Goal: Task Accomplishment & Management: Complete application form

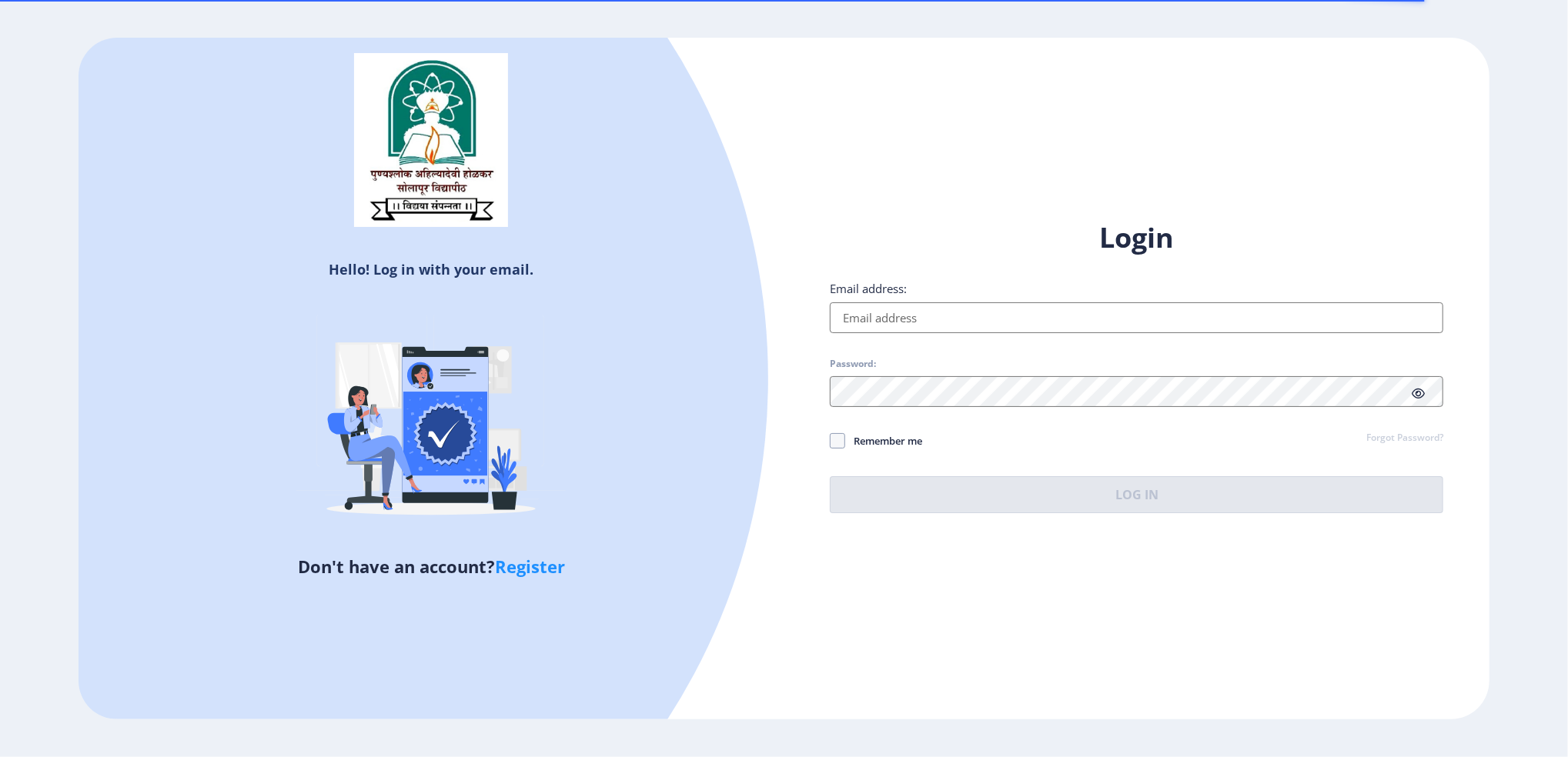
click at [934, 310] on input "Email address:" at bounding box center [1136, 317] width 614 height 30
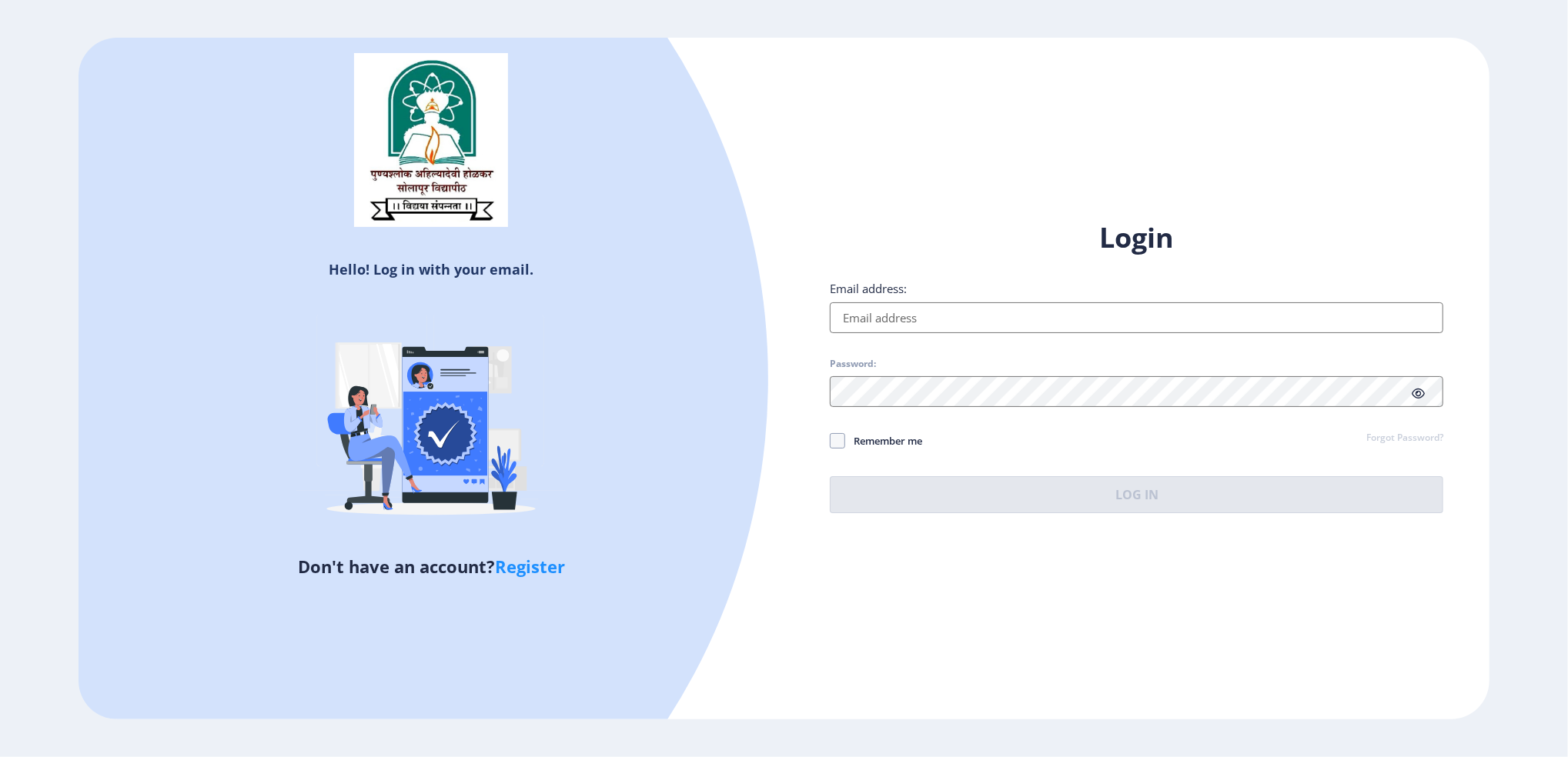
type input "[EMAIL_ADDRESS][DOMAIN_NAME]"
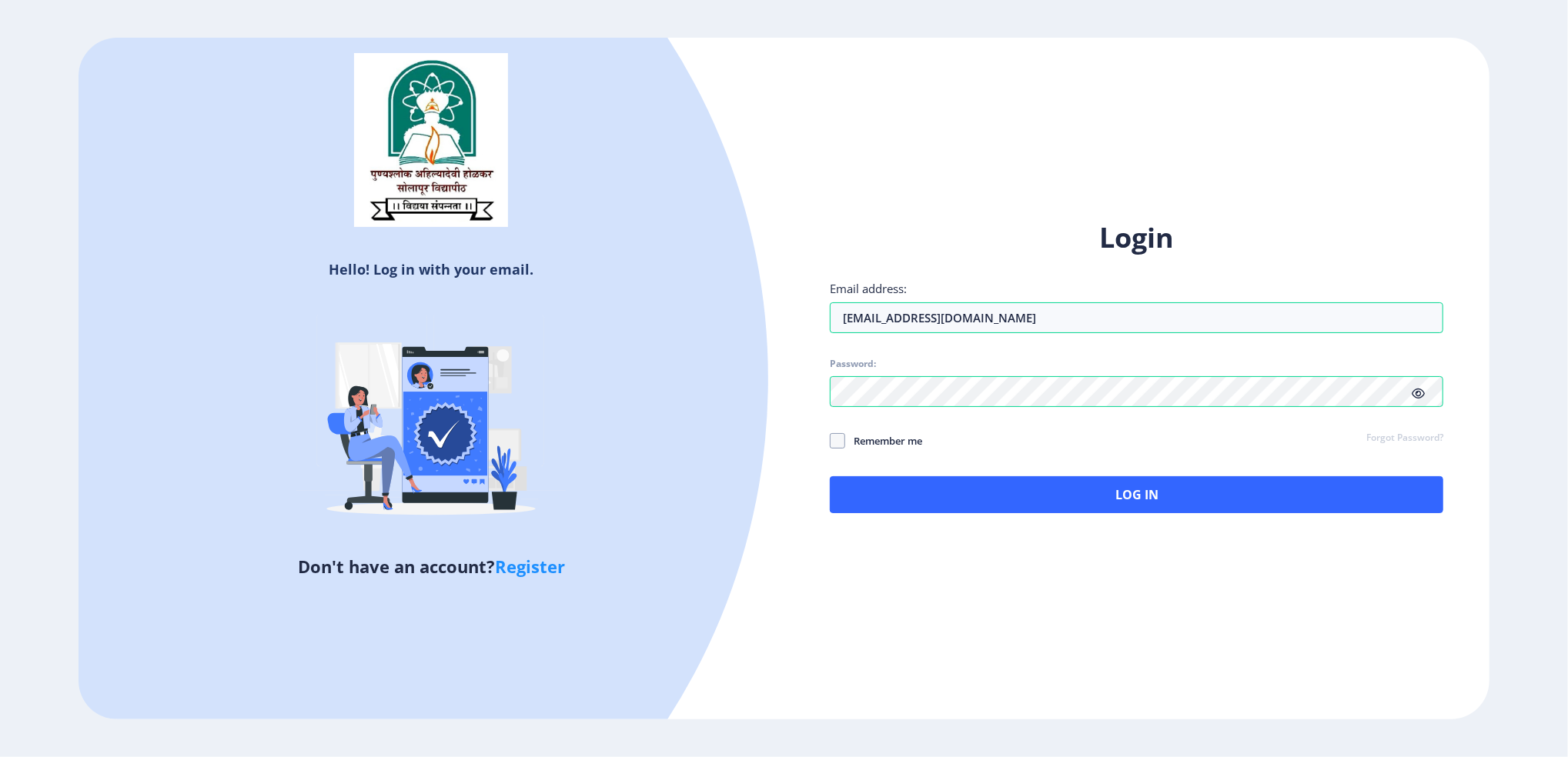
click at [1420, 389] on icon at bounding box center [1417, 394] width 13 height 12
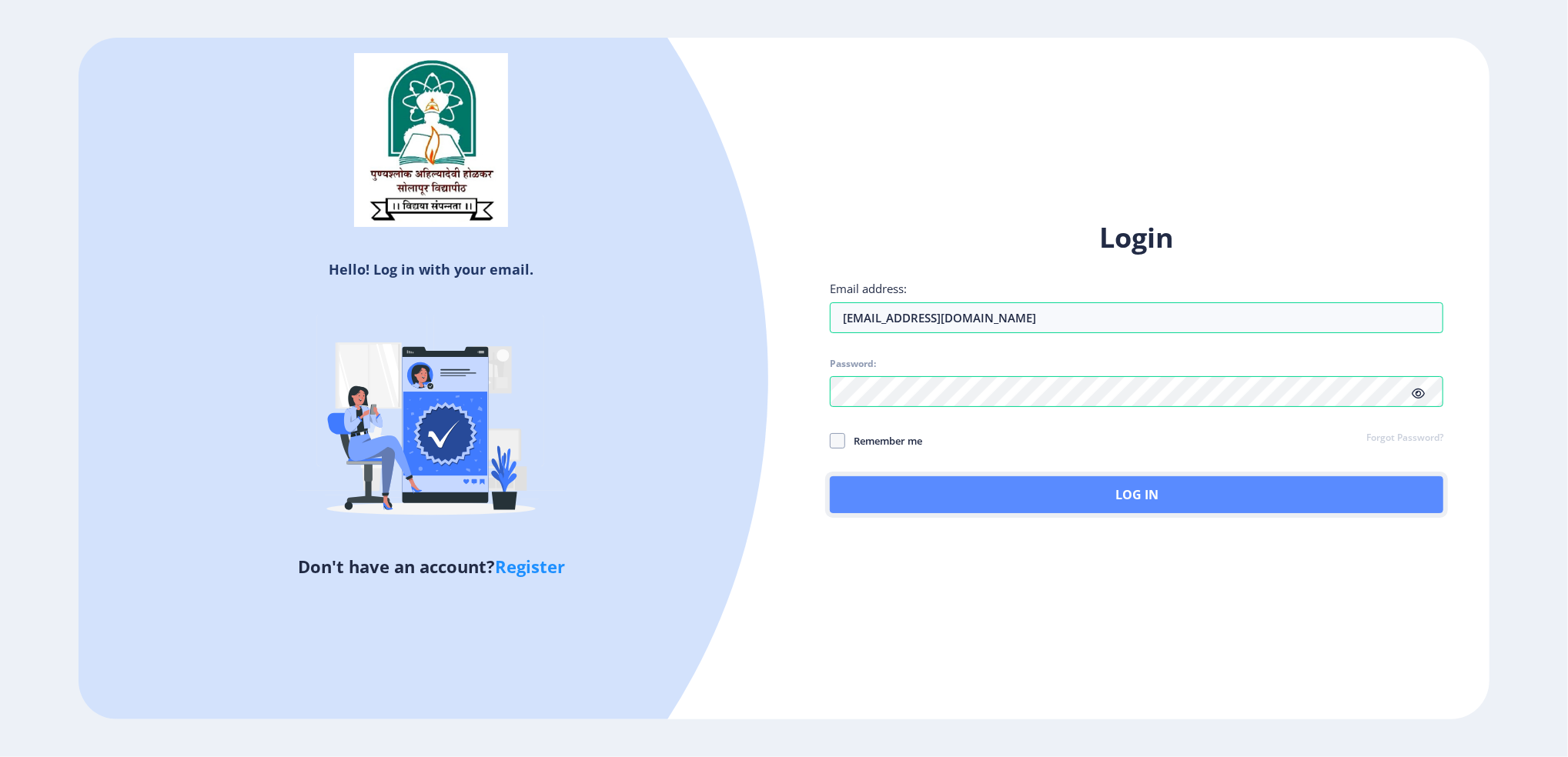
click at [1101, 489] on button "Log In" at bounding box center [1136, 495] width 614 height 37
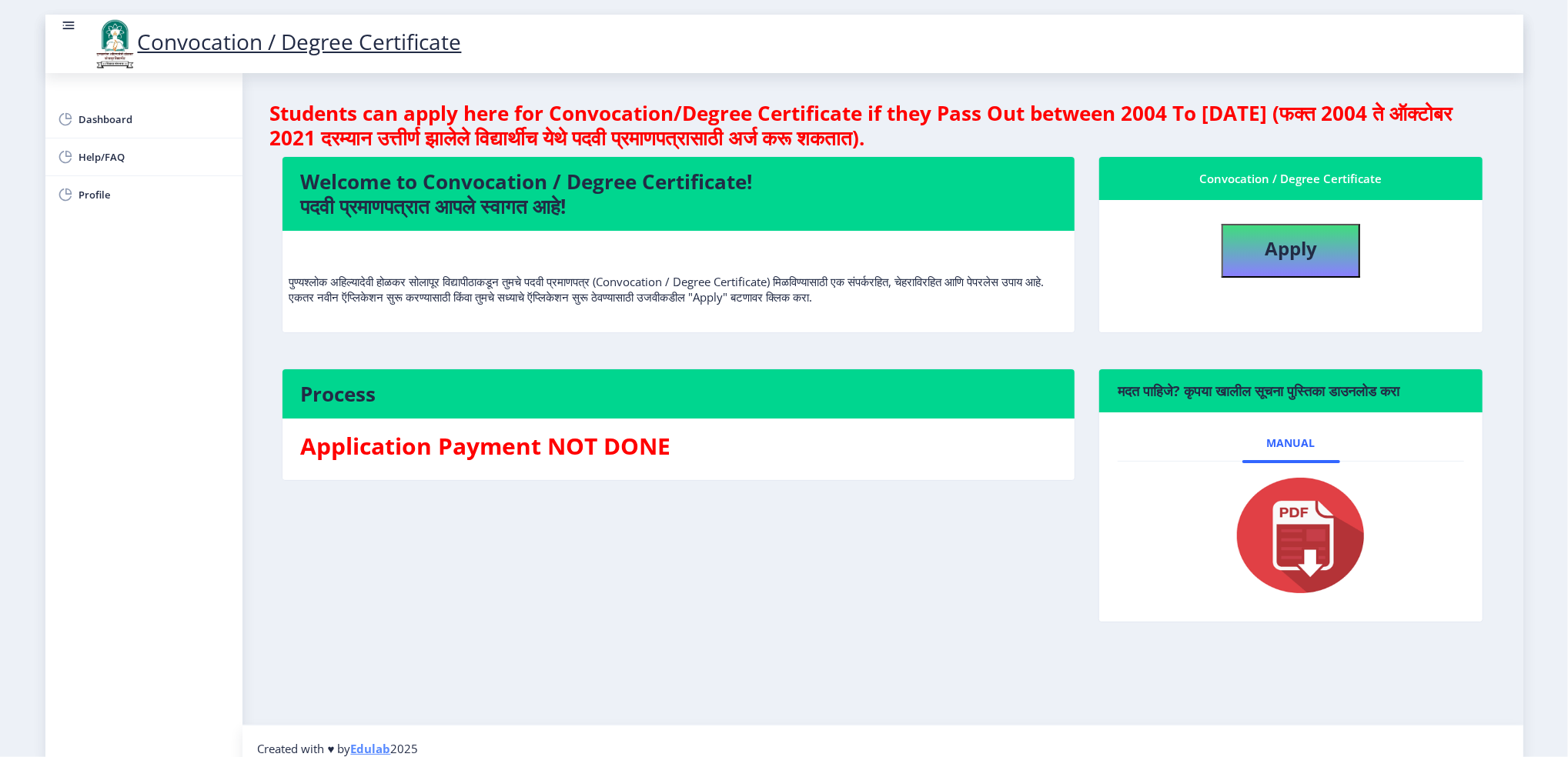
click at [867, 529] on div "Process Application Payment NOT DONE" at bounding box center [678, 507] width 817 height 277
click at [1265, 243] on b "Apply" at bounding box center [1290, 248] width 52 height 26
select select
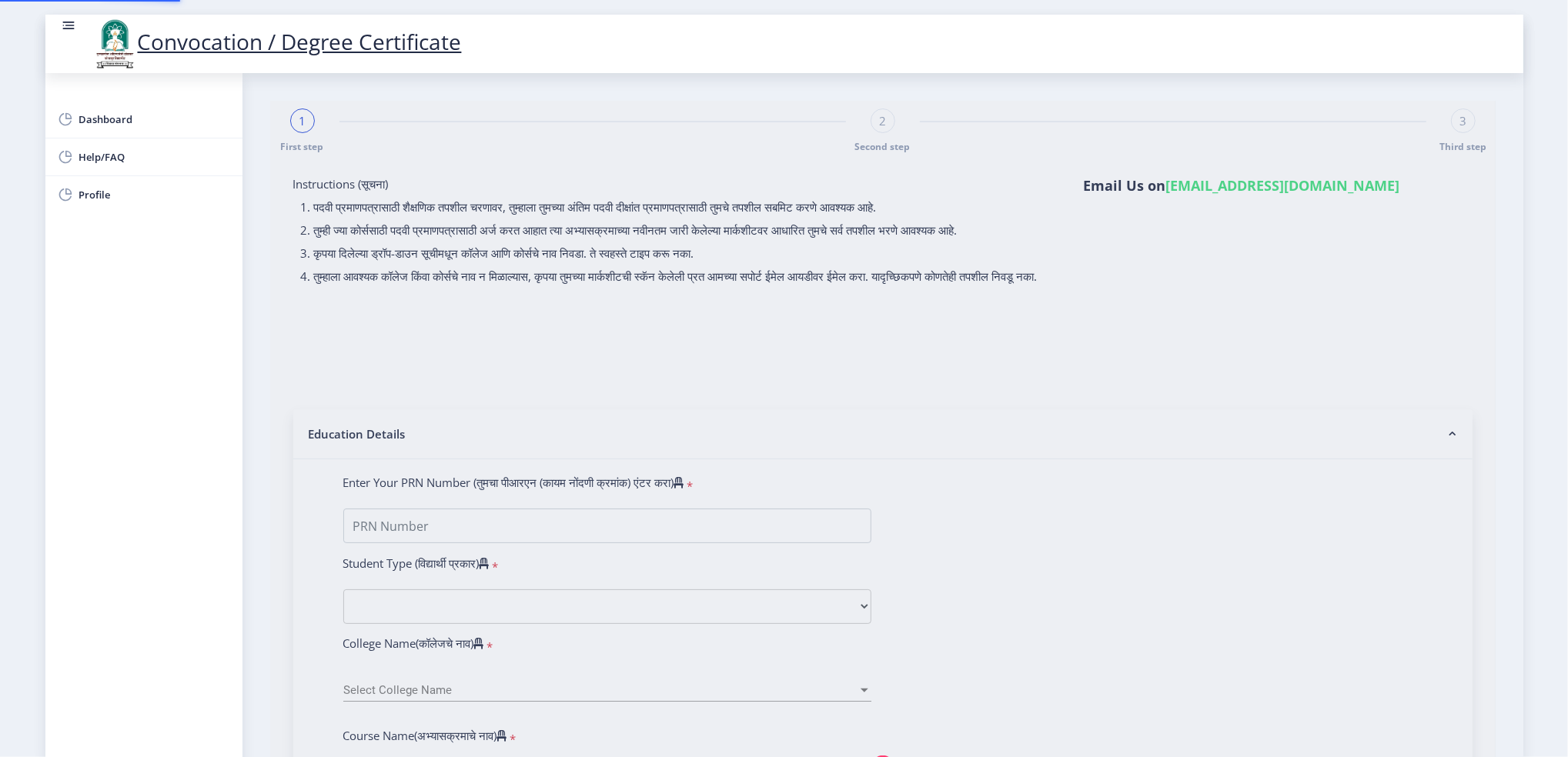
type input "[PERSON_NAME] [PERSON_NAME]"
type input "[PERSON_NAME]"
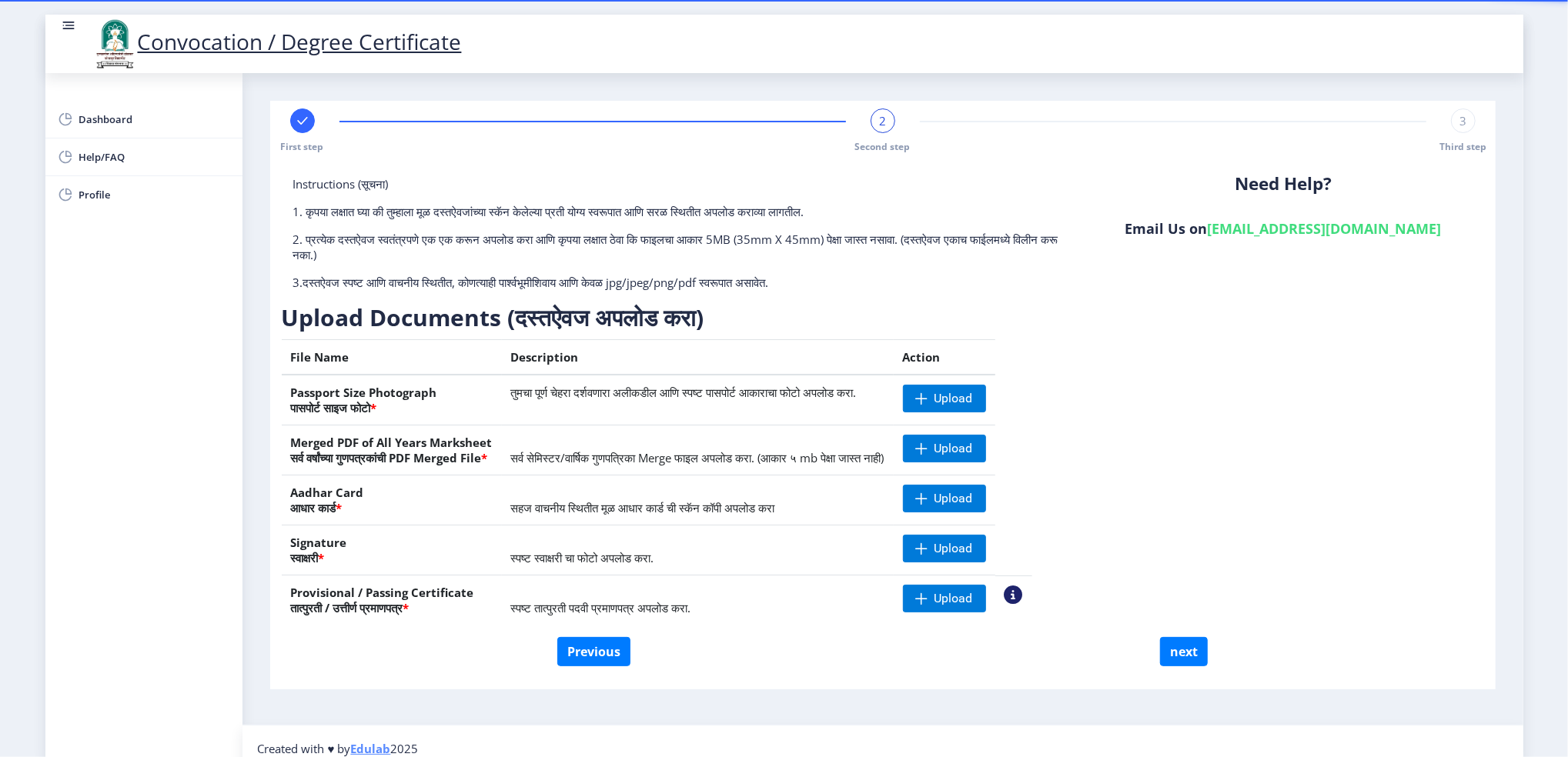
click at [1023, 596] on nb-action at bounding box center [1013, 594] width 19 height 19
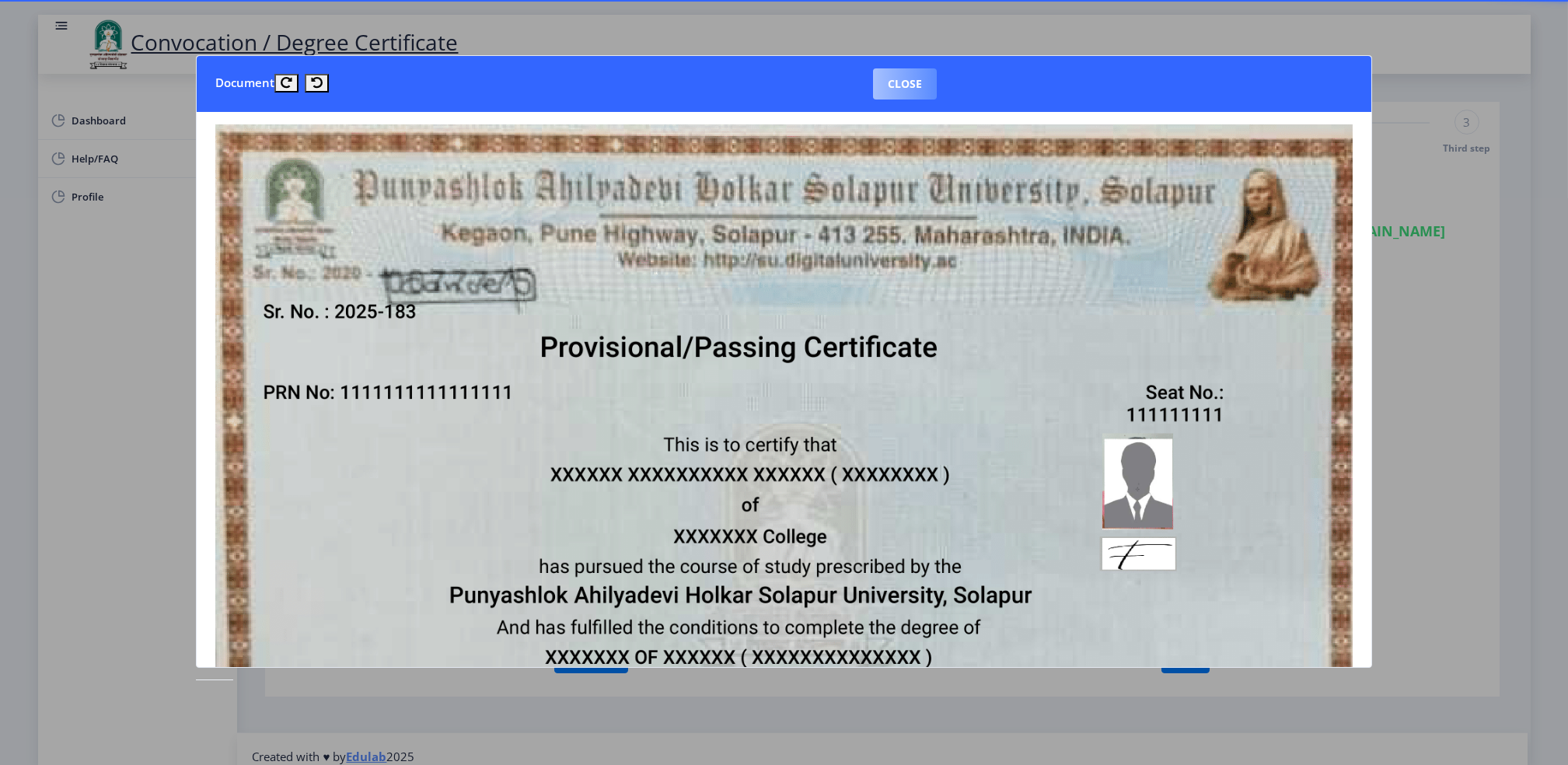
click at [914, 82] on button "Close" at bounding box center [905, 83] width 63 height 31
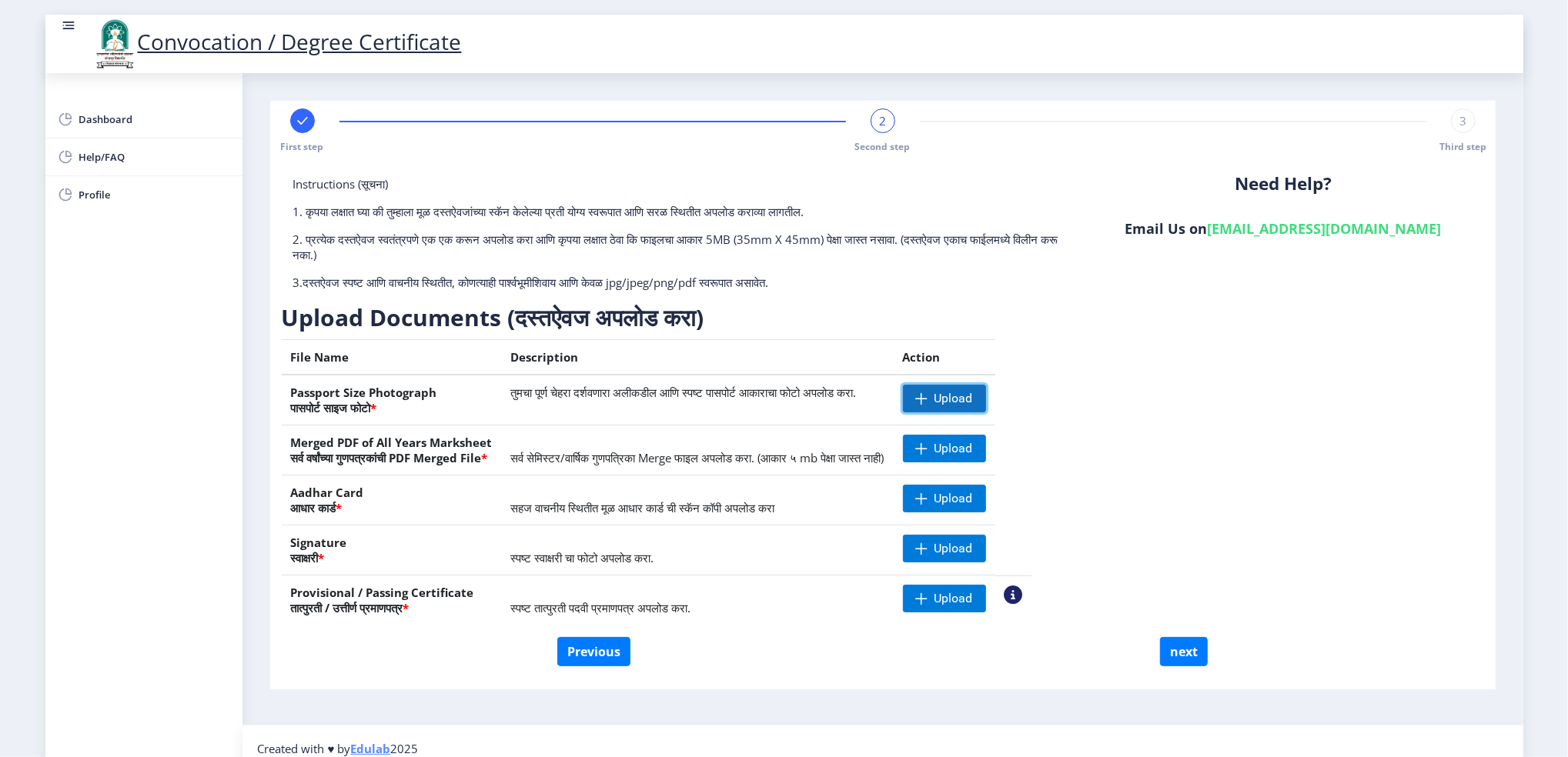
click at [973, 399] on span "Upload" at bounding box center [952, 399] width 38 height 16
click at [947, 397] on nb-action at bounding box center [924, 399] width 44 height 27
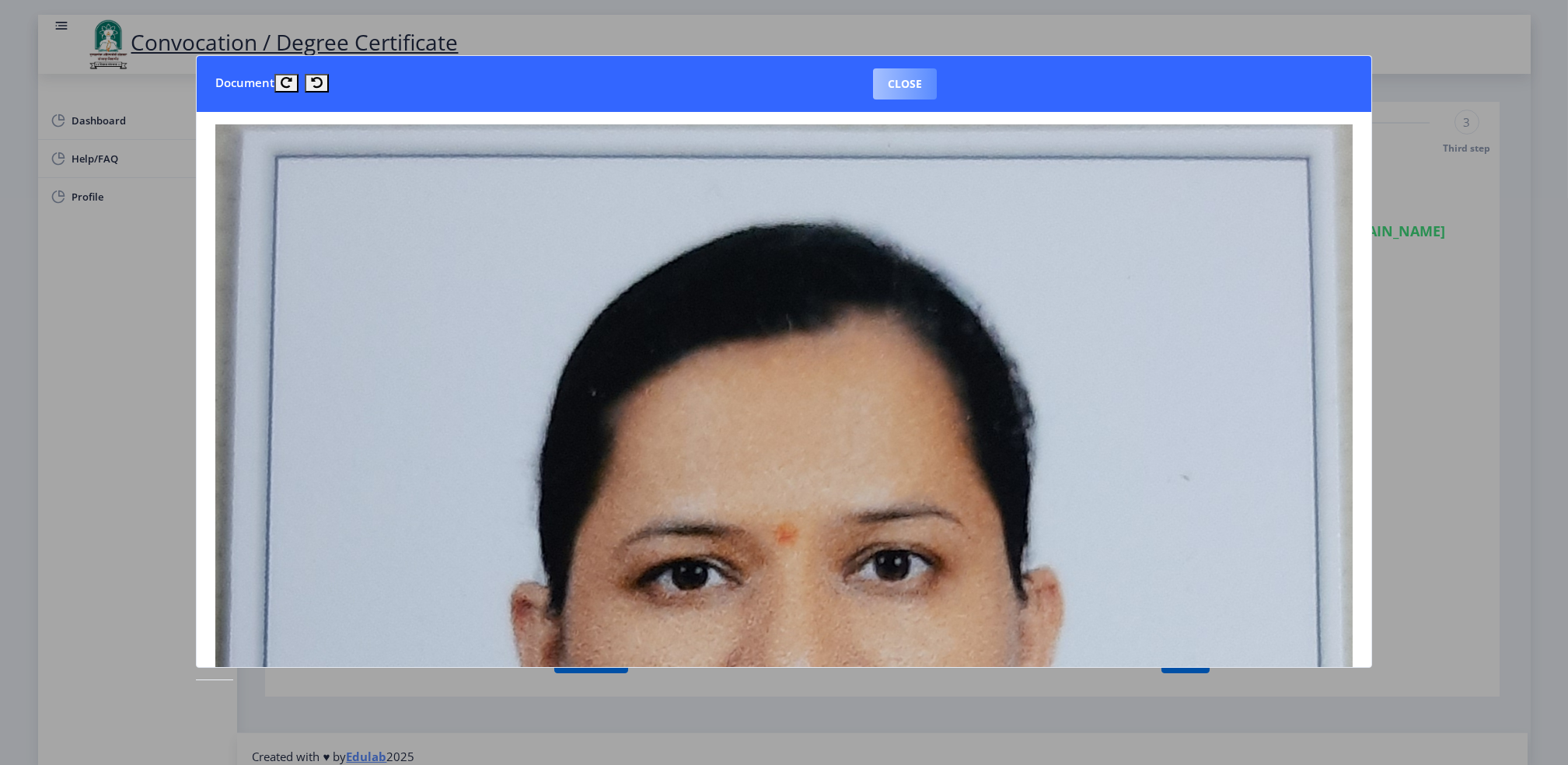
click at [914, 86] on button "Close" at bounding box center [905, 83] width 63 height 31
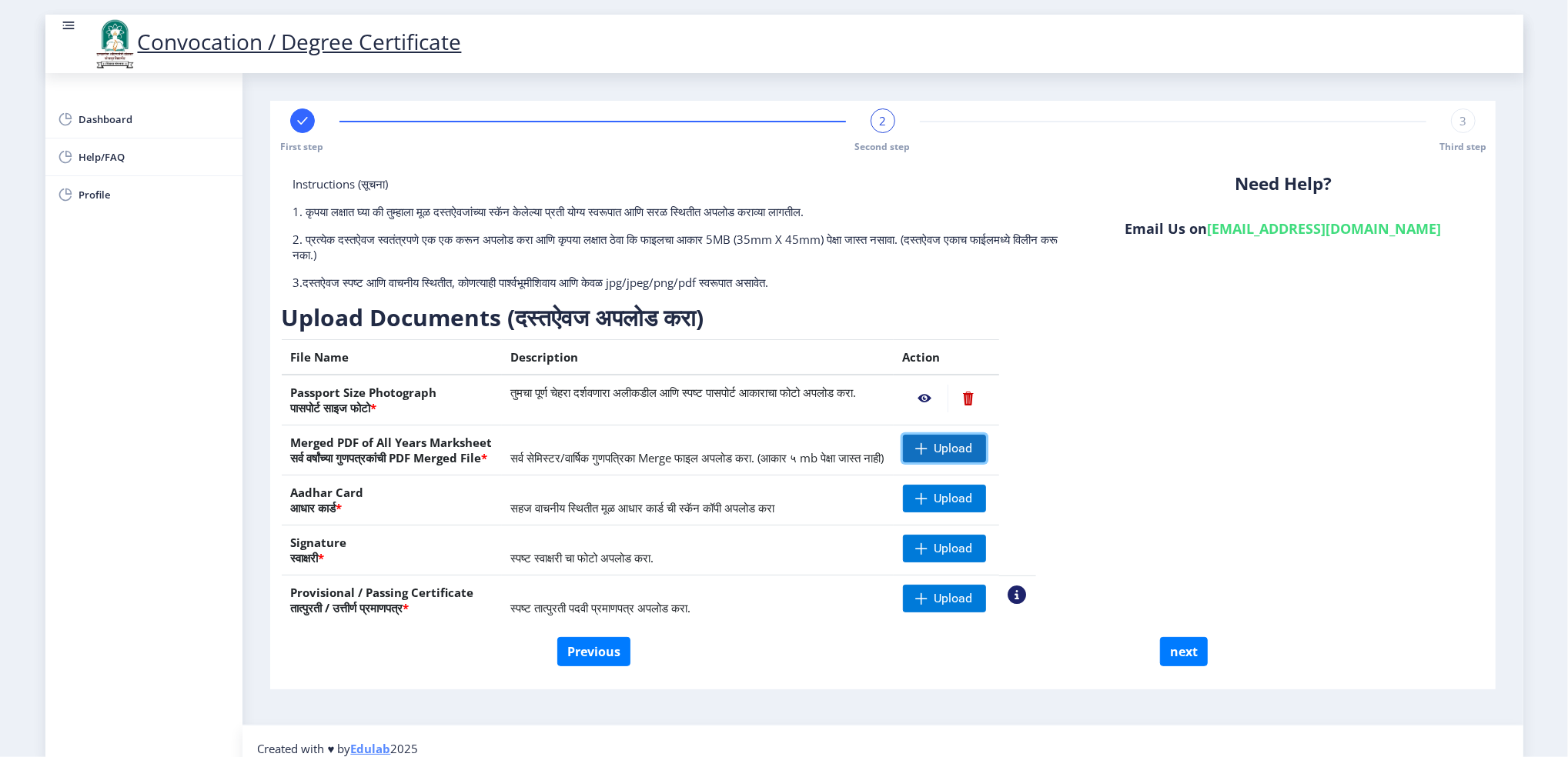
click at [973, 446] on span "Upload" at bounding box center [952, 449] width 38 height 16
click at [947, 445] on nb-action at bounding box center [924, 449] width 44 height 27
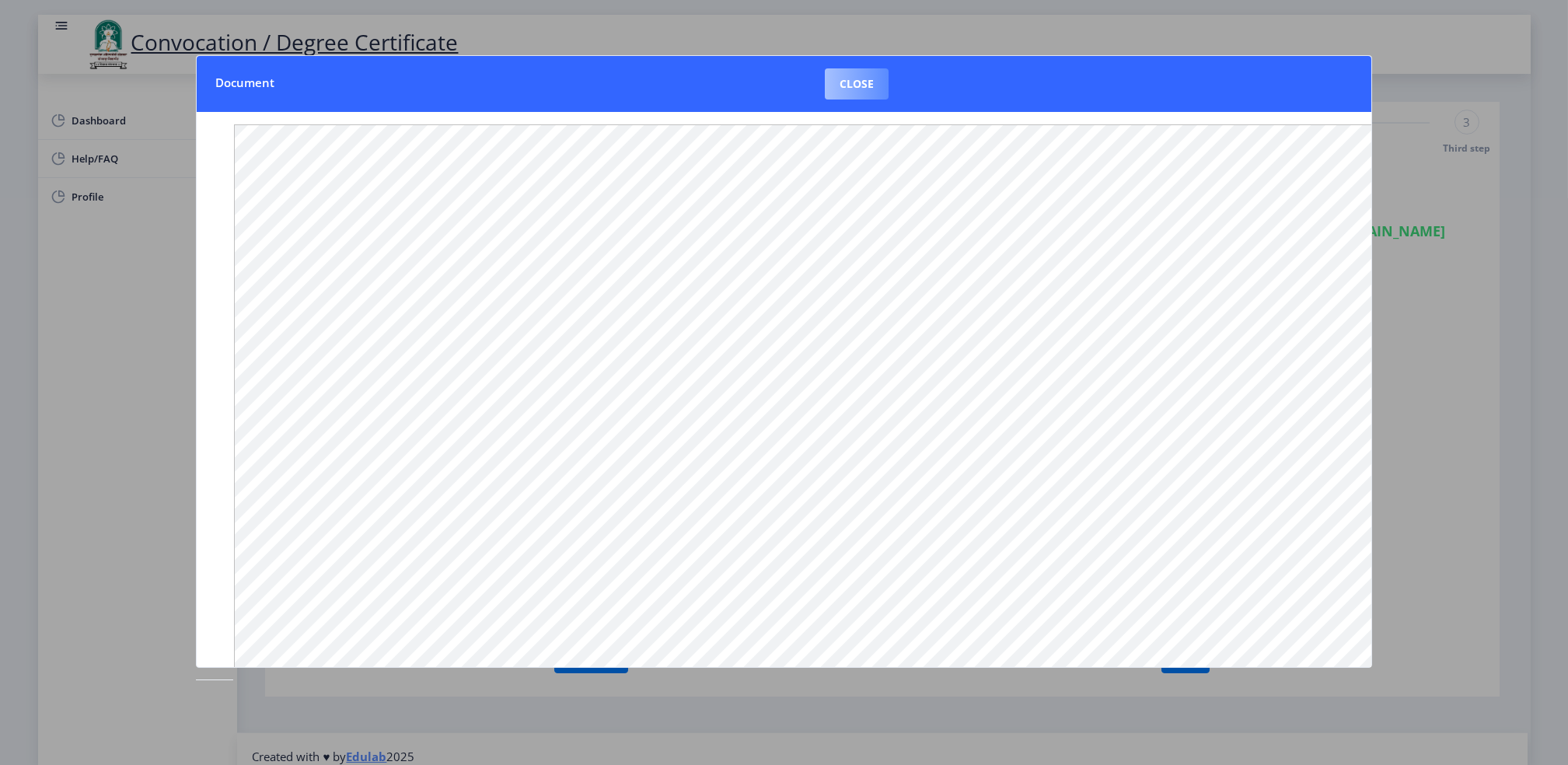
click at [865, 81] on button "Close" at bounding box center [857, 83] width 63 height 31
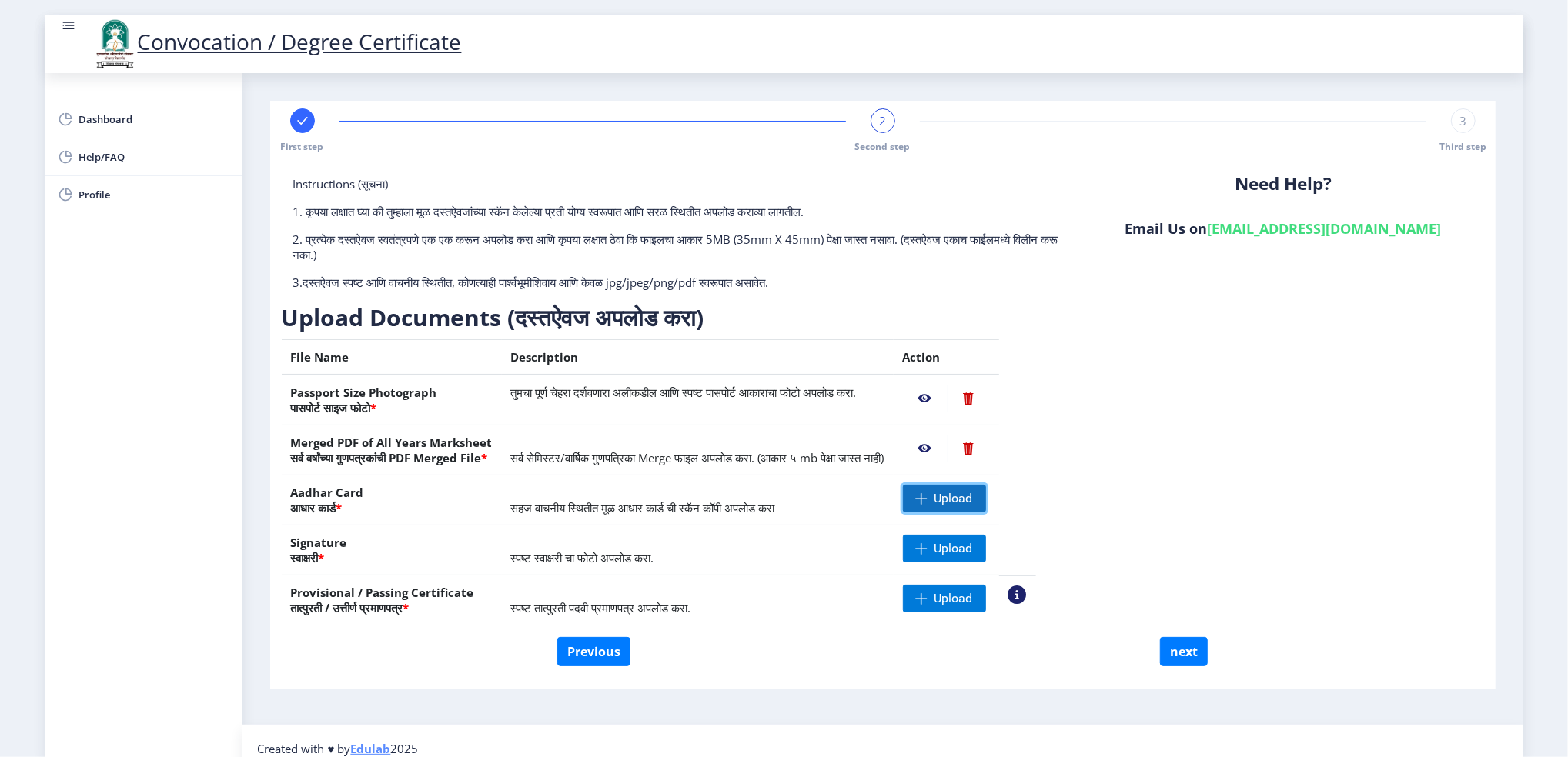
click at [973, 500] on span "Upload" at bounding box center [952, 499] width 38 height 16
click at [947, 496] on nb-action at bounding box center [924, 499] width 44 height 27
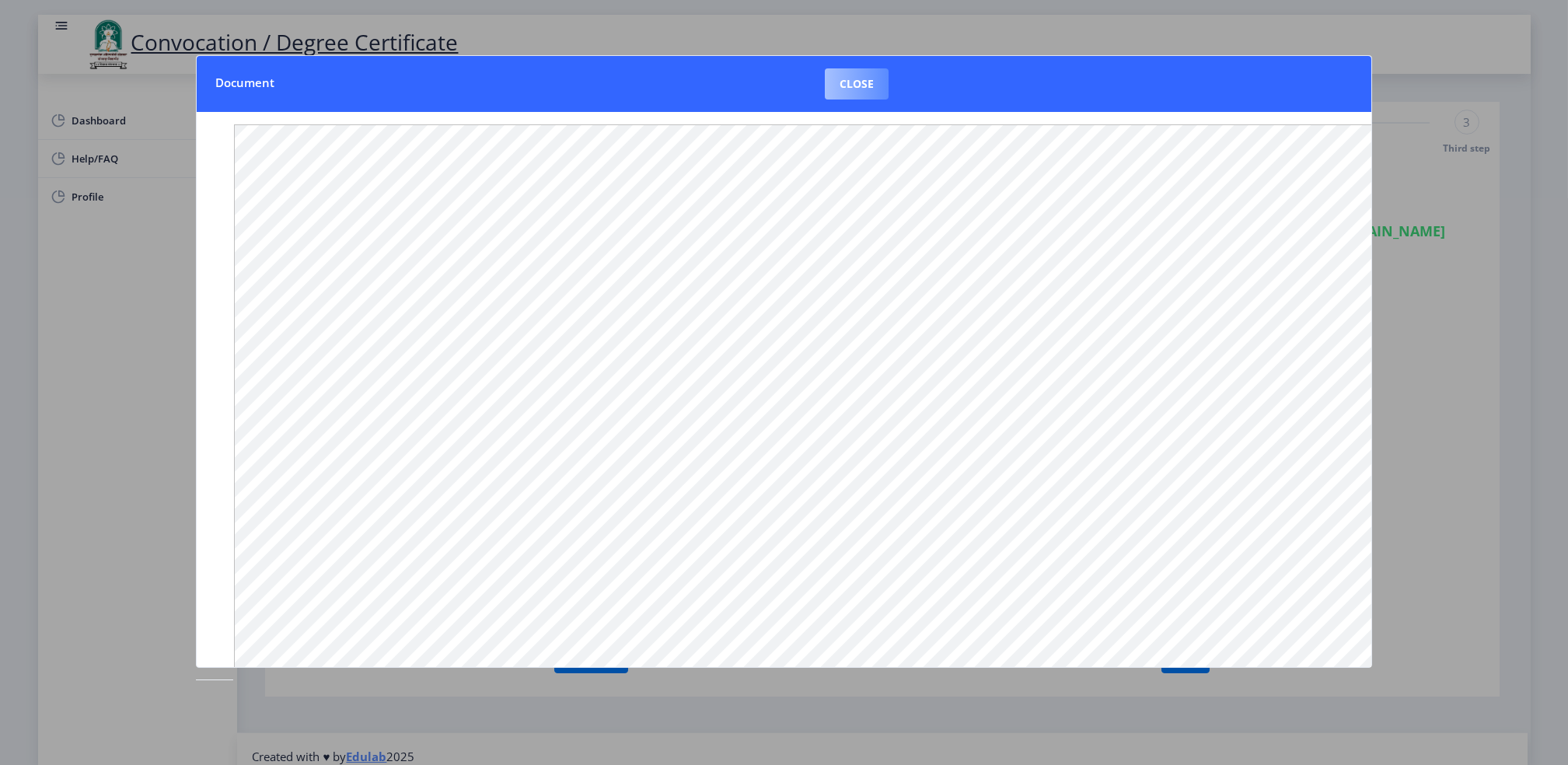
click at [857, 79] on button "Close" at bounding box center [857, 83] width 63 height 31
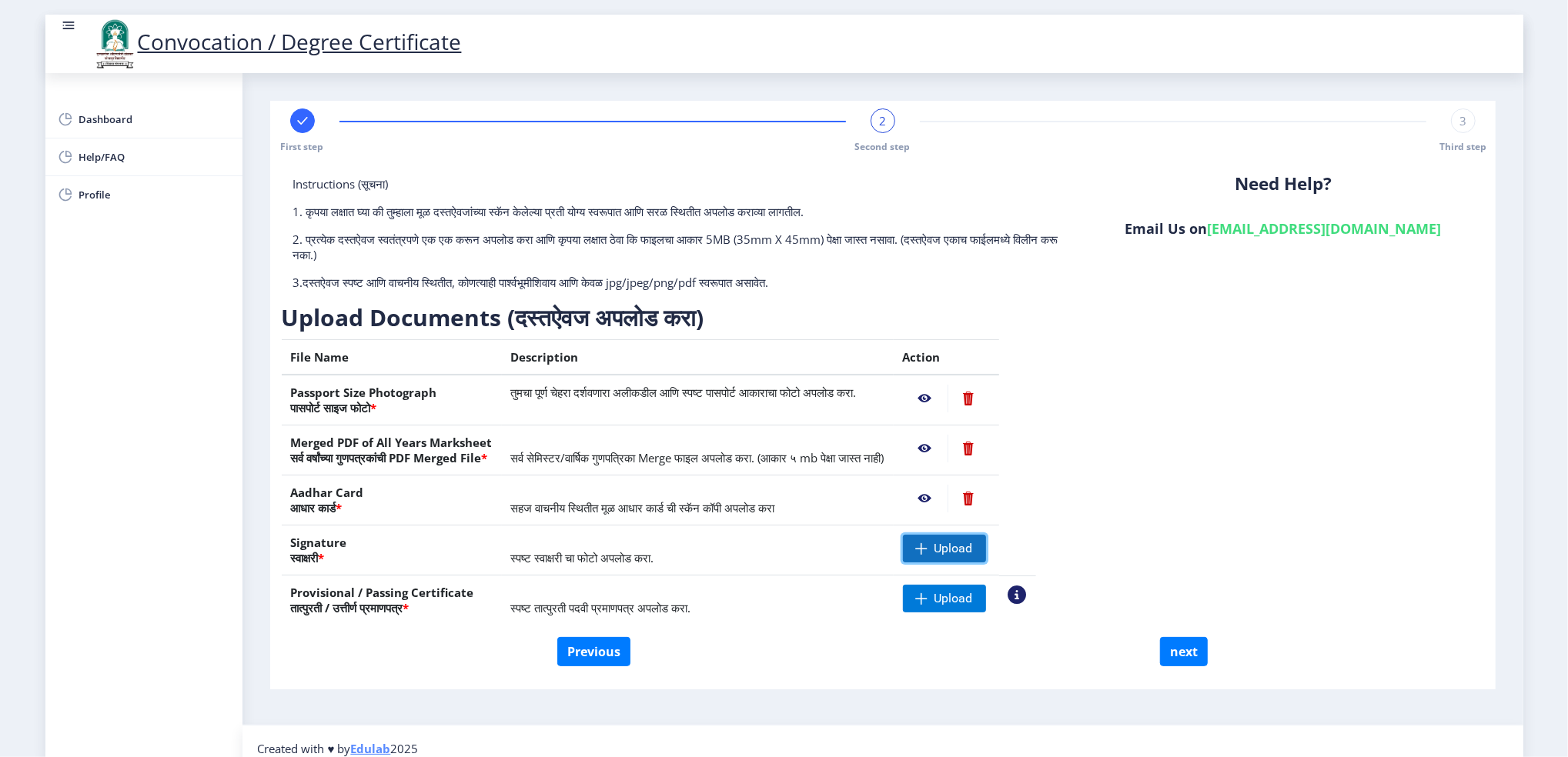
click at [928, 546] on span at bounding box center [922, 549] width 13 height 13
click at [947, 546] on nb-action at bounding box center [924, 549] width 44 height 27
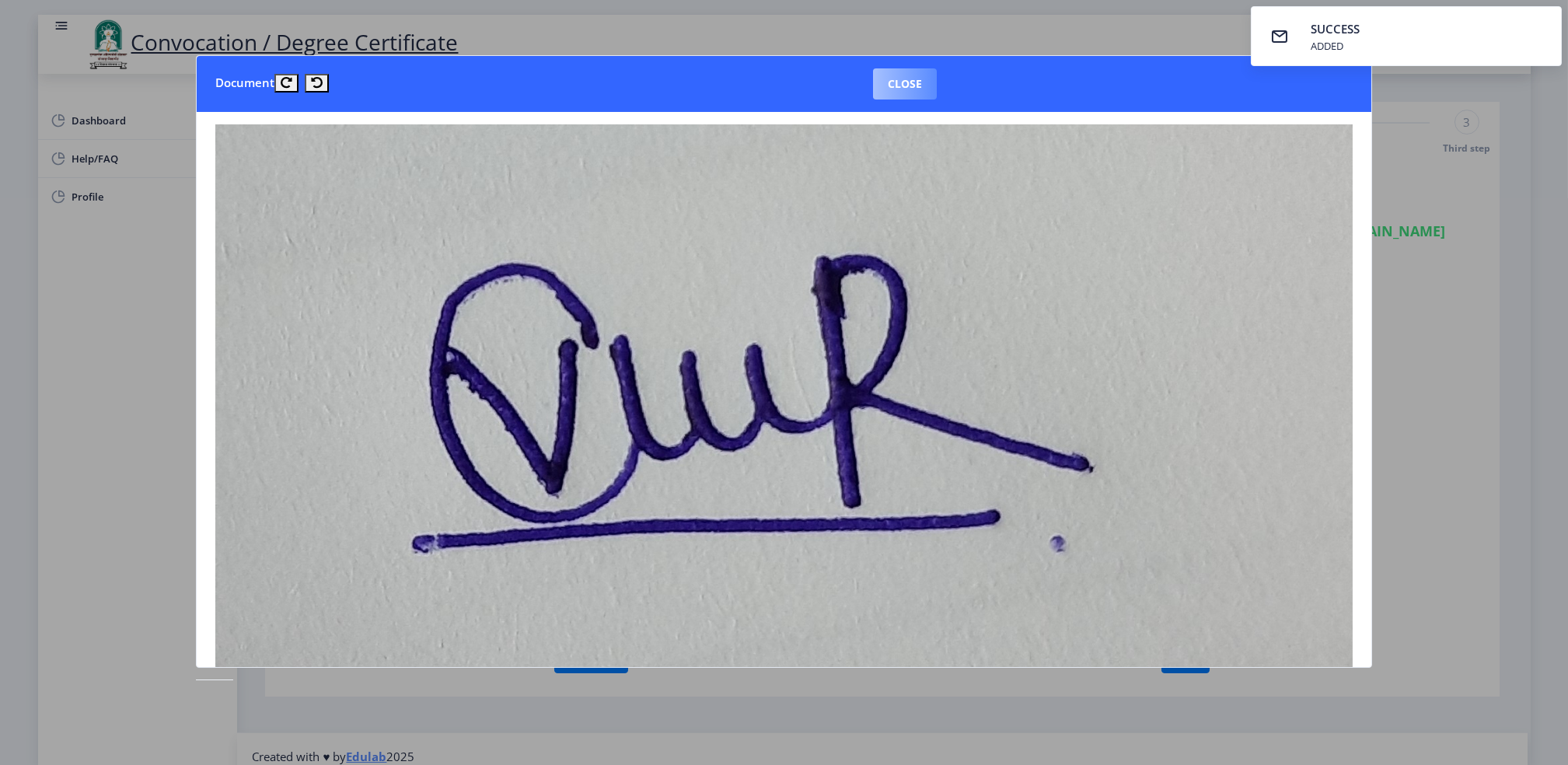
click at [908, 81] on button "Close" at bounding box center [905, 83] width 63 height 31
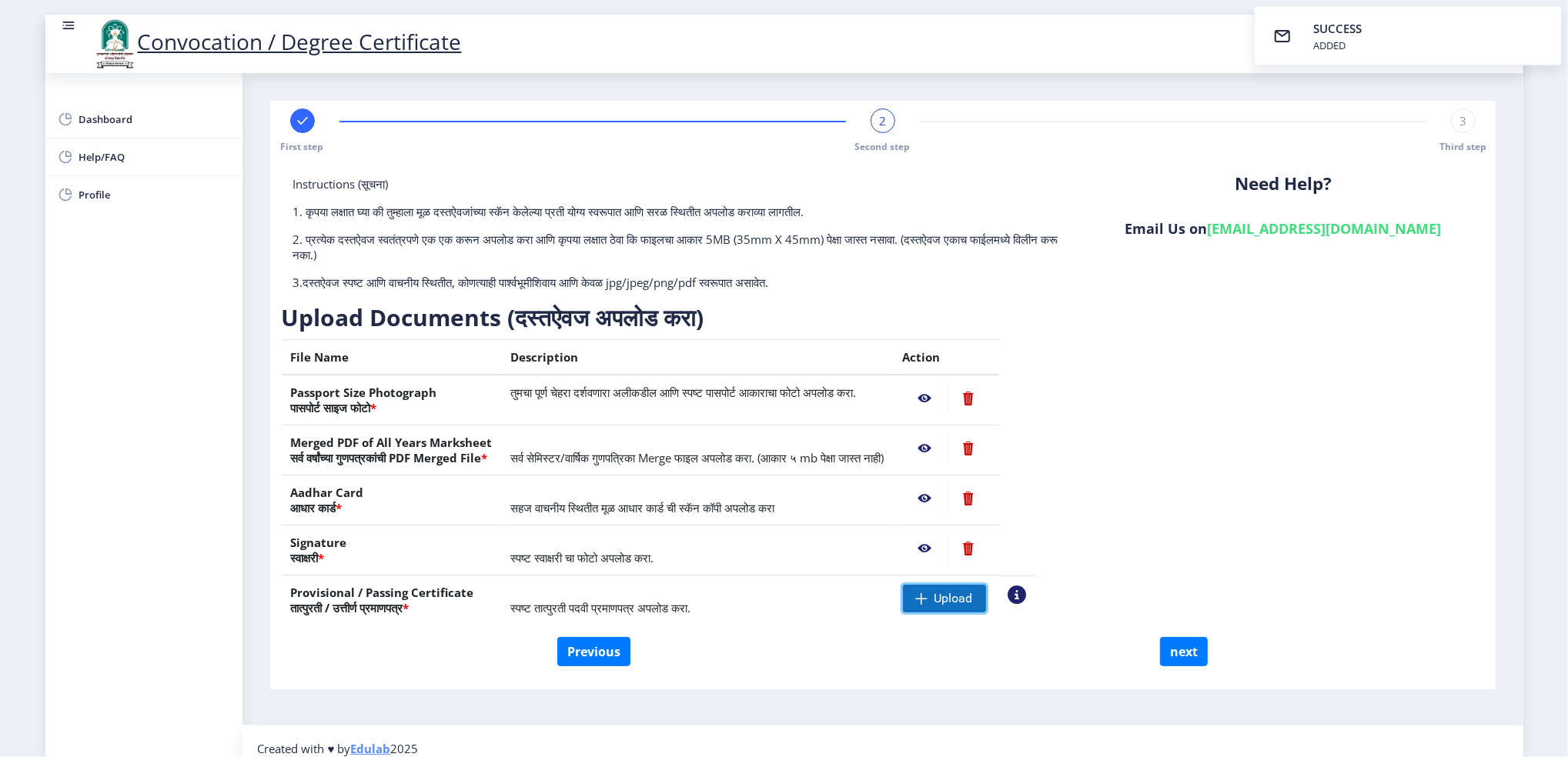
click at [973, 600] on span "Upload" at bounding box center [952, 599] width 38 height 16
click at [947, 595] on nb-action at bounding box center [924, 599] width 44 height 27
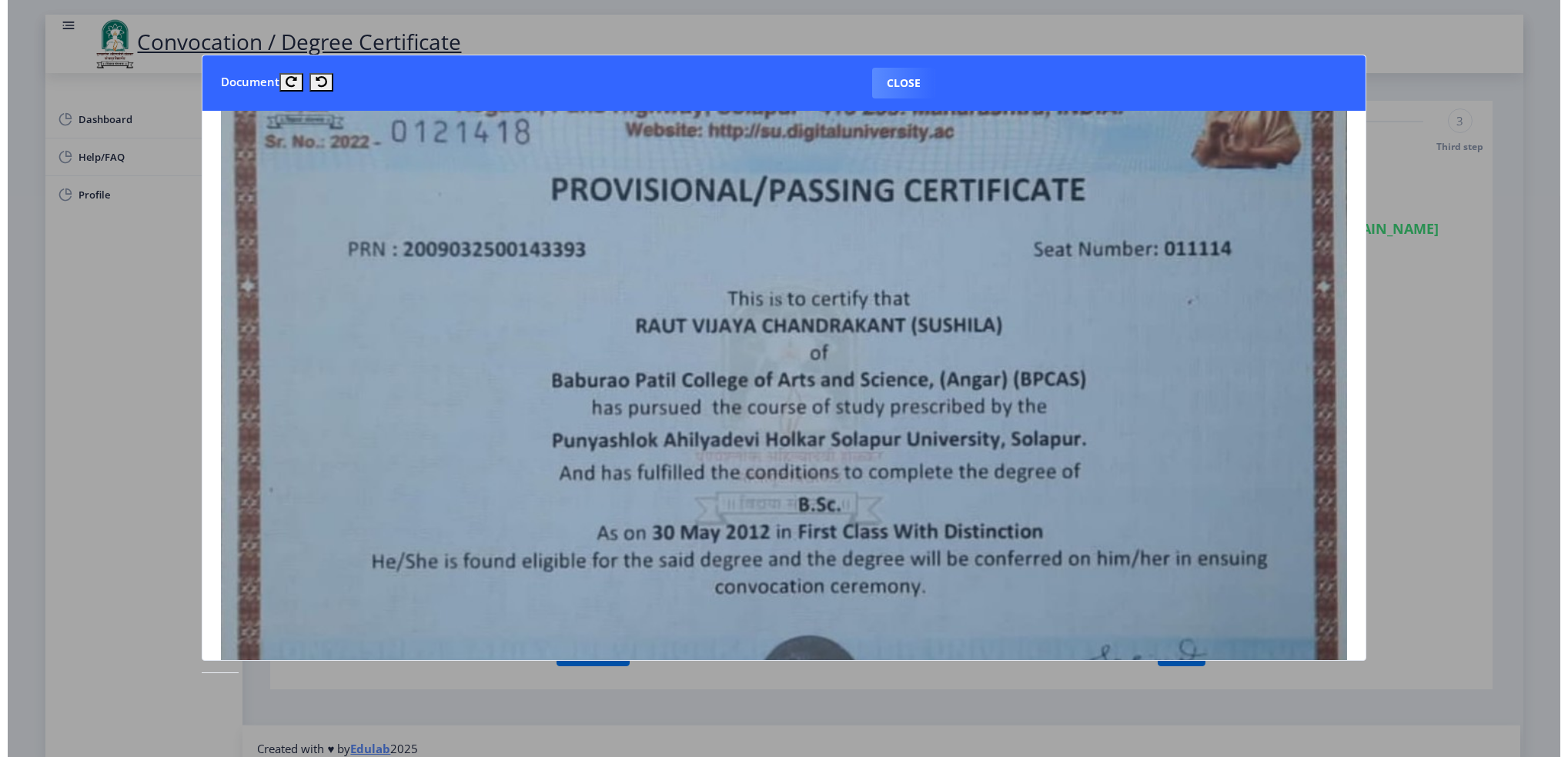
scroll to position [308, 0]
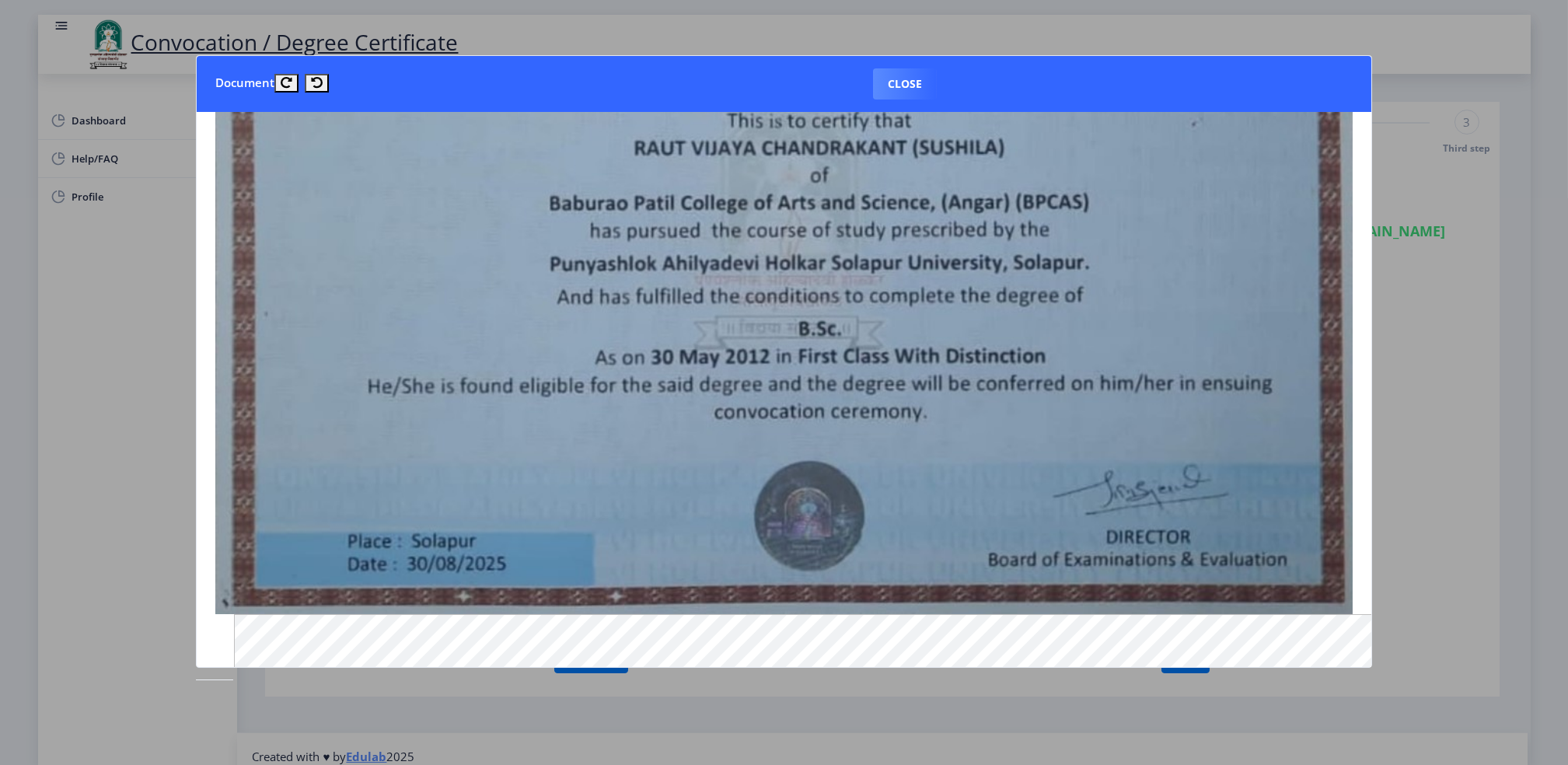
click at [905, 74] on button "Close" at bounding box center [905, 83] width 63 height 31
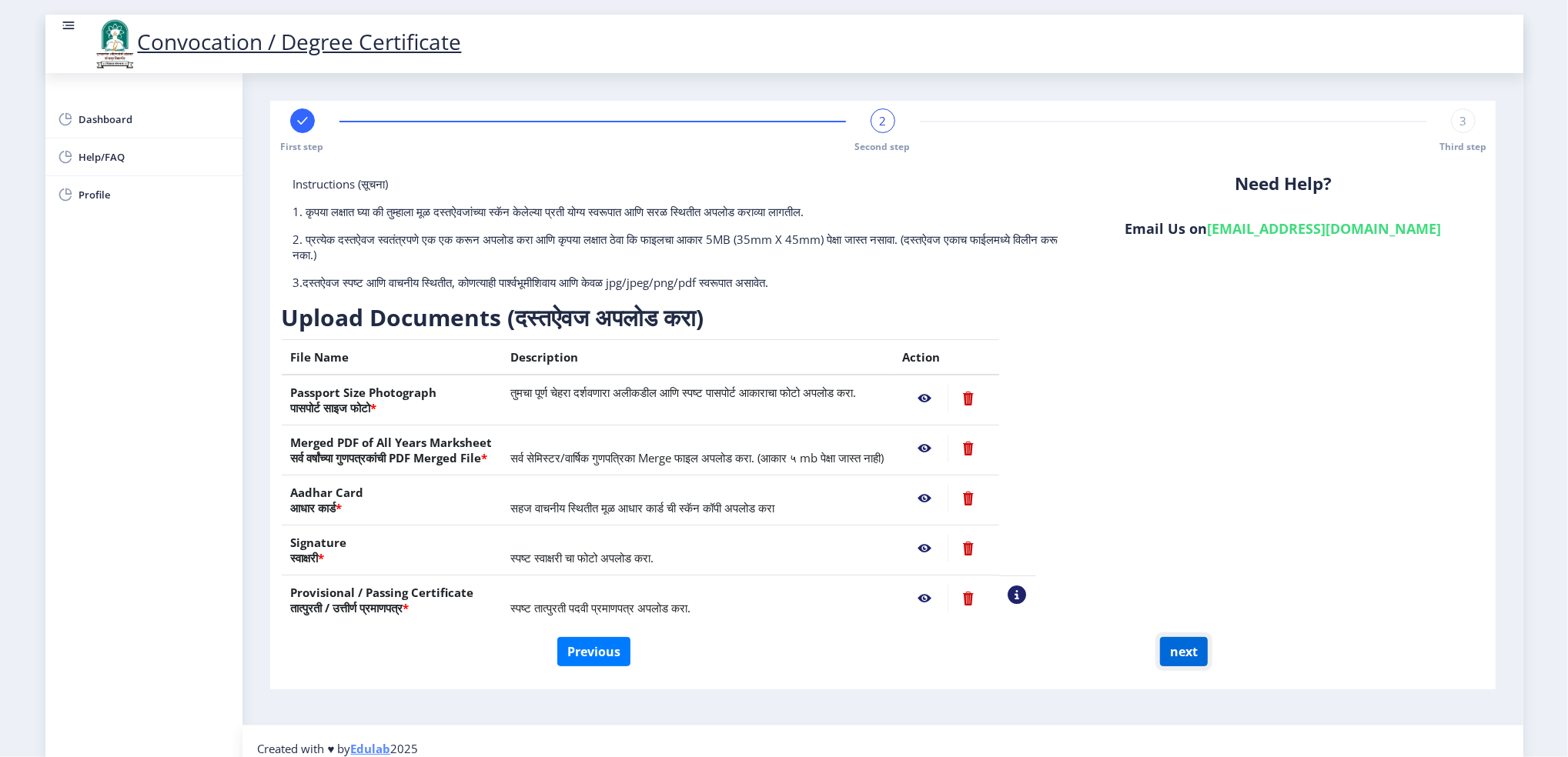
click at [1182, 647] on button "next" at bounding box center [1183, 652] width 48 height 29
select select
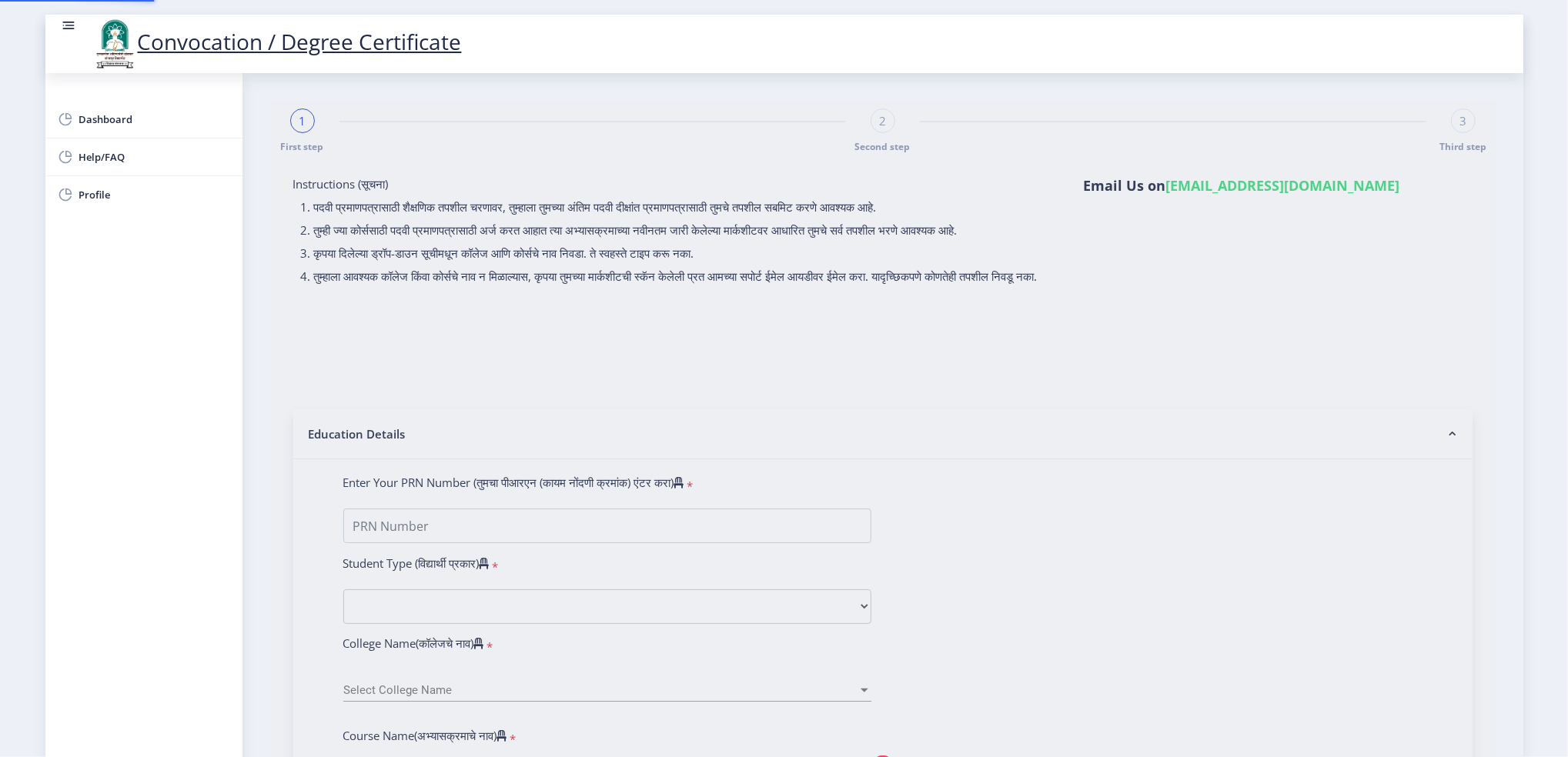
select select
type input "2009032500143393"
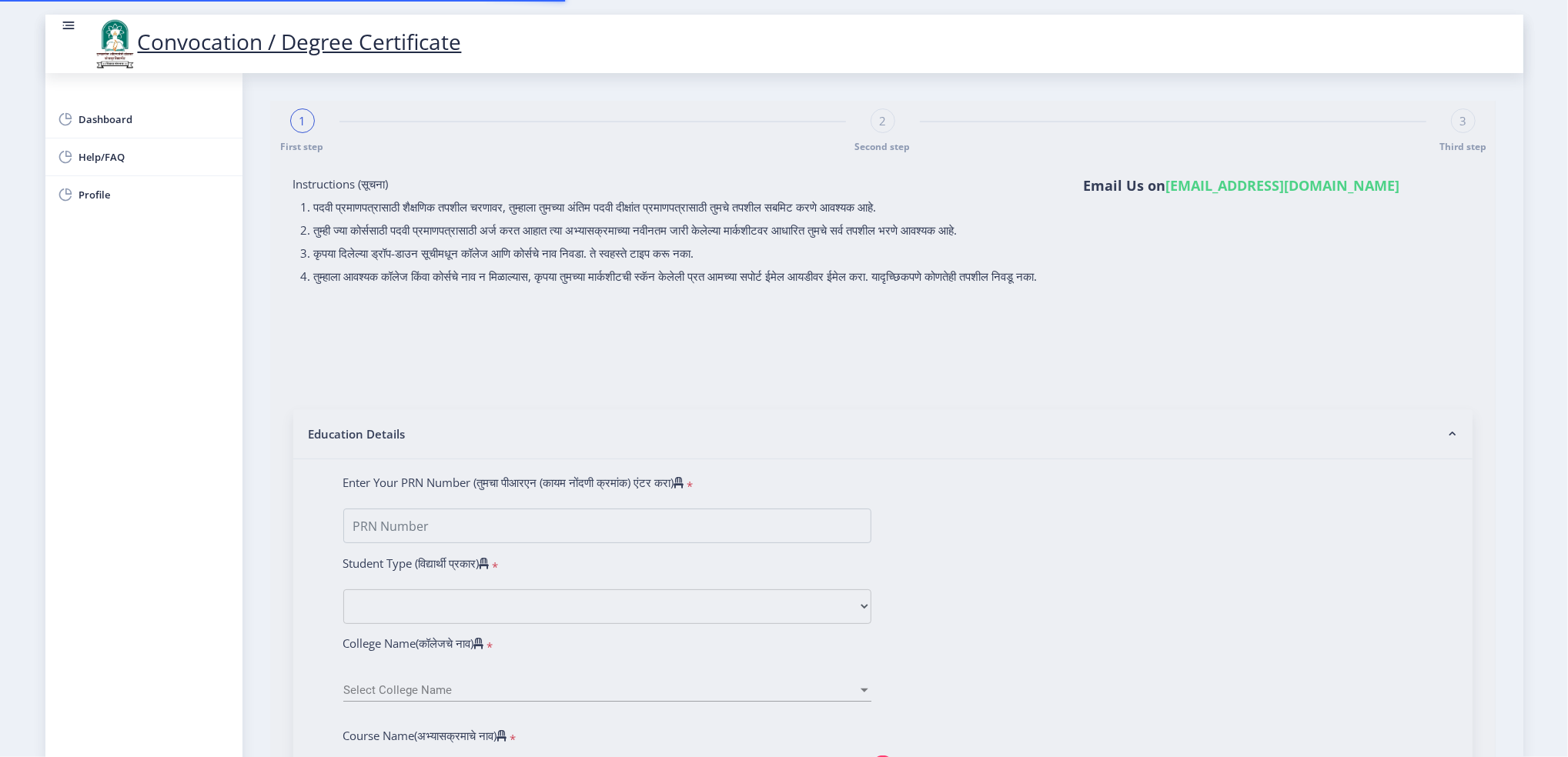
select select "Regular"
select select "2012"
select select "May"
select select "FIRST CLASS WITH DISTINCTION"
type input "011114"
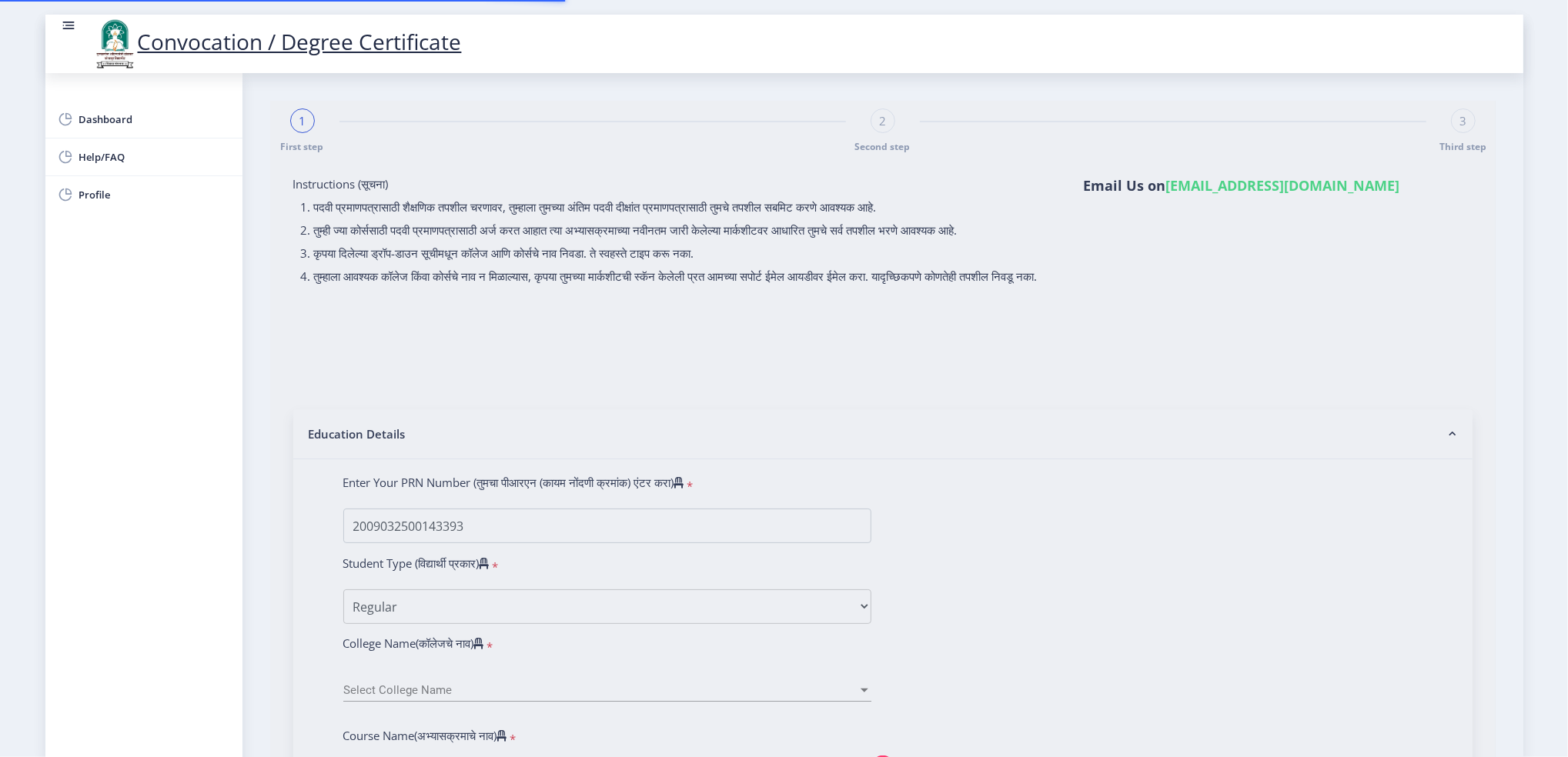
select select "Chemistry"
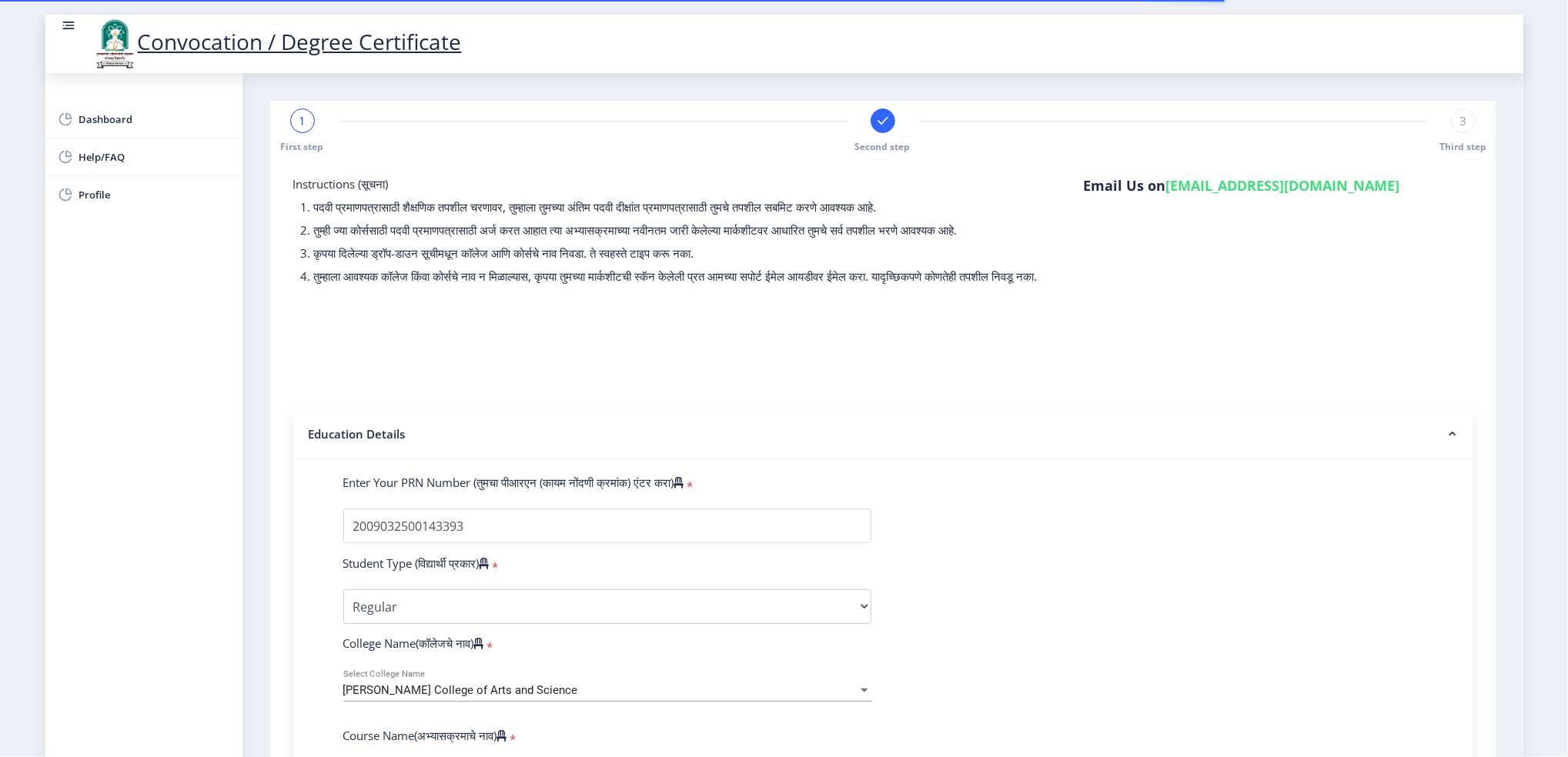
select select
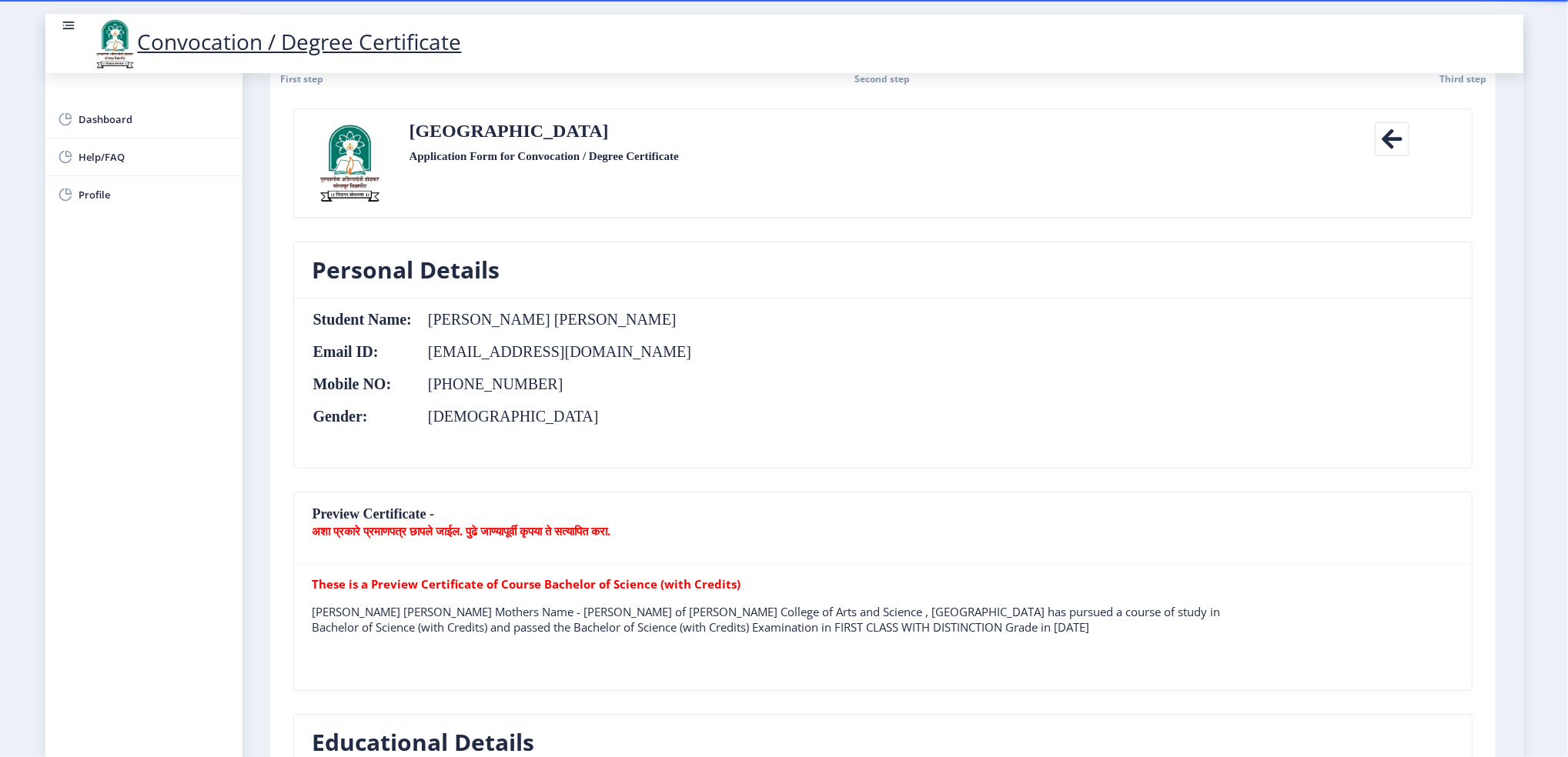
scroll to position [102, 0]
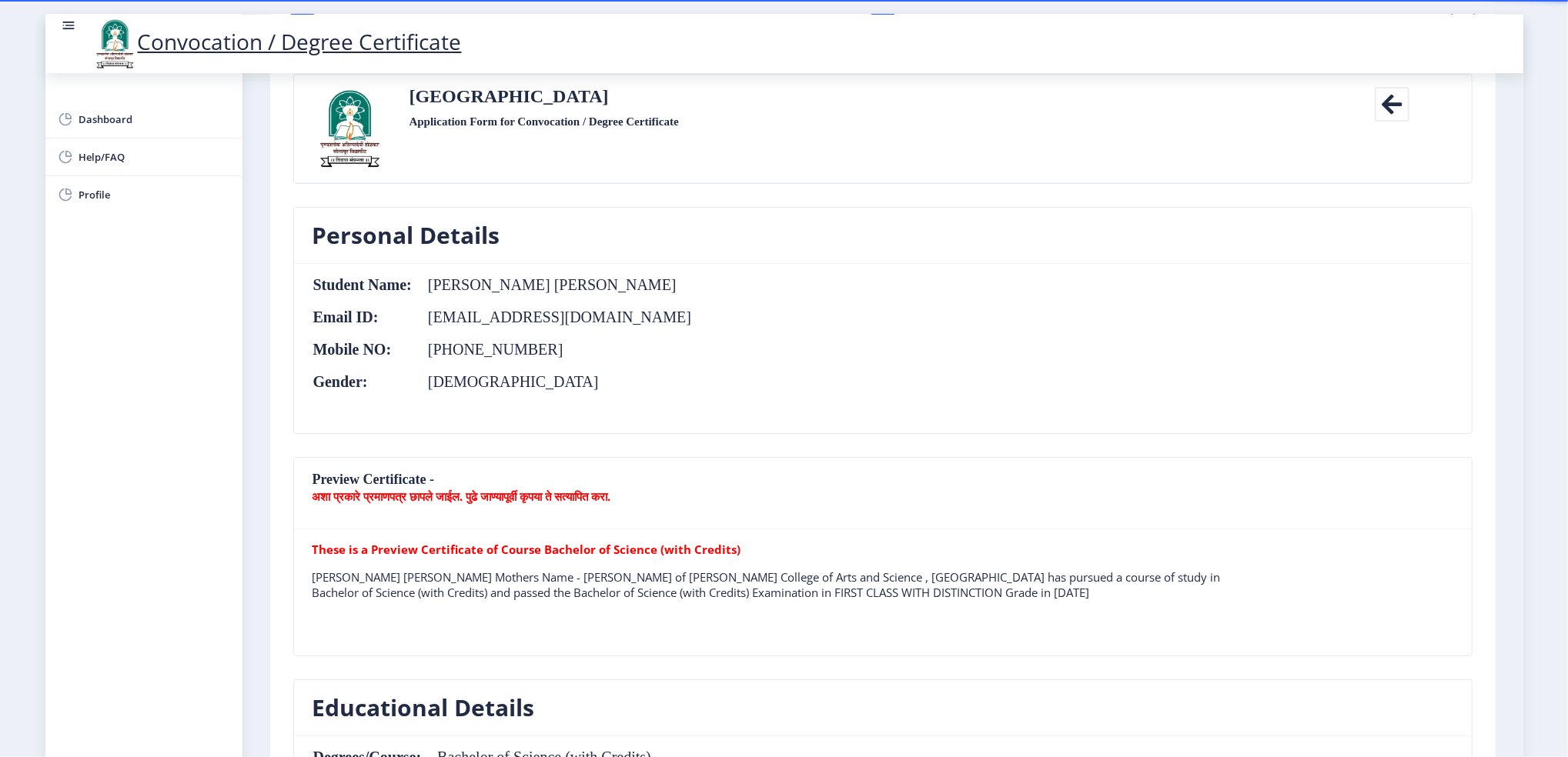
click at [546, 546] on b "These is a Preview Certificate of Course Bachelor of Science (with Credits)" at bounding box center [526, 550] width 429 height 16
click at [552, 576] on p "[PERSON_NAME] [PERSON_NAME] Mothers Name - [PERSON_NAME] of [PERSON_NAME] Colle…" at bounding box center [769, 584] width 913 height 30
click at [622, 597] on p "[PERSON_NAME] [PERSON_NAME] Mothers Name - [PERSON_NAME] of [PERSON_NAME] Colle…" at bounding box center [769, 584] width 913 height 30
click at [539, 489] on b "अशा प्रकारे प्रमाणपत्र छापले जाईल. पुढे जाण्यापूर्वी कृपया ते सत्यापित करा." at bounding box center [461, 497] width 298 height 16
click at [389, 471] on nb-card-header "Preview Certificate - अशा प्रकारे प्रमाणपत्र छापले जाईल. पुढे जाण्यापूर्वी कृपय…" at bounding box center [882, 493] width 1177 height 72
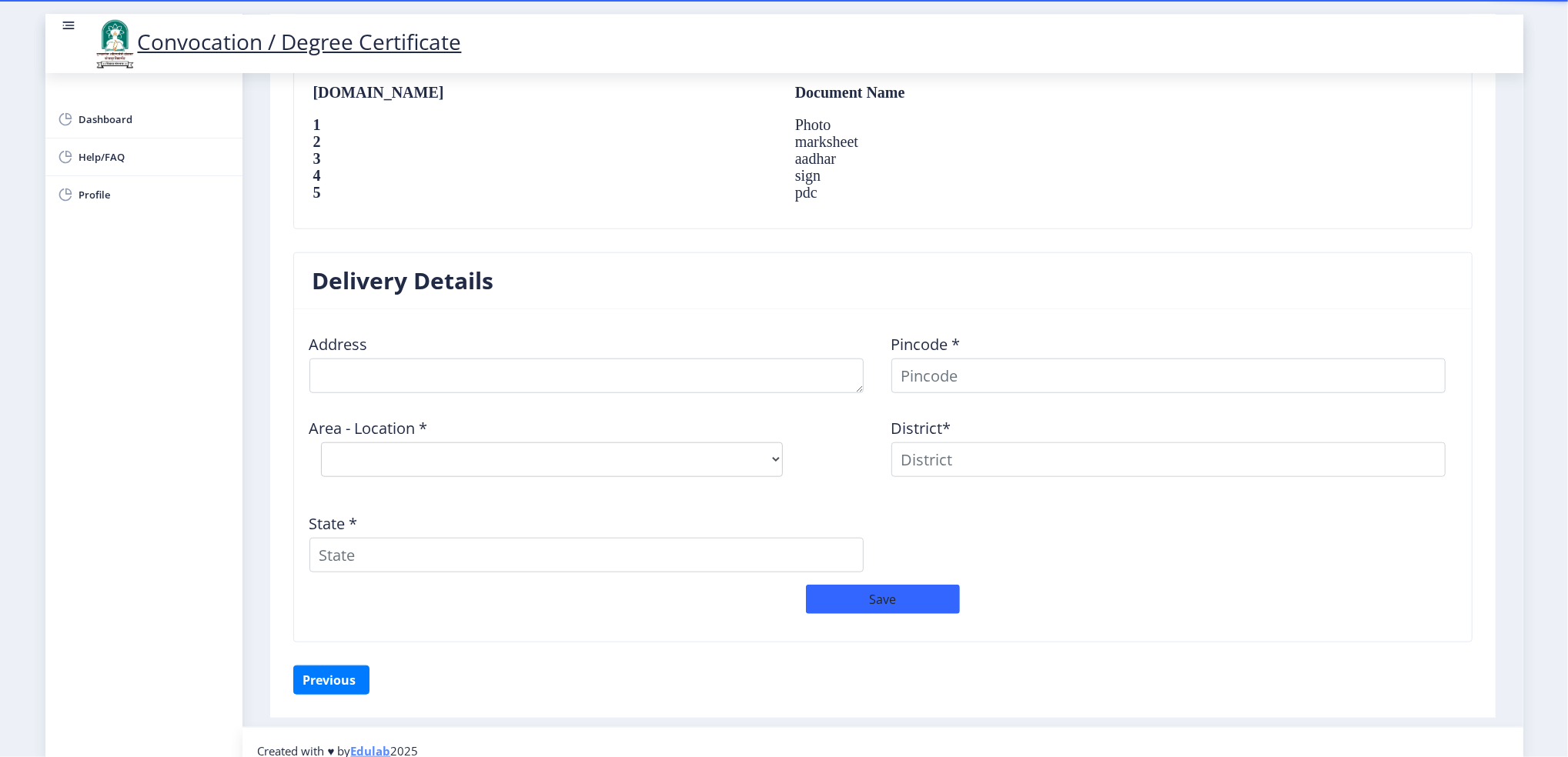
scroll to position [1084, 0]
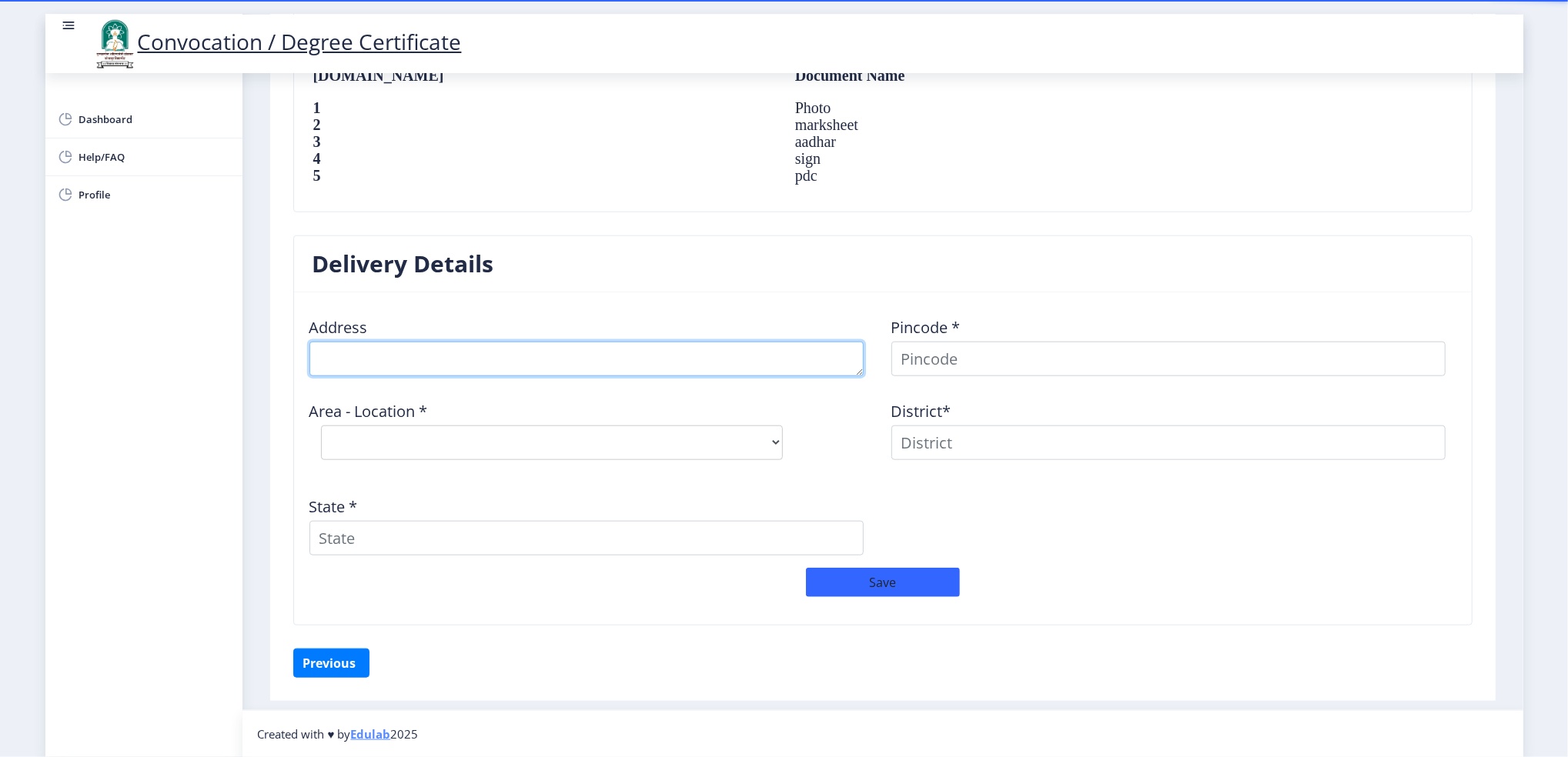
click at [438, 354] on textarea at bounding box center [586, 358] width 554 height 34
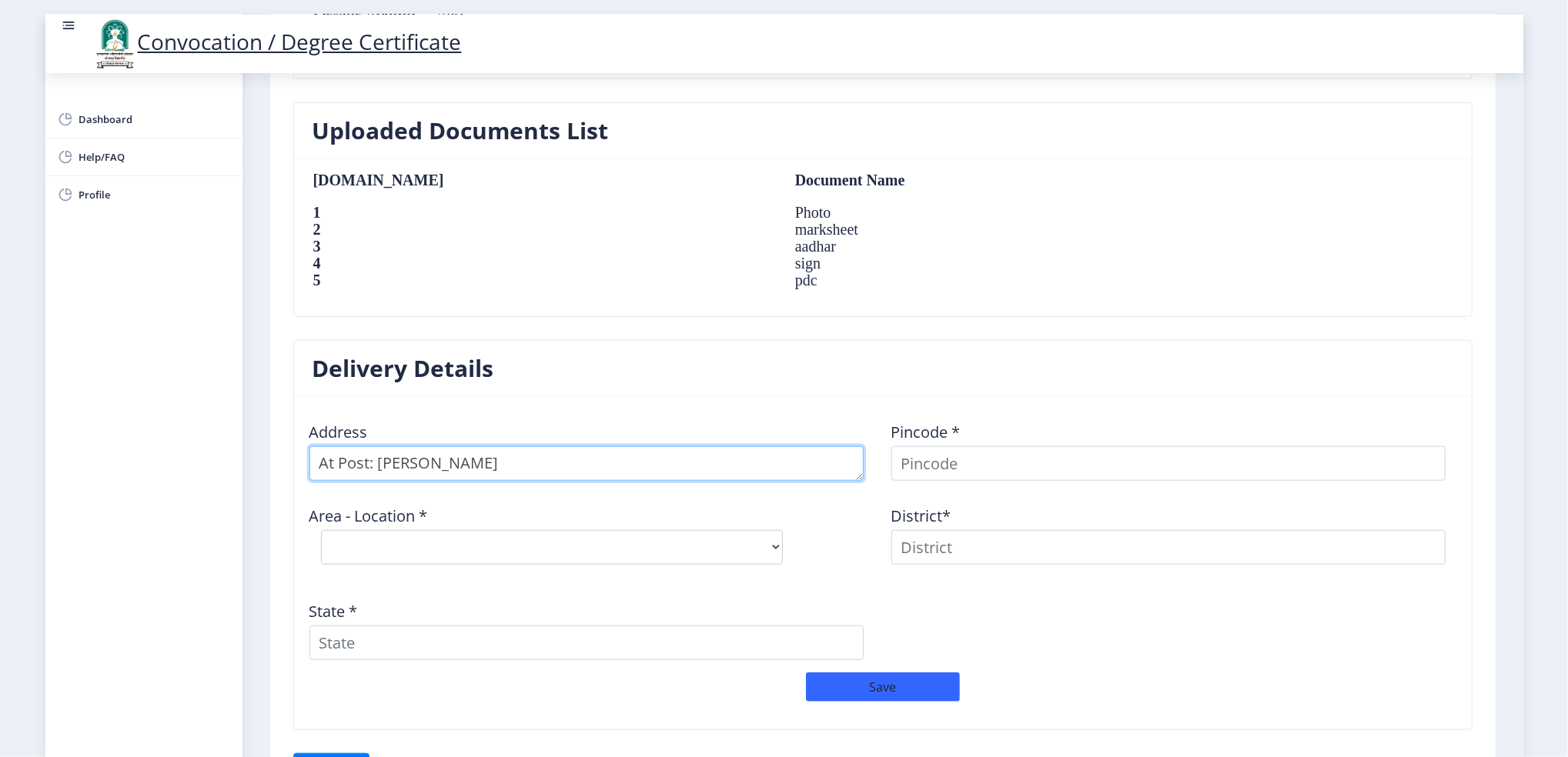
scroll to position [981, 0]
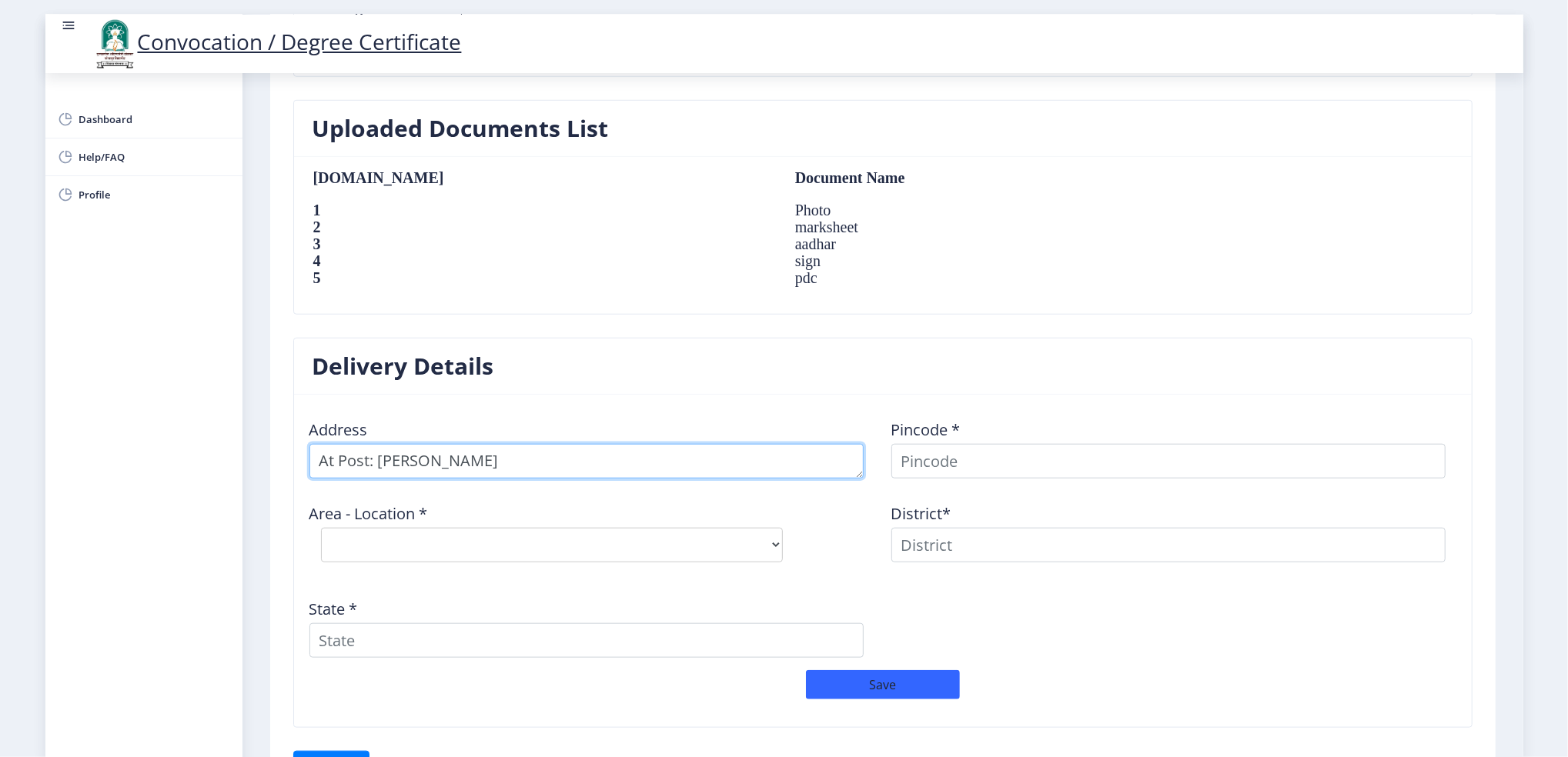
drag, startPoint x: 535, startPoint y: 460, endPoint x: 294, endPoint y: 460, distance: 241.0
click at [294, 460] on nb-card-body "Address Pincode * Area - Location * Select Area Location District* State * Save" at bounding box center [882, 561] width 1177 height 333
drag, startPoint x: 526, startPoint y: 462, endPoint x: 309, endPoint y: 458, distance: 217.0
click at [309, 458] on textarea at bounding box center [586, 460] width 554 height 34
type textarea "M"
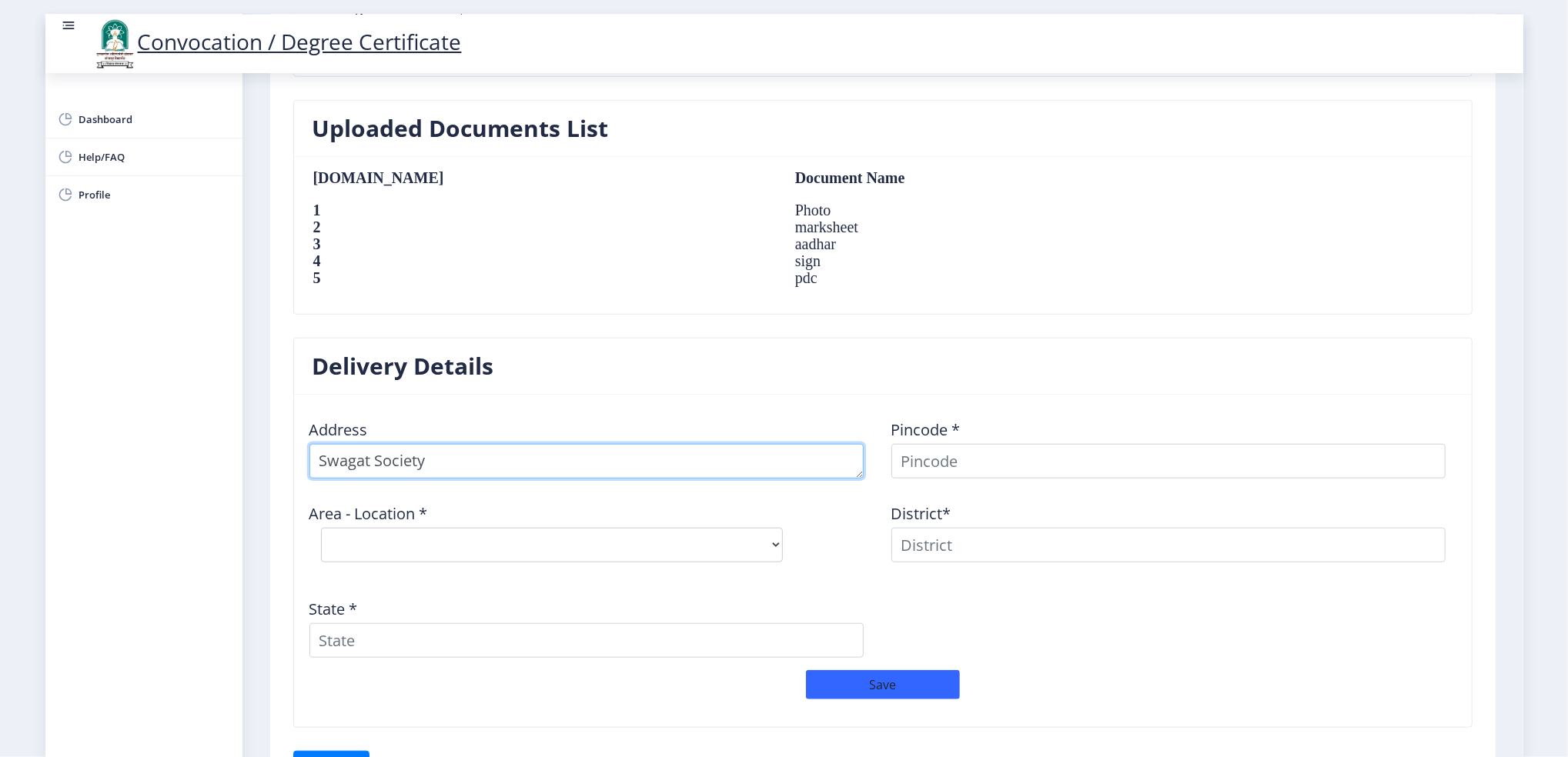
click at [320, 458] on textarea at bounding box center [586, 460] width 554 height 34
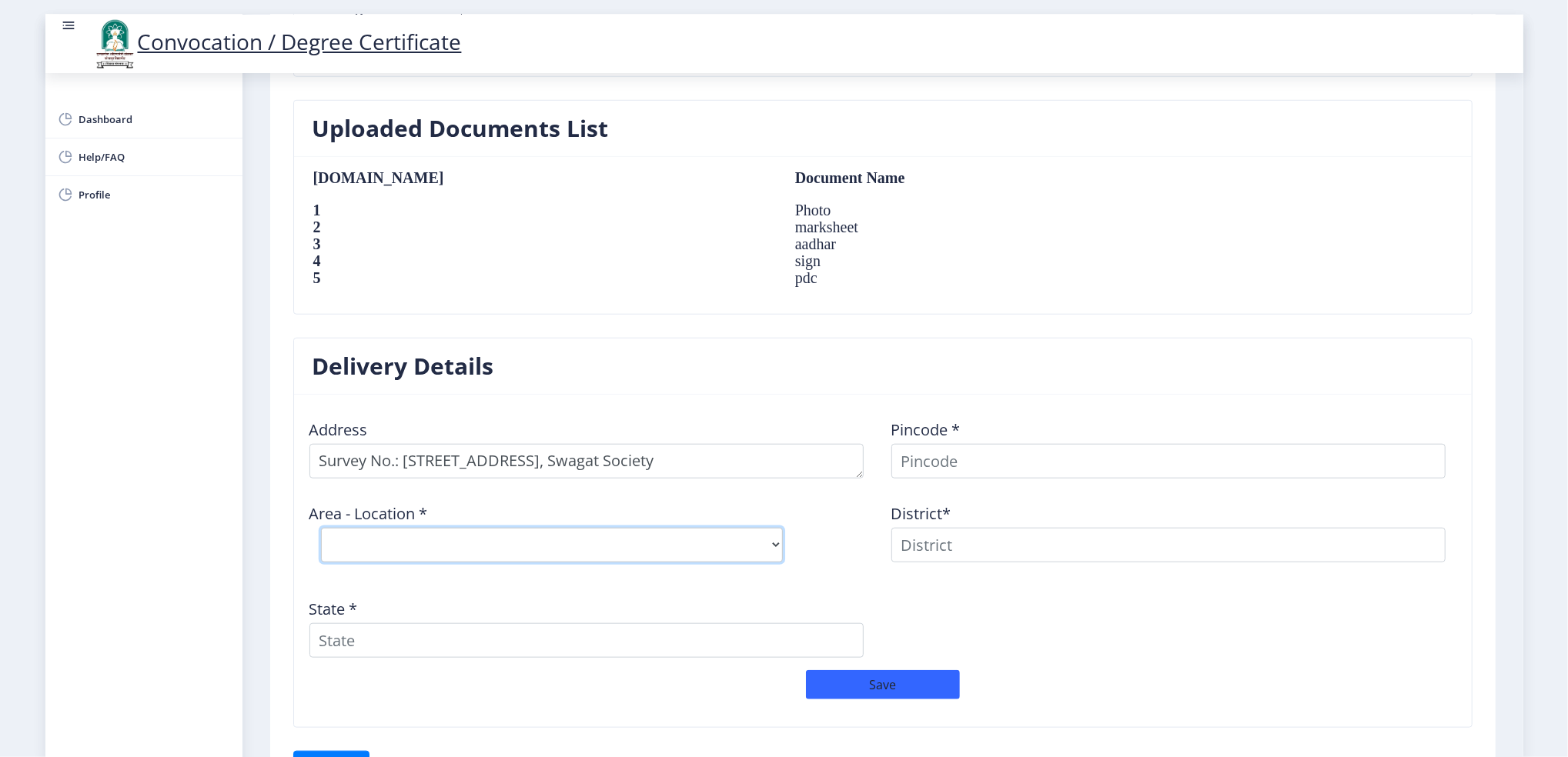
click at [450, 550] on select "Select Area Location" at bounding box center [552, 545] width 461 height 34
click at [475, 539] on select "Select Area Location" at bounding box center [552, 545] width 461 height 34
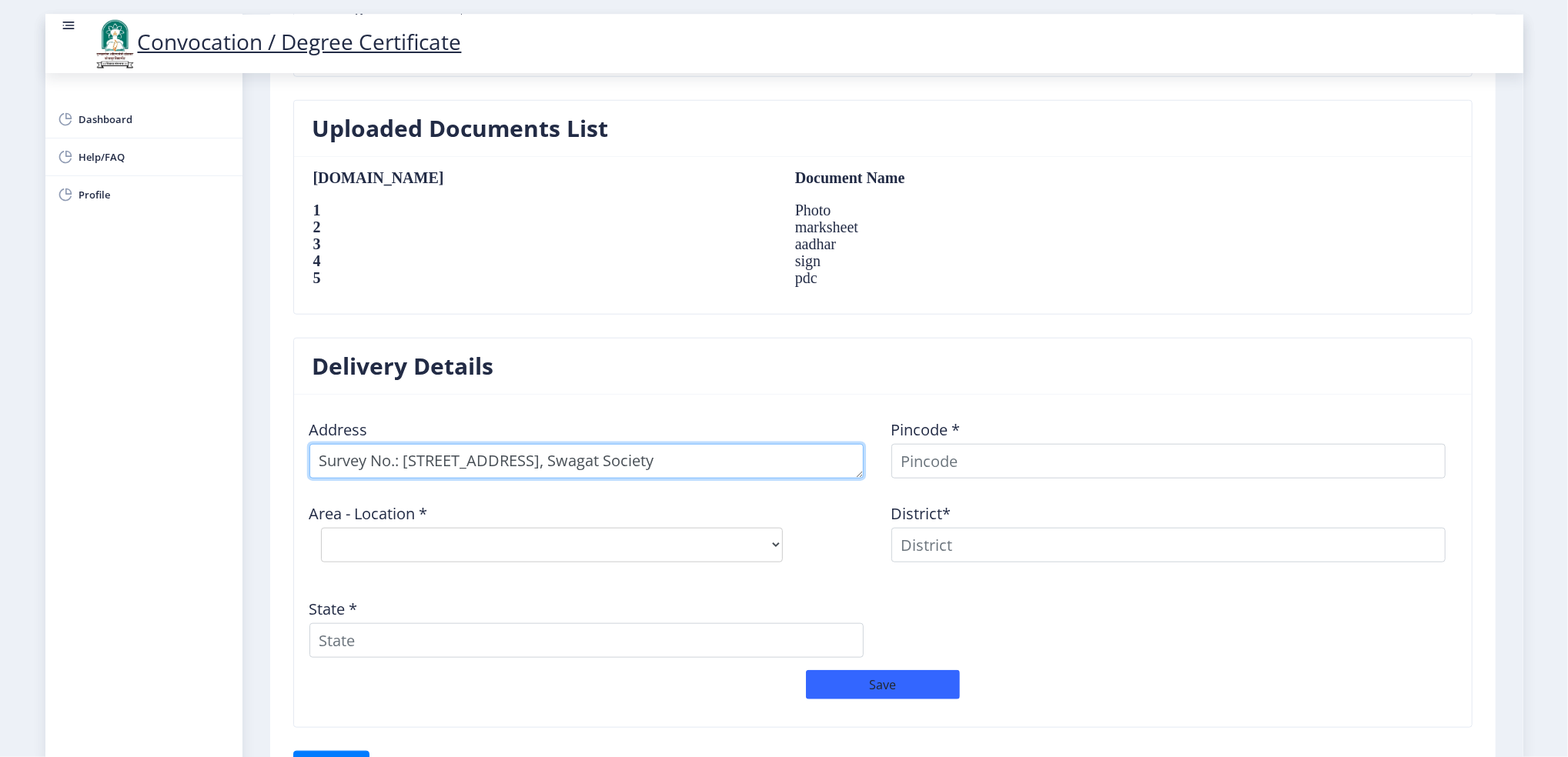
click at [762, 464] on textarea at bounding box center [586, 460] width 554 height 34
type textarea "Survey No.: [STREET_ADDRESS], Swagat Society, [GEOGRAPHIC_DATA], [GEOGRAPHIC_DA…"
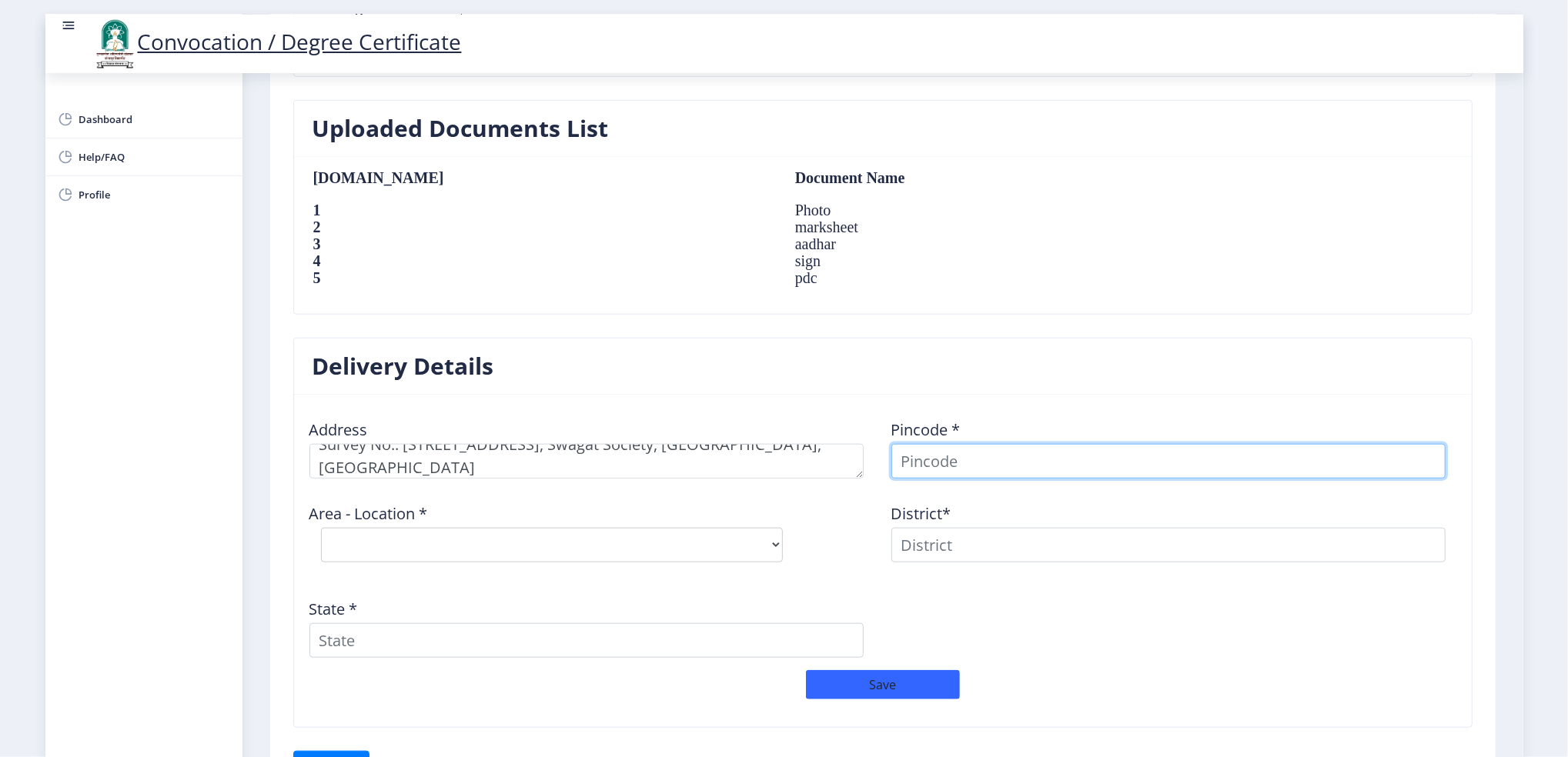
click at [985, 462] on input at bounding box center [1168, 460] width 554 height 34
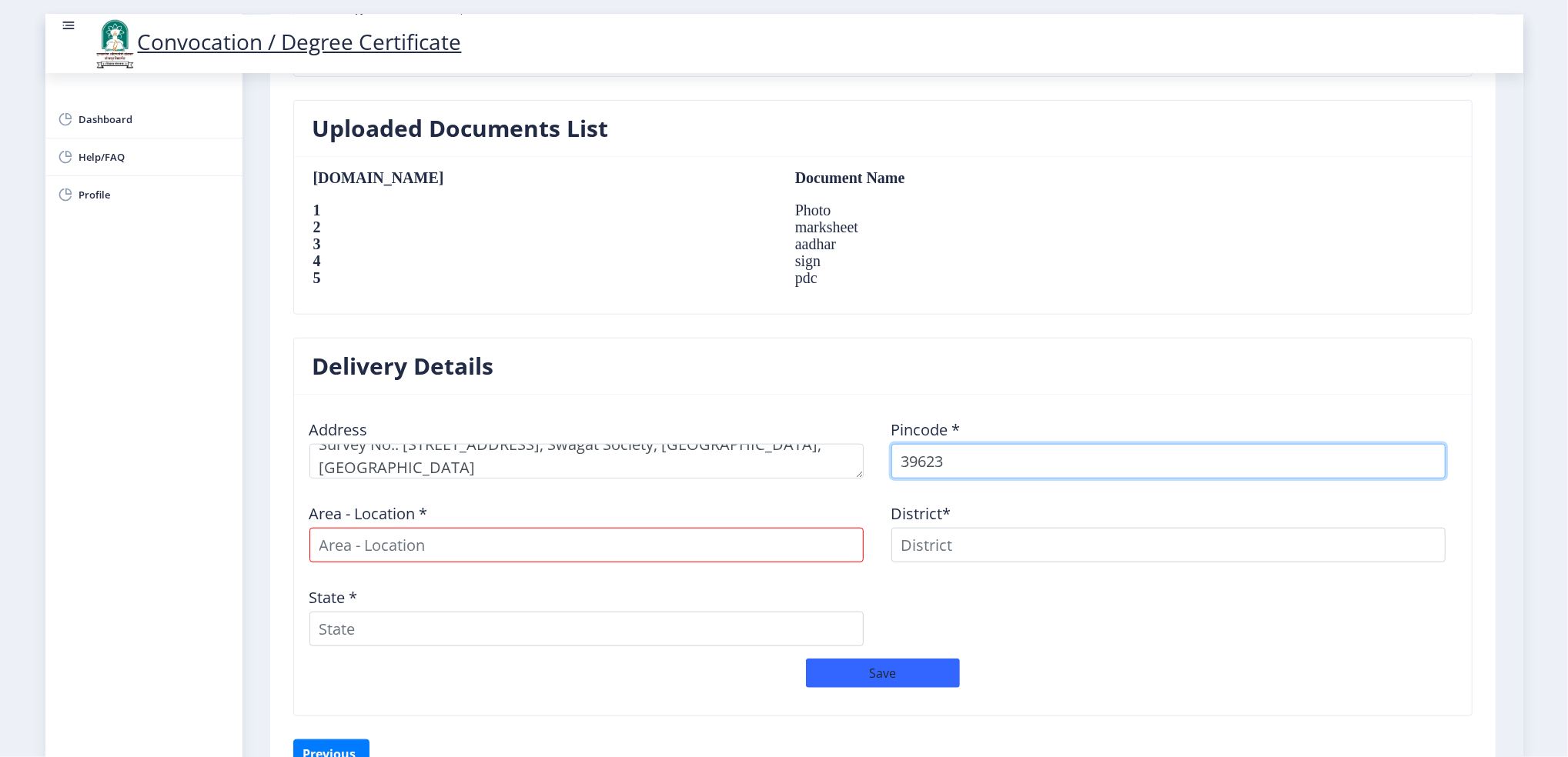
type input "396230"
select select
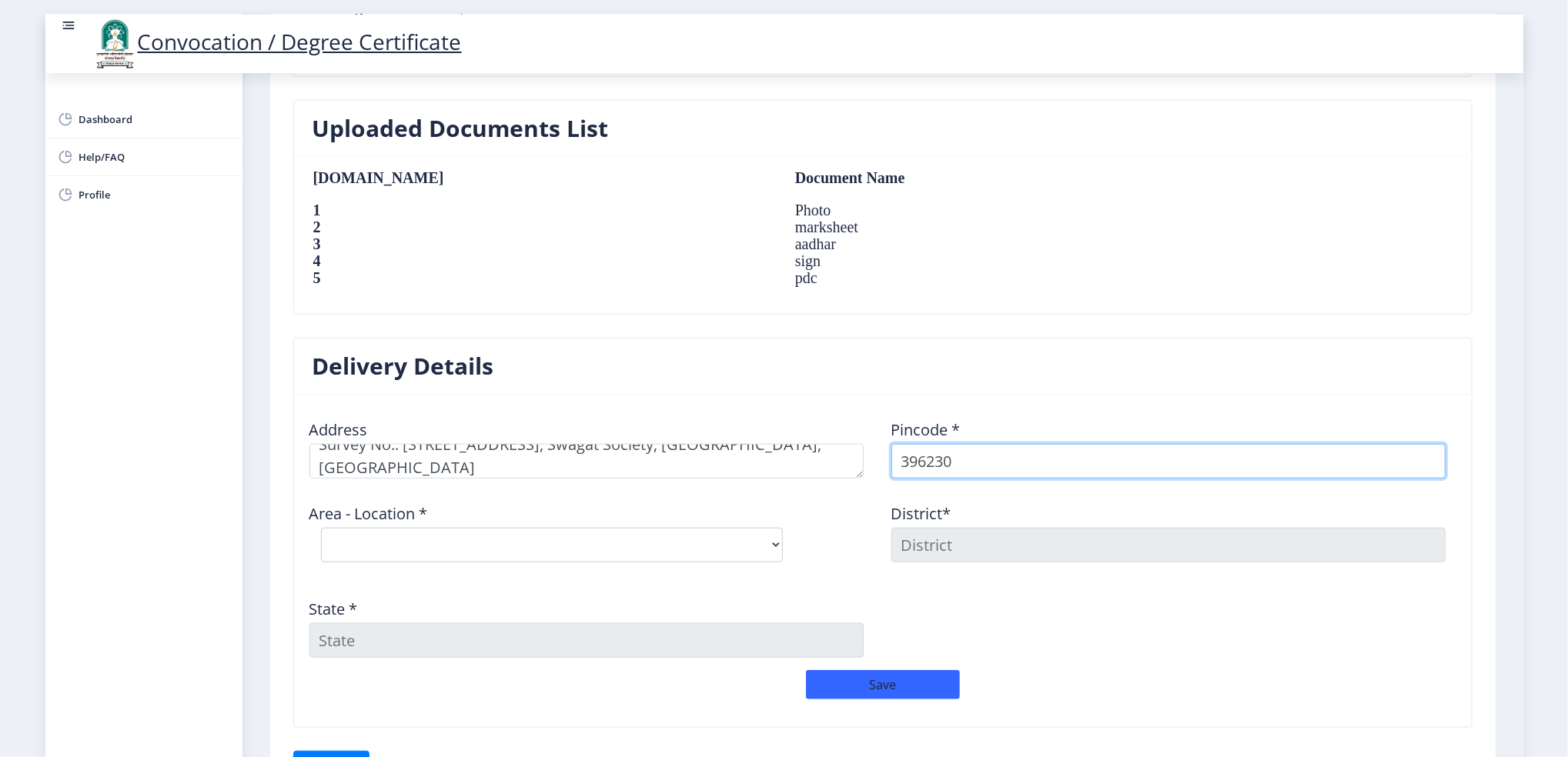
type input "396230"
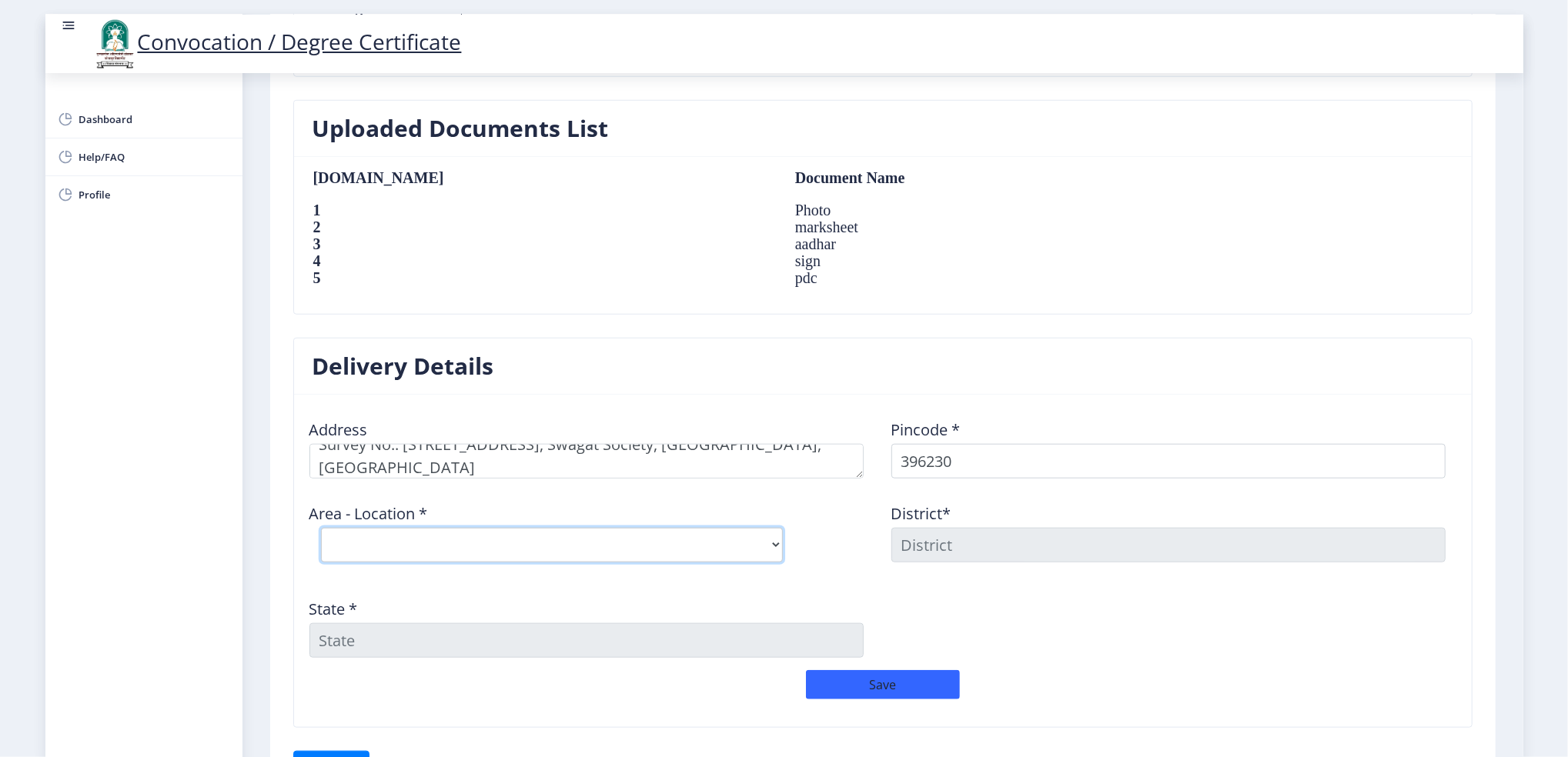
click at [772, 542] on select "Select Area Location [GEOGRAPHIC_DATA] BO Amli BO Athola BO Bedpa [PERSON_NAME]…" at bounding box center [552, 545] width 461 height 34
select select "25: Object"
click at [321, 528] on select "Select Area Location [GEOGRAPHIC_DATA] BO Amli BO Athola BO Bedpa [PERSON_NAME]…" at bounding box center [552, 545] width 461 height 34
type input "[GEOGRAPHIC_DATA]"
type input "Dadra and Nagar Hav."
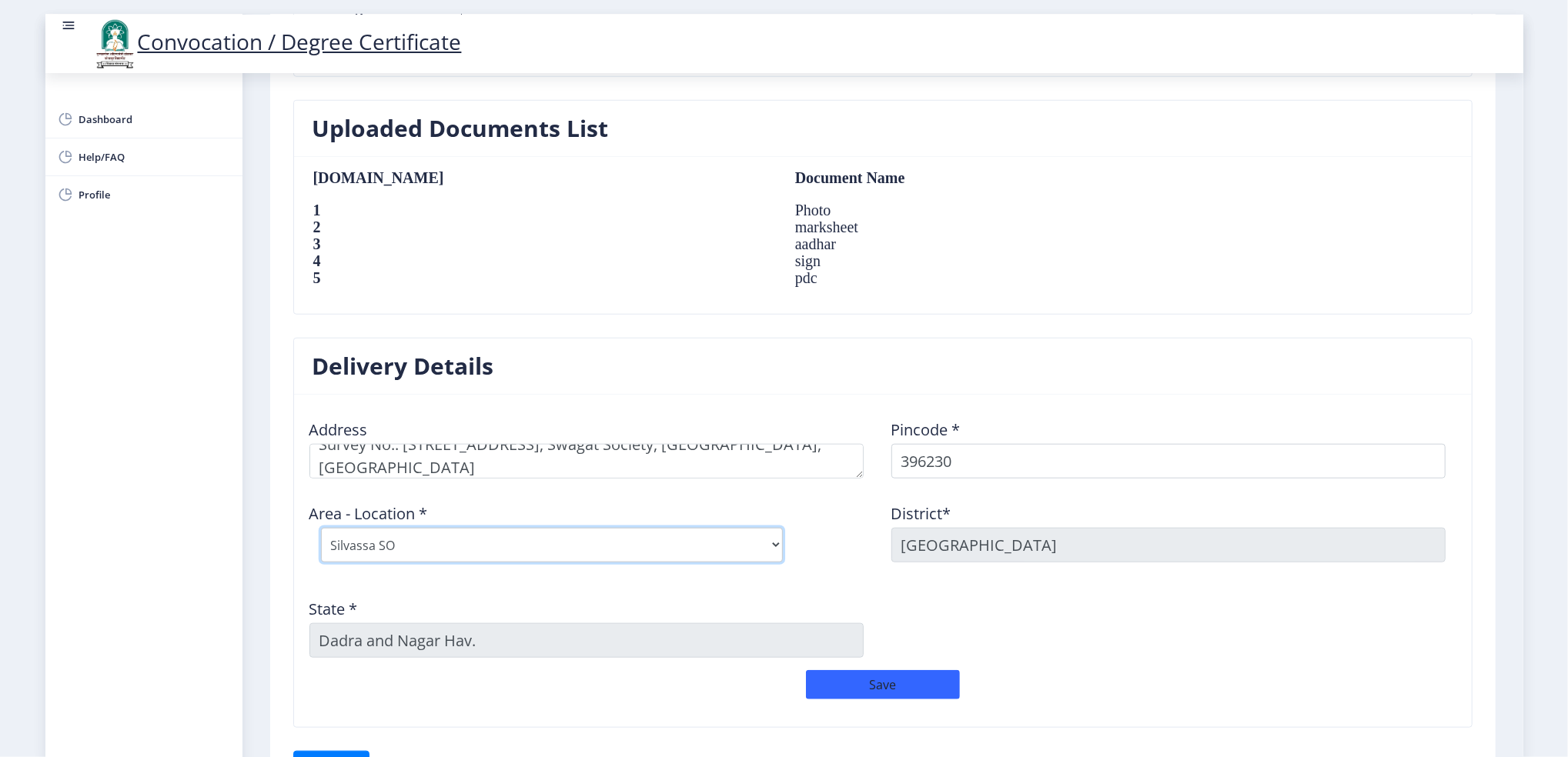
scroll to position [879, 0]
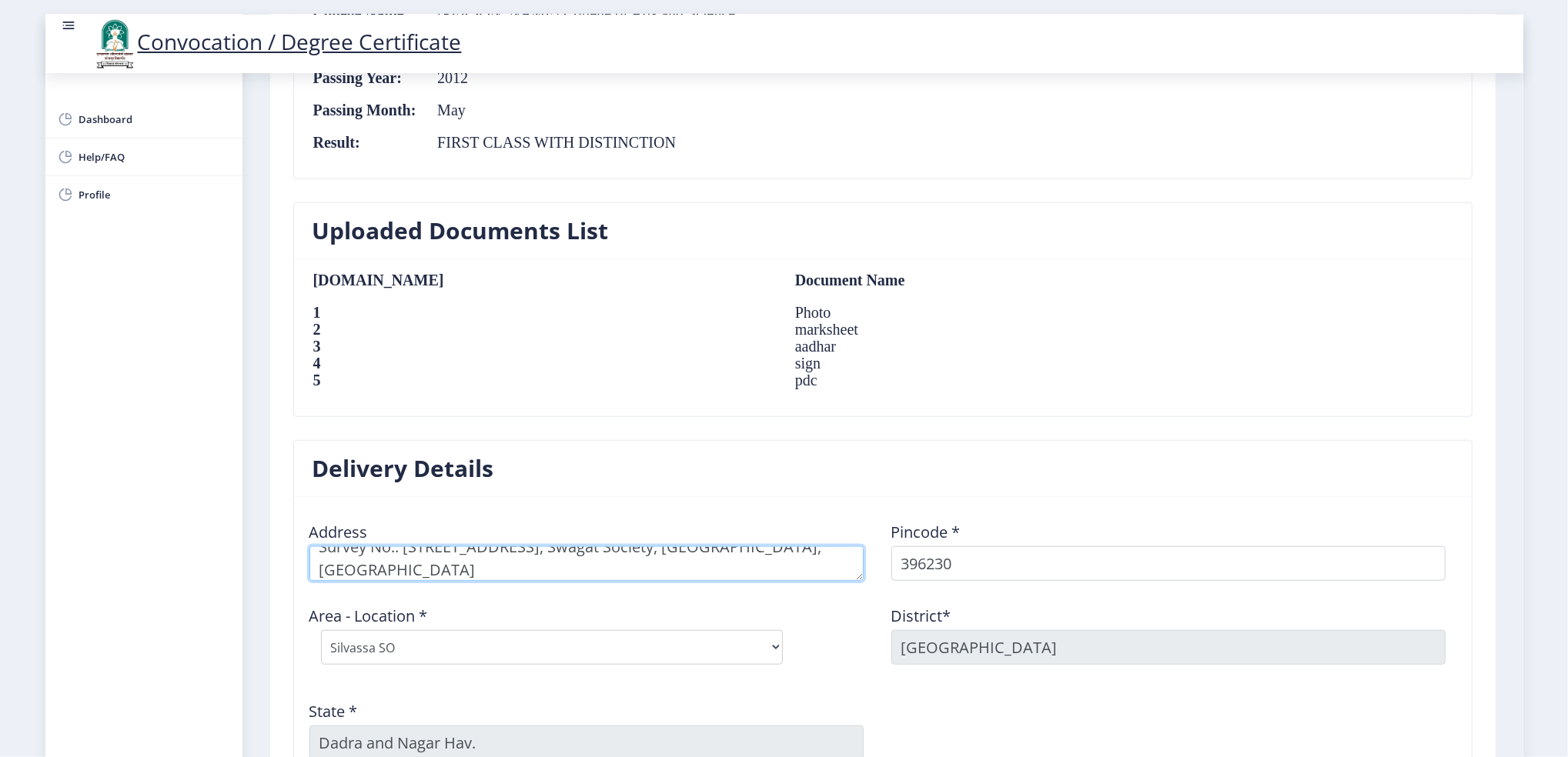
click at [503, 564] on textarea at bounding box center [586, 563] width 554 height 34
drag, startPoint x: 471, startPoint y: 564, endPoint x: 306, endPoint y: 503, distance: 175.9
click at [306, 503] on nb-card-body "Address Pincode * 396230 Area - Location * Select Area Location [GEOGRAPHIC_DAT…" at bounding box center [882, 663] width 1177 height 333
click at [656, 574] on textarea at bounding box center [586, 563] width 554 height 34
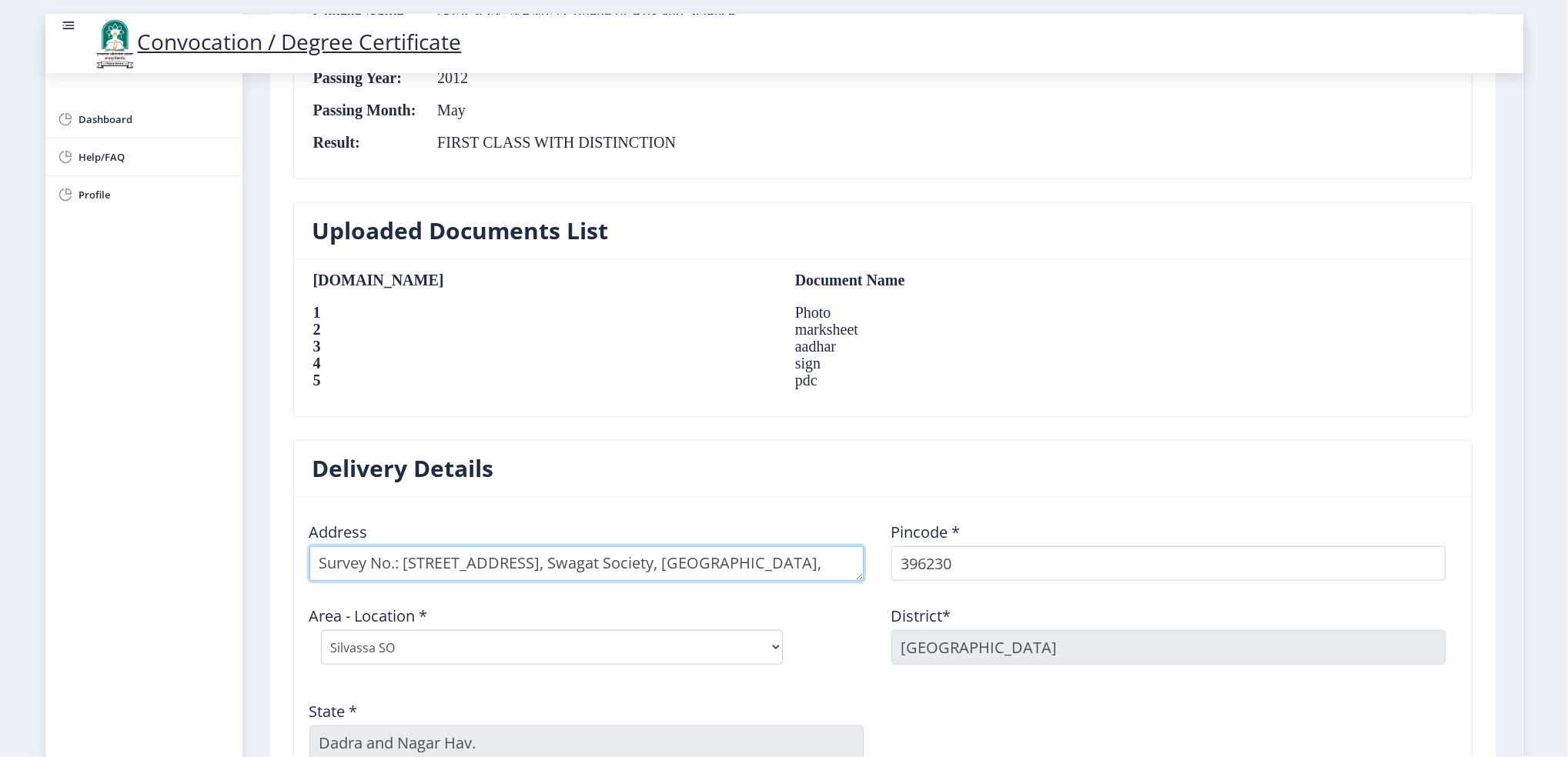
scroll to position [23, 0]
drag, startPoint x: 740, startPoint y: 570, endPoint x: 944, endPoint y: 576, distance: 204.1
click at [944, 576] on div "Address Pincode * 396230 Area - Location * Select Area Location [GEOGRAPHIC_DAT…" at bounding box center [882, 641] width 1163 height 263
click at [473, 569] on textarea at bounding box center [586, 563] width 554 height 34
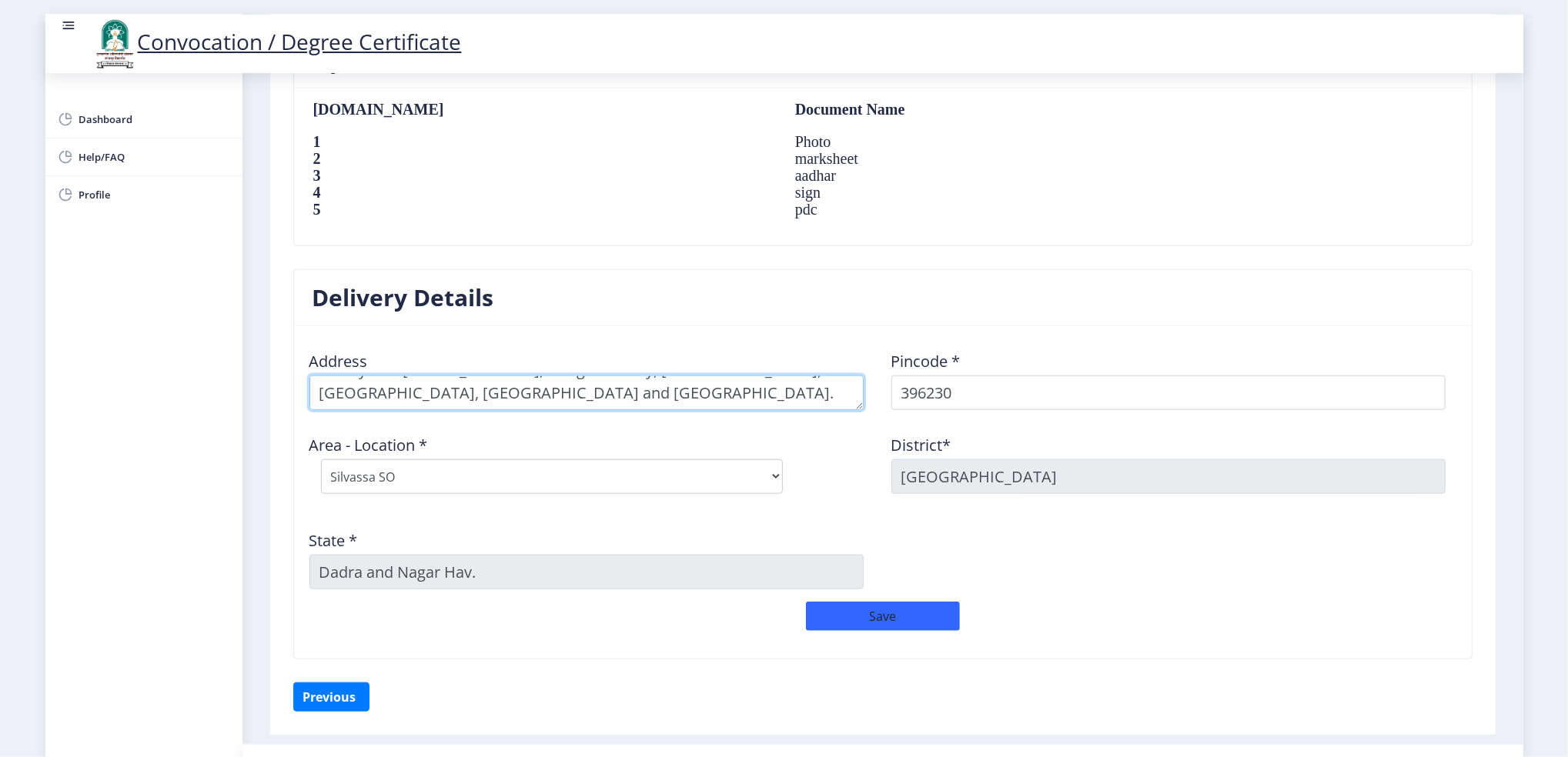
scroll to position [1084, 0]
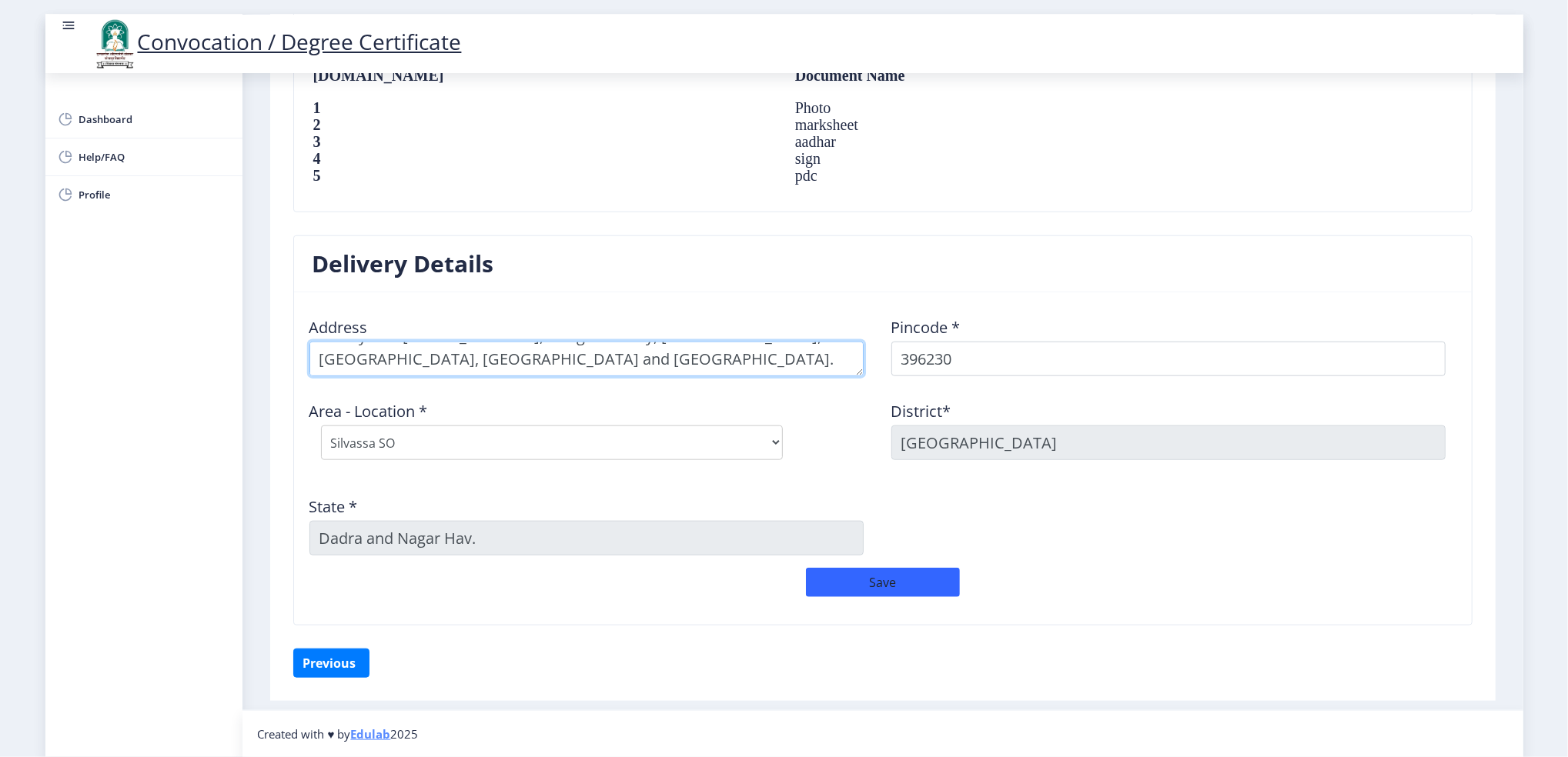
type textarea "Survey No.: [STREET_ADDRESS], Swagat Society, [GEOGRAPHIC_DATA], [GEOGRAPHIC_DA…"
click at [709, 610] on div "Save" at bounding box center [882, 589] width 1163 height 44
click at [866, 578] on button "Save" at bounding box center [883, 582] width 154 height 29
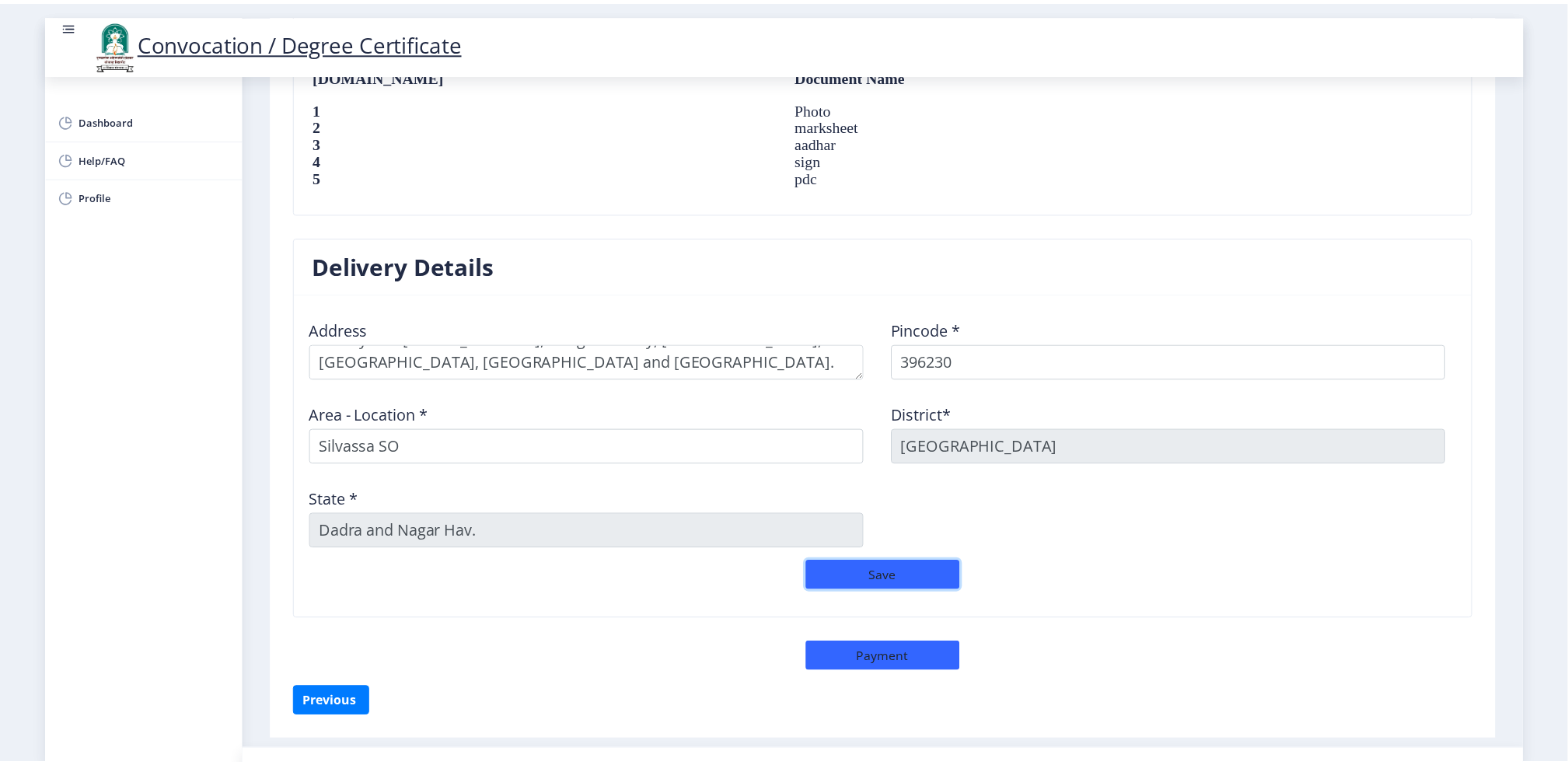
scroll to position [1128, 0]
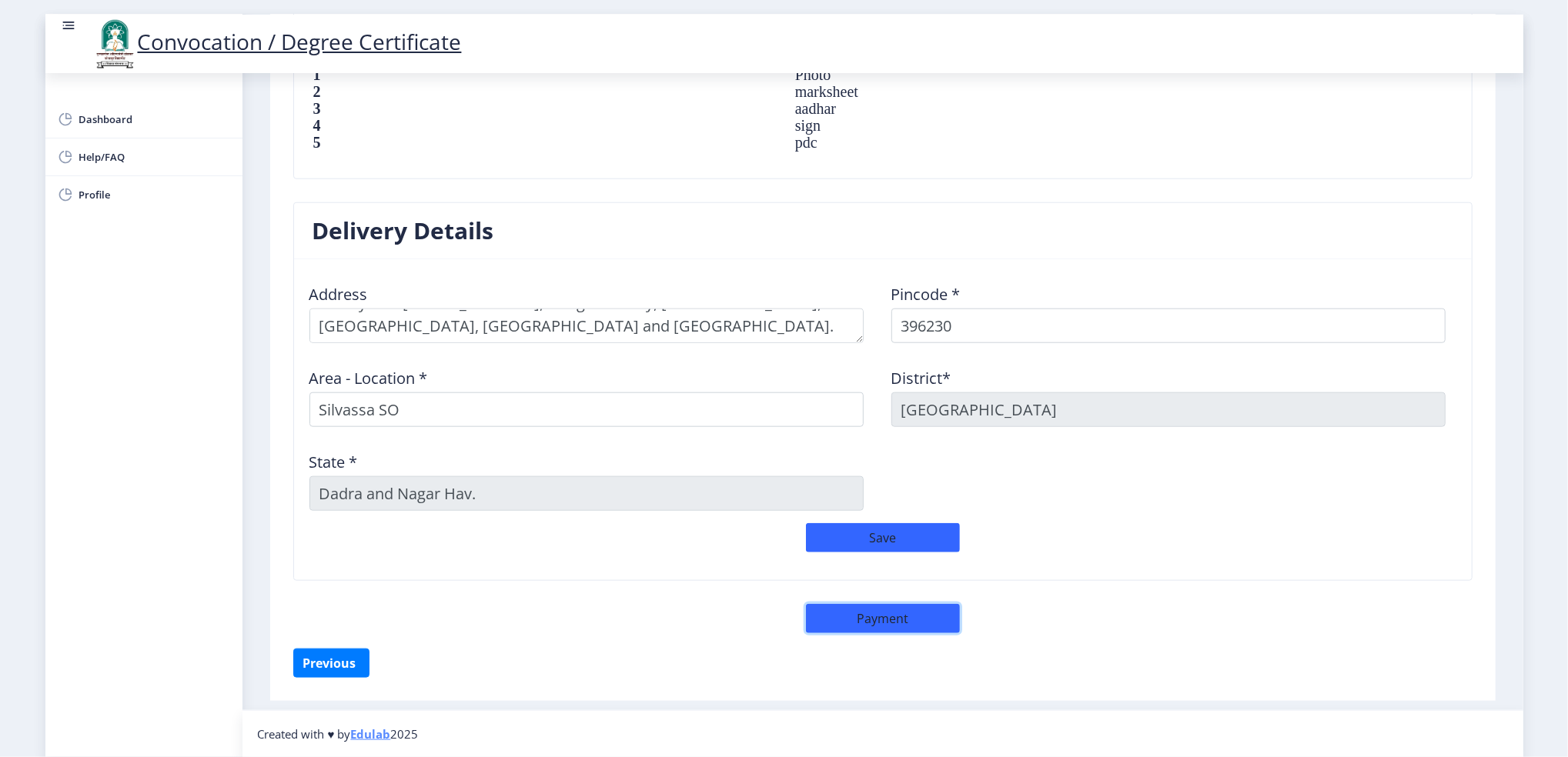
click at [863, 620] on button "Payment" at bounding box center [883, 619] width 154 height 29
select select "sealed"
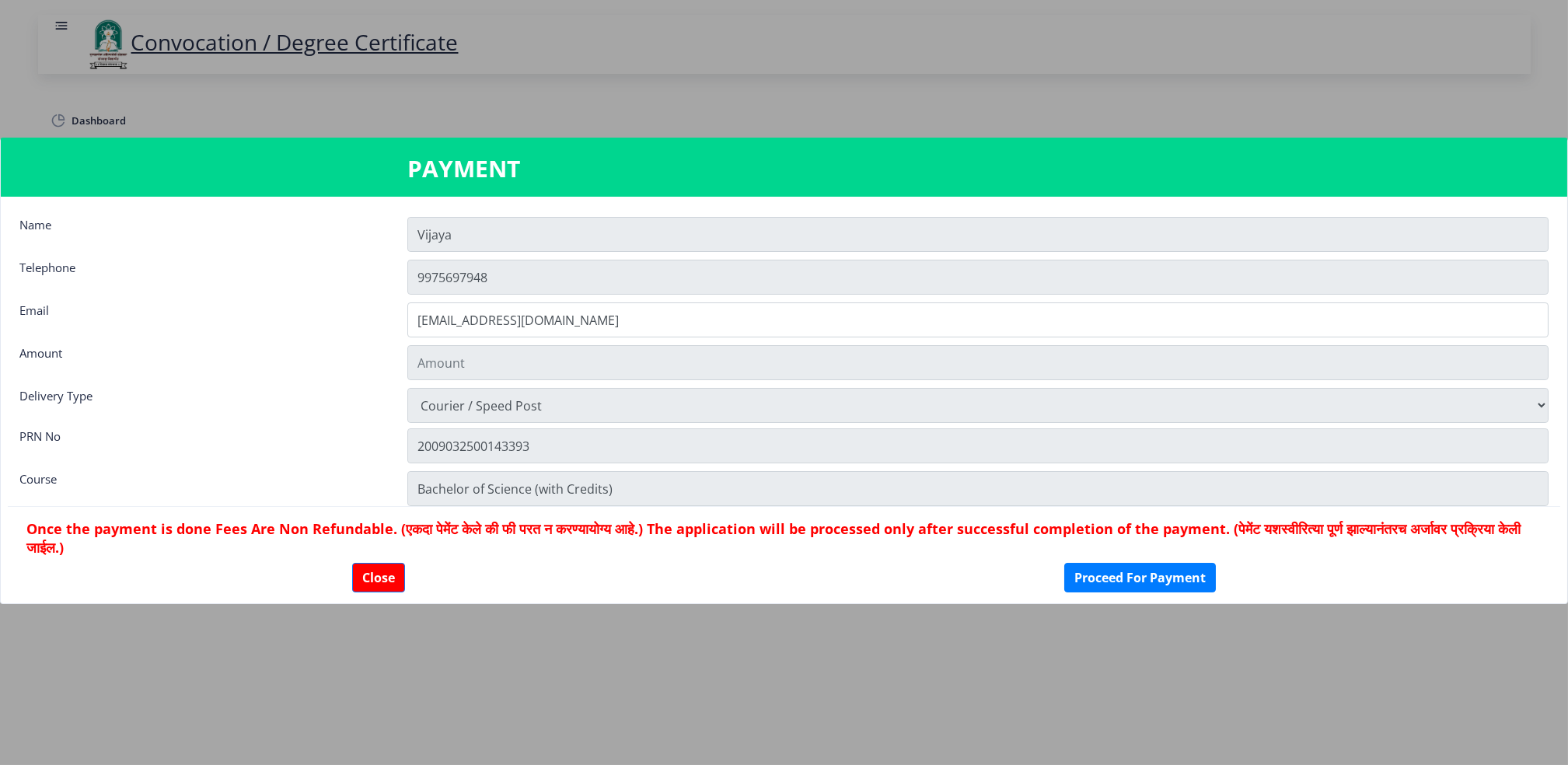
type input "1885"
click at [1120, 580] on button "Proceed For Payment" at bounding box center [1140, 577] width 152 height 30
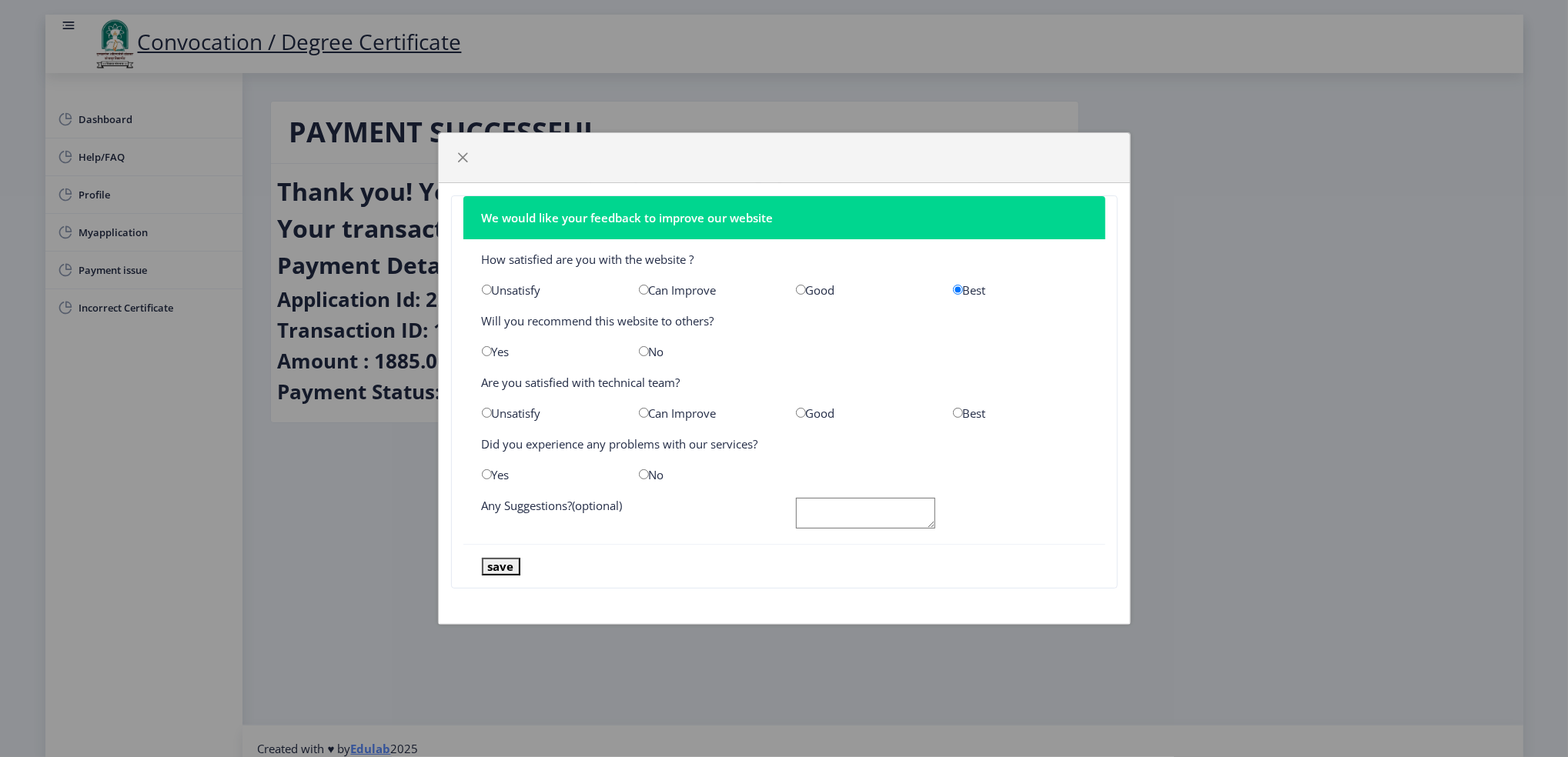
click at [957, 408] on input "radio" at bounding box center [957, 412] width 10 height 10
radio input "true"
click at [488, 351] on input "radio" at bounding box center [487, 351] width 10 height 10
radio input "true"
click at [640, 471] on input "radio" at bounding box center [644, 474] width 10 height 10
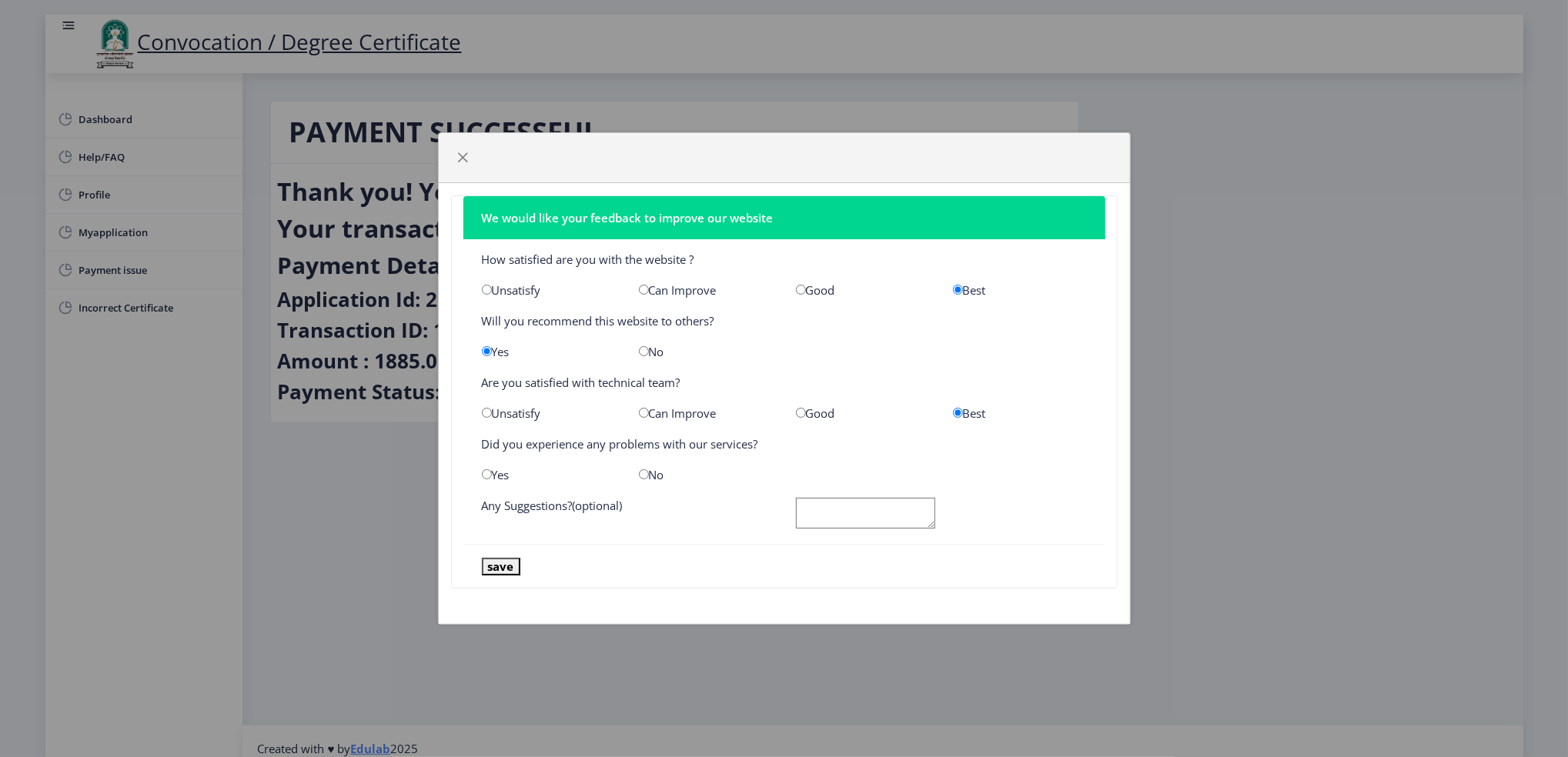
radio input "true"
click at [834, 511] on textarea at bounding box center [865, 514] width 139 height 31
type textarea "Nice facility"
click at [493, 567] on button "save" at bounding box center [501, 567] width 38 height 18
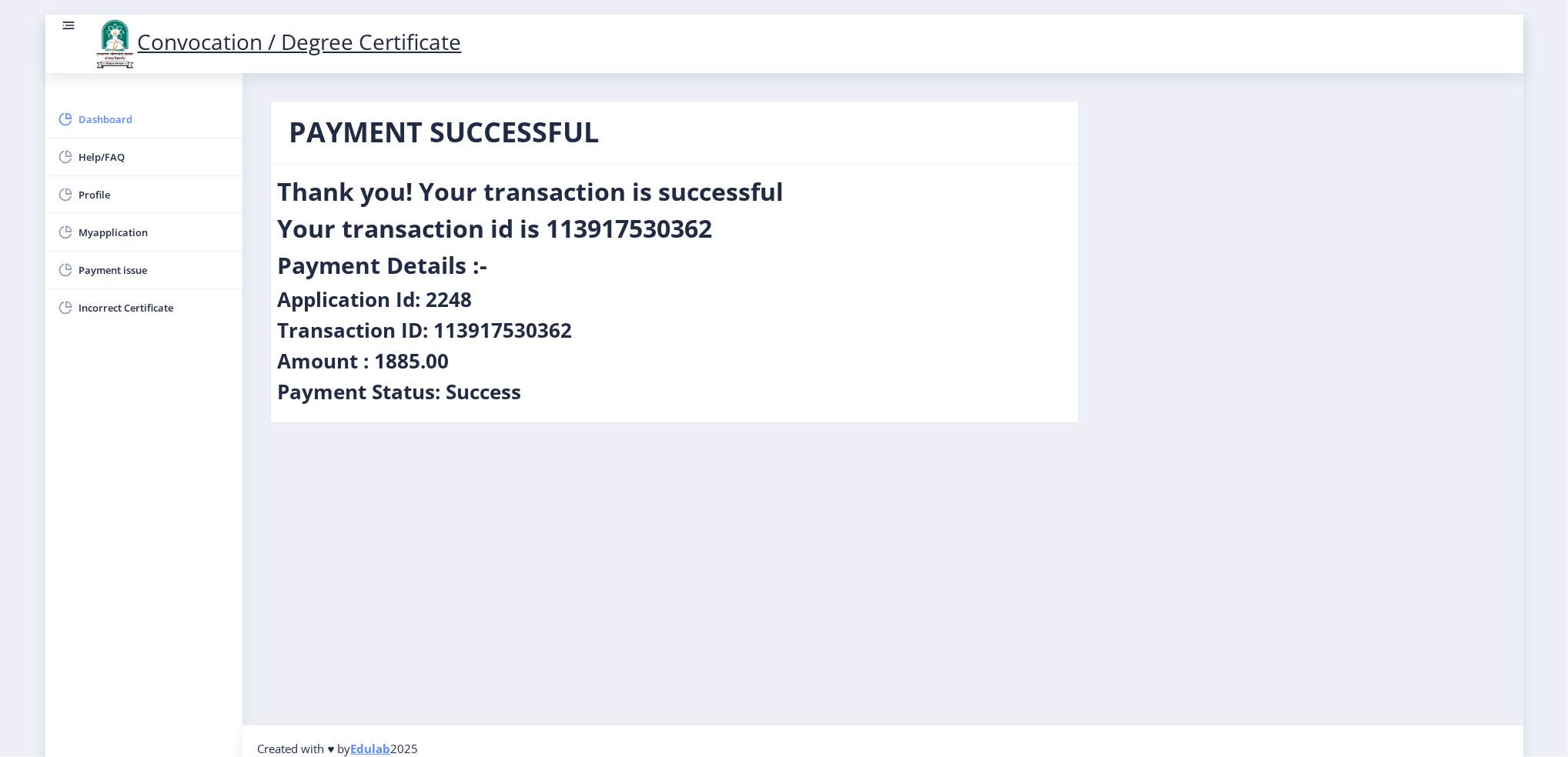
click at [112, 117] on span "Dashboard" at bounding box center [155, 119] width 151 height 19
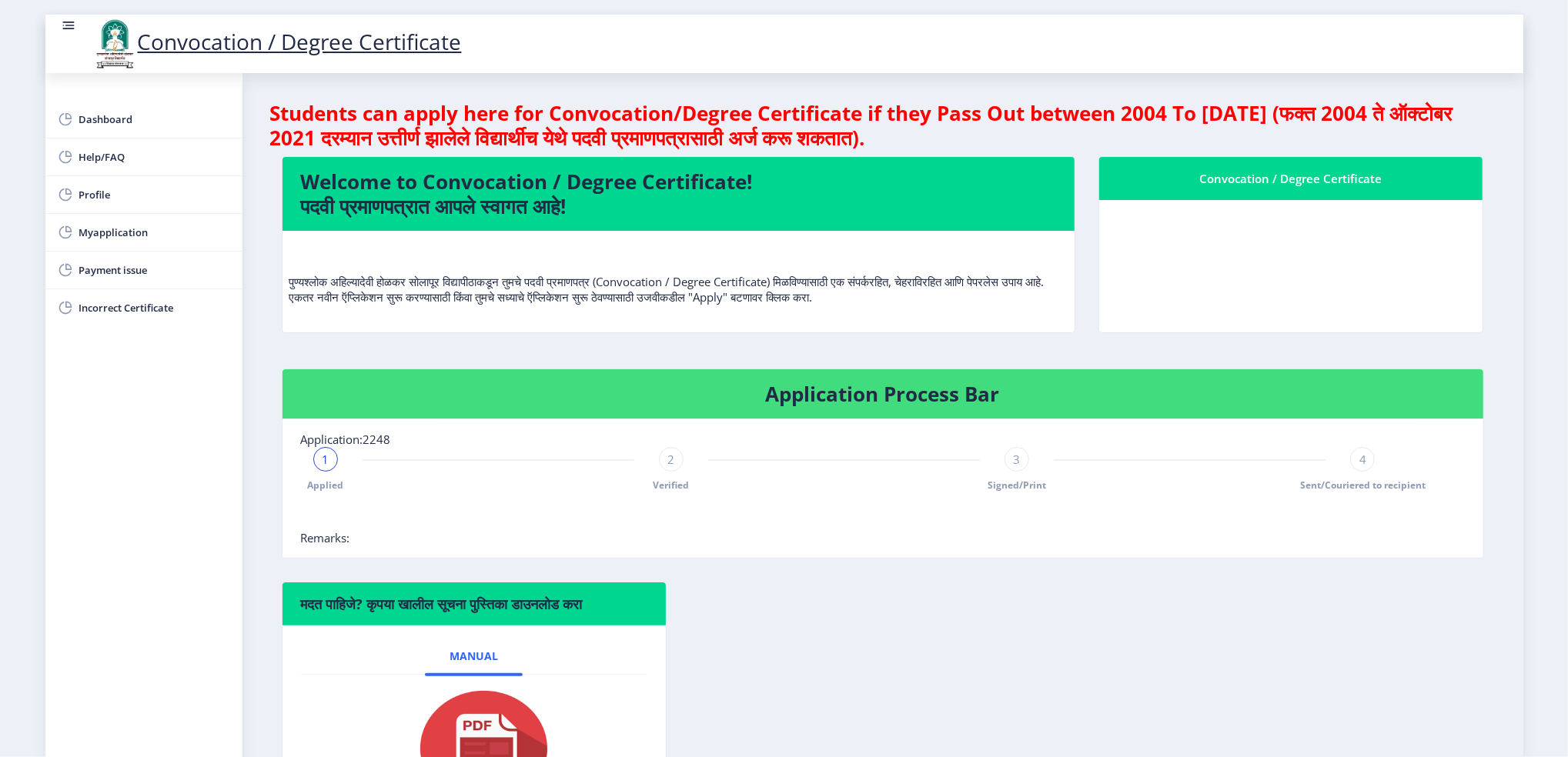
click at [370, 438] on span "Application:2248" at bounding box center [346, 440] width 90 height 16
click at [333, 485] on span "Applied" at bounding box center [325, 485] width 36 height 13
click at [324, 463] on span "1" at bounding box center [325, 460] width 7 height 16
click at [111, 197] on span "Profile" at bounding box center [155, 194] width 151 height 19
select select
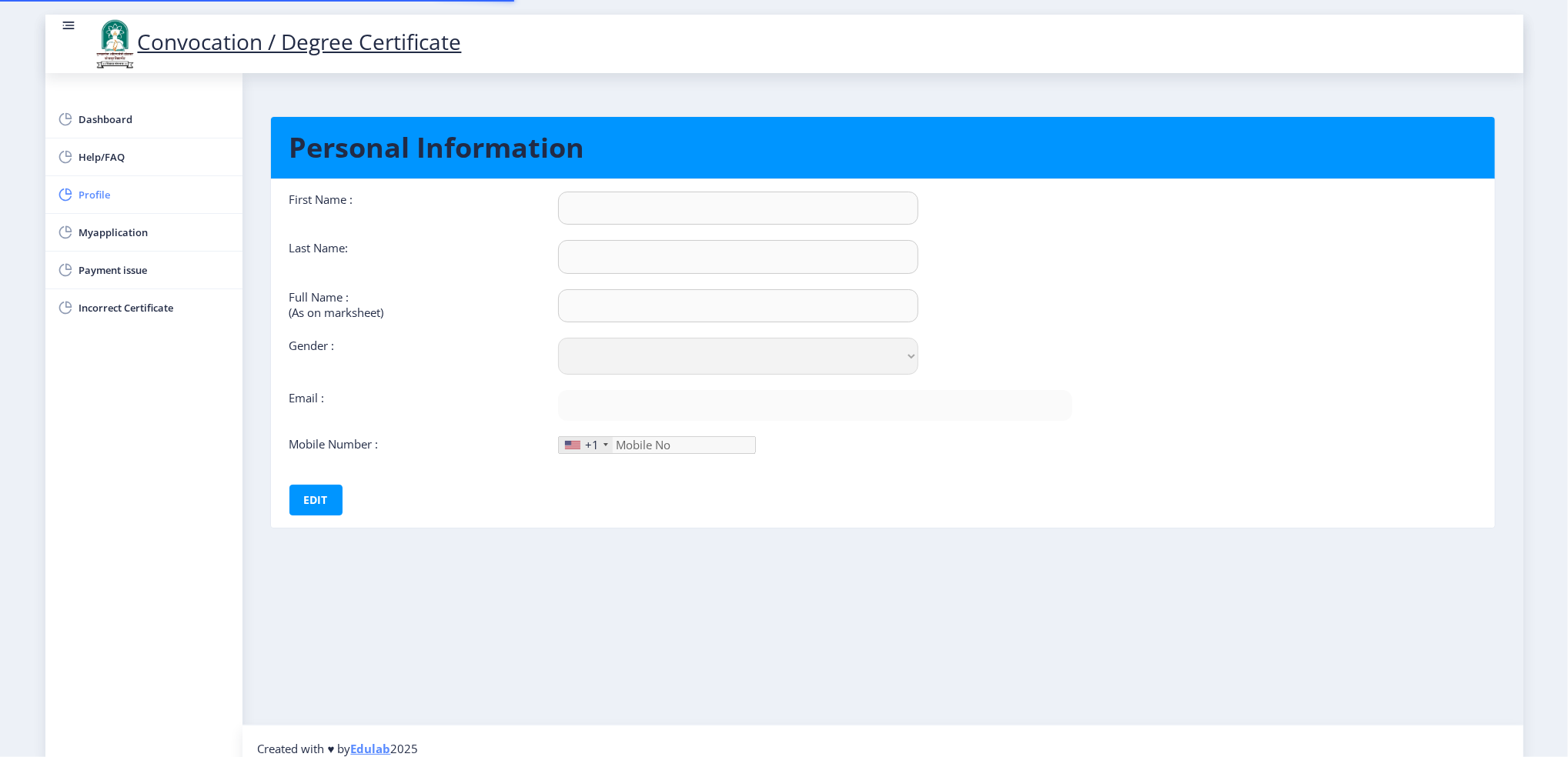
type input "Vijaya"
type input "Raut"
type input "[PERSON_NAME] [PERSON_NAME]"
select select "[DEMOGRAPHIC_DATA]"
type input "[EMAIL_ADDRESS][DOMAIN_NAME]"
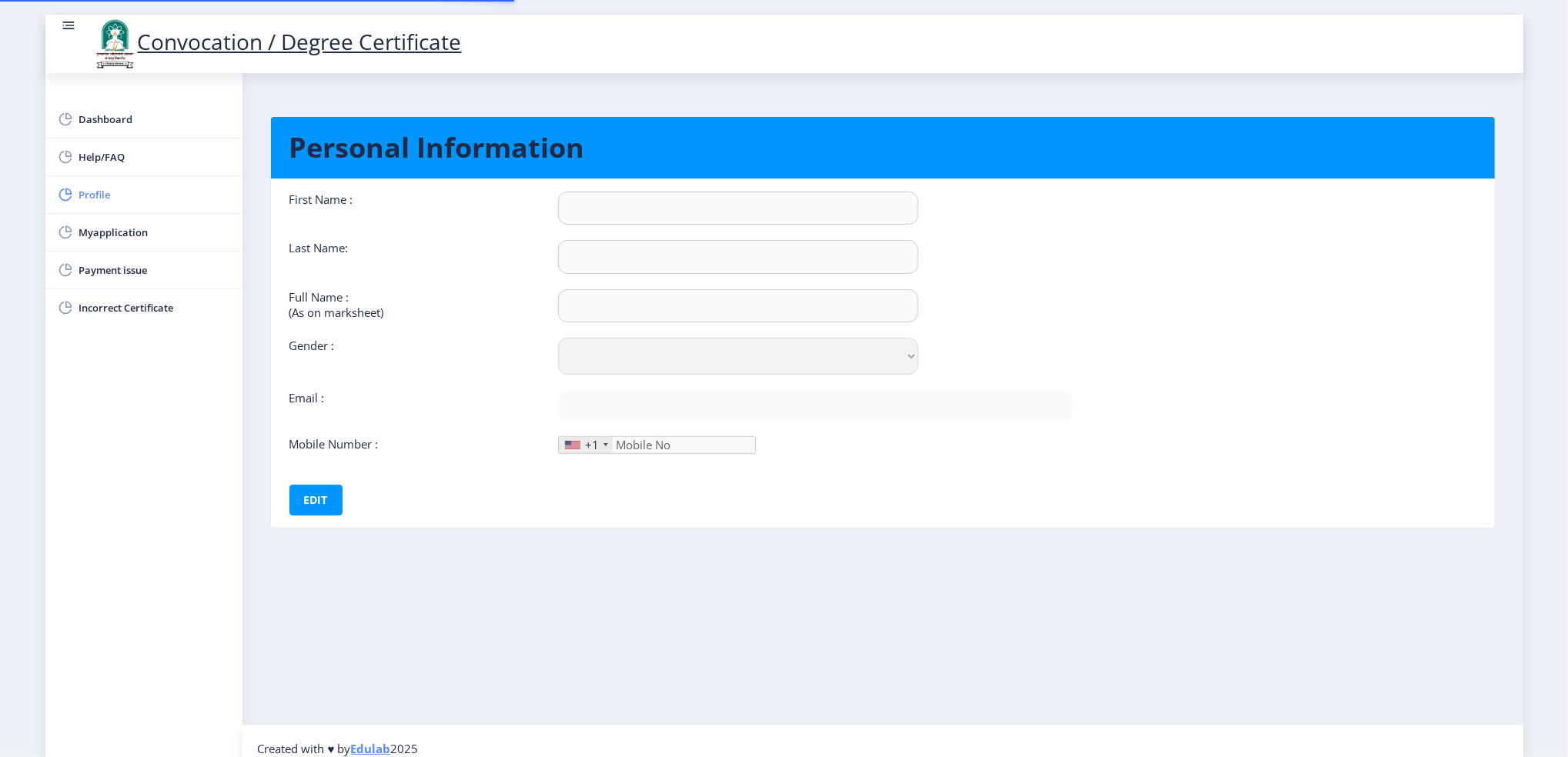
type input "9975697948"
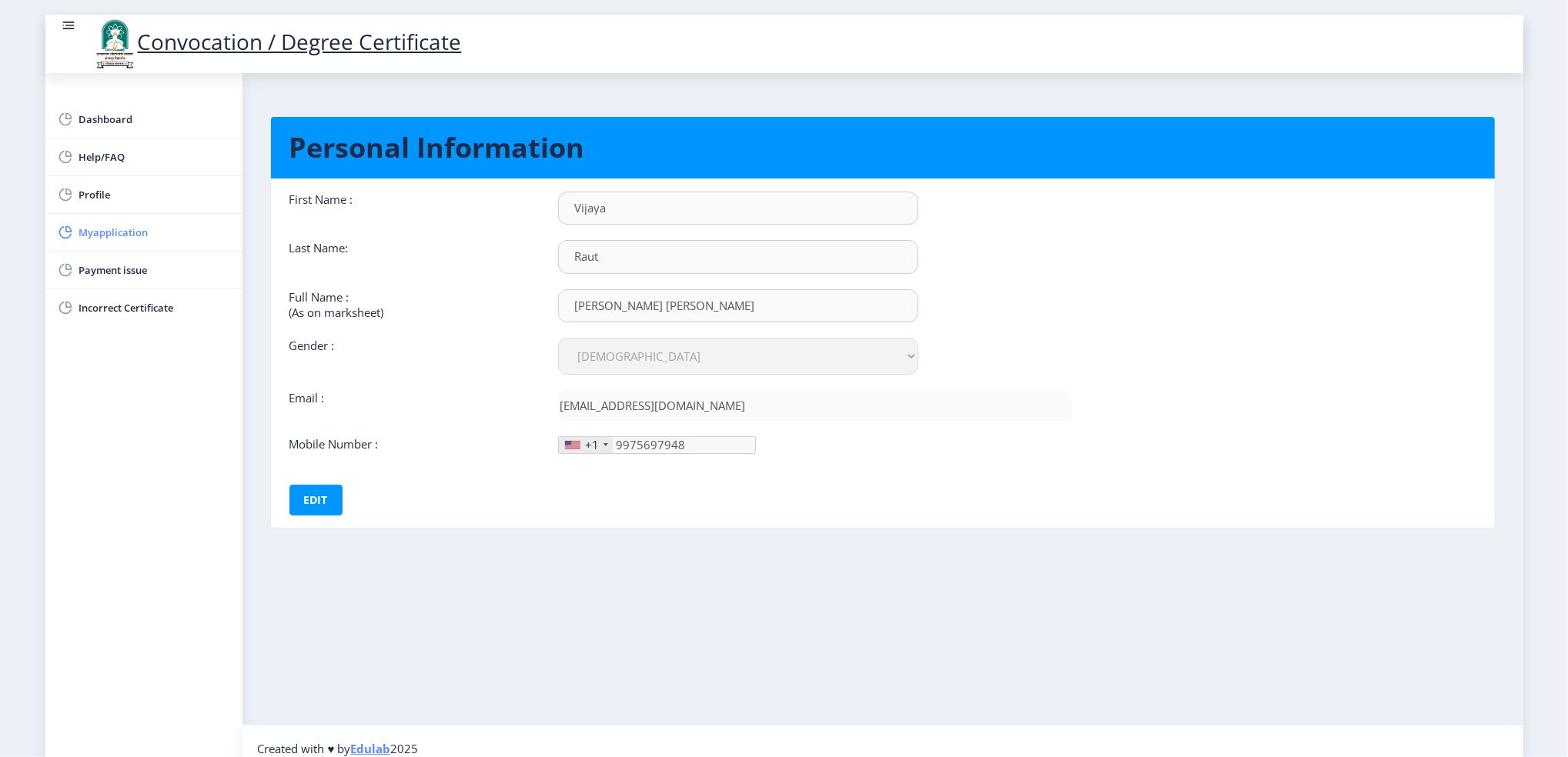
click at [107, 239] on span "Myapplication" at bounding box center [155, 232] width 151 height 19
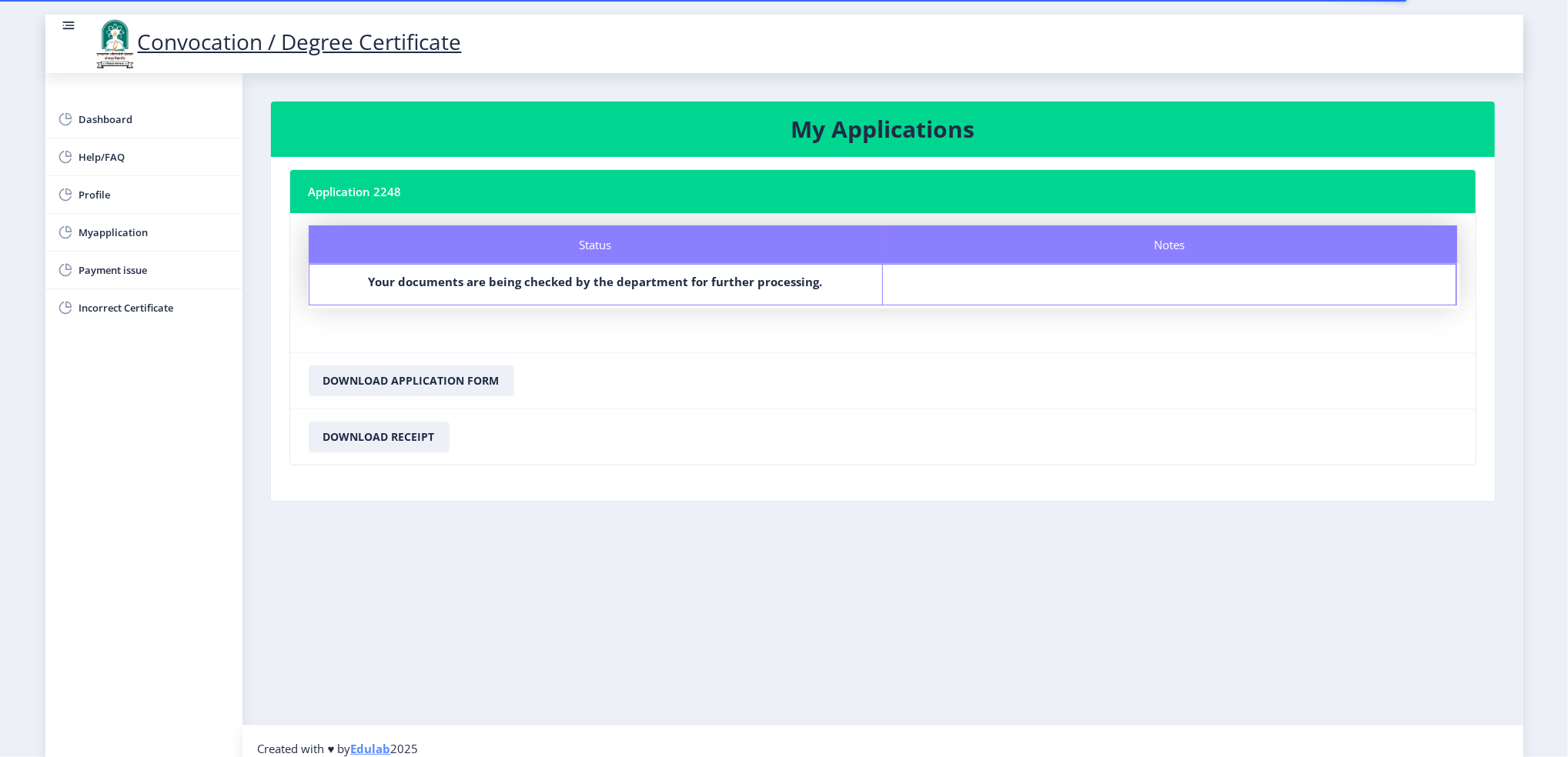
click at [657, 280] on b "Your documents are being checked by the department for further processing." at bounding box center [595, 282] width 454 height 16
click at [375, 437] on button "Download Receipt" at bounding box center [378, 437] width 140 height 30
click at [397, 379] on button "Download Application Form" at bounding box center [410, 380] width 205 height 30
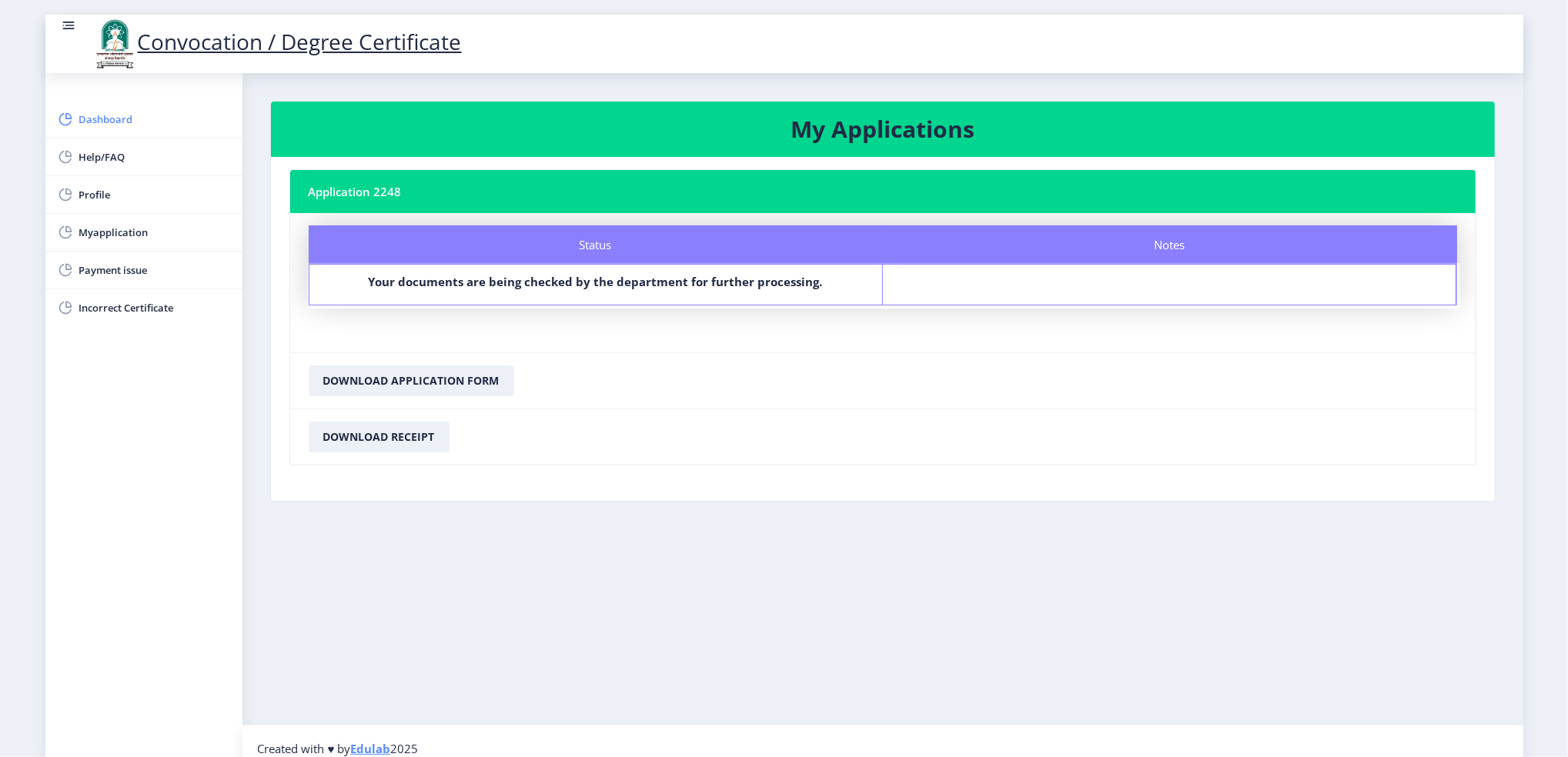
click at [116, 123] on span "Dashboard" at bounding box center [155, 119] width 151 height 19
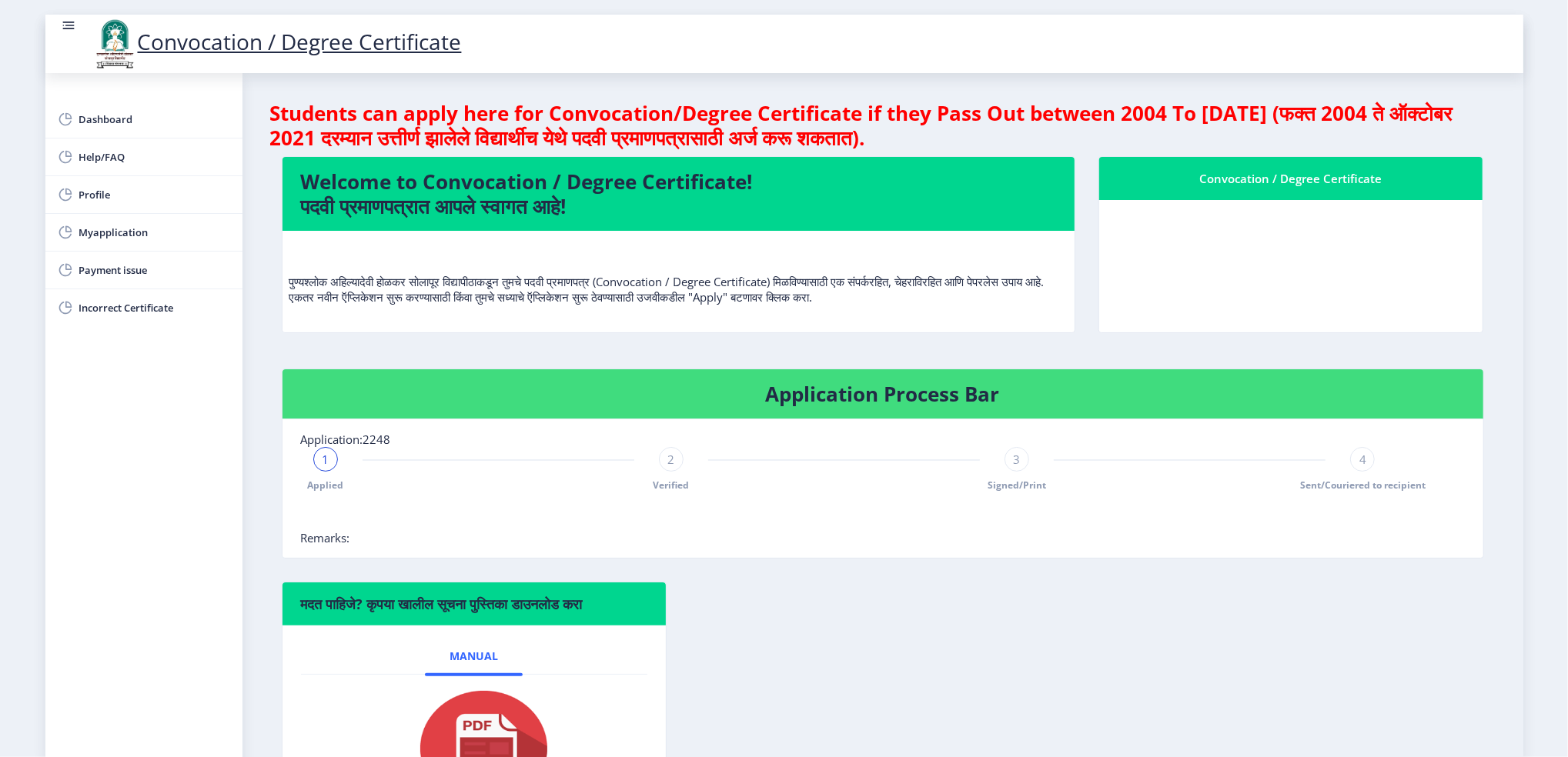
click at [66, 27] on rect at bounding box center [69, 26] width 16 height 16
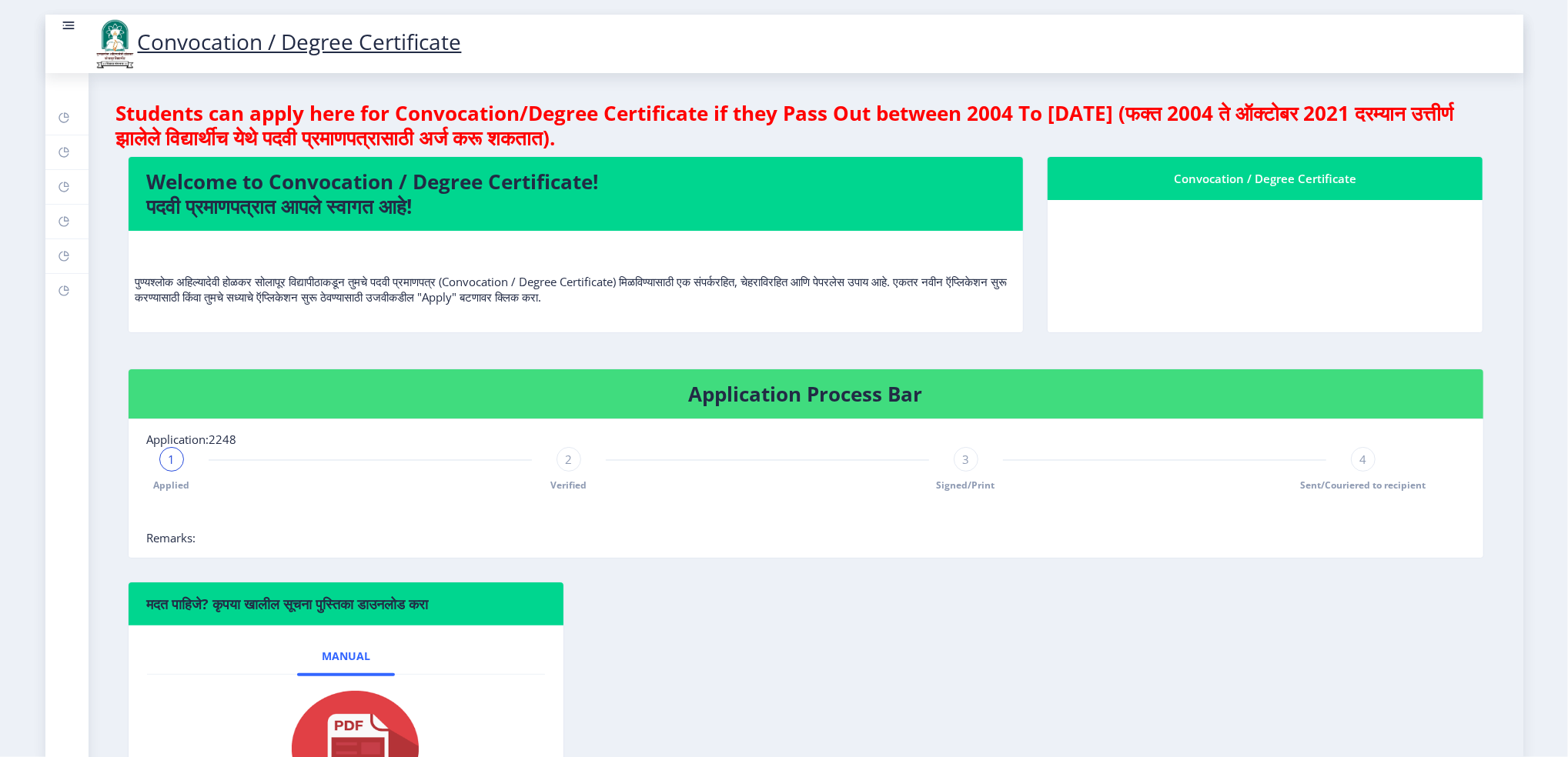
click at [70, 27] on rect at bounding box center [69, 26] width 16 height 16
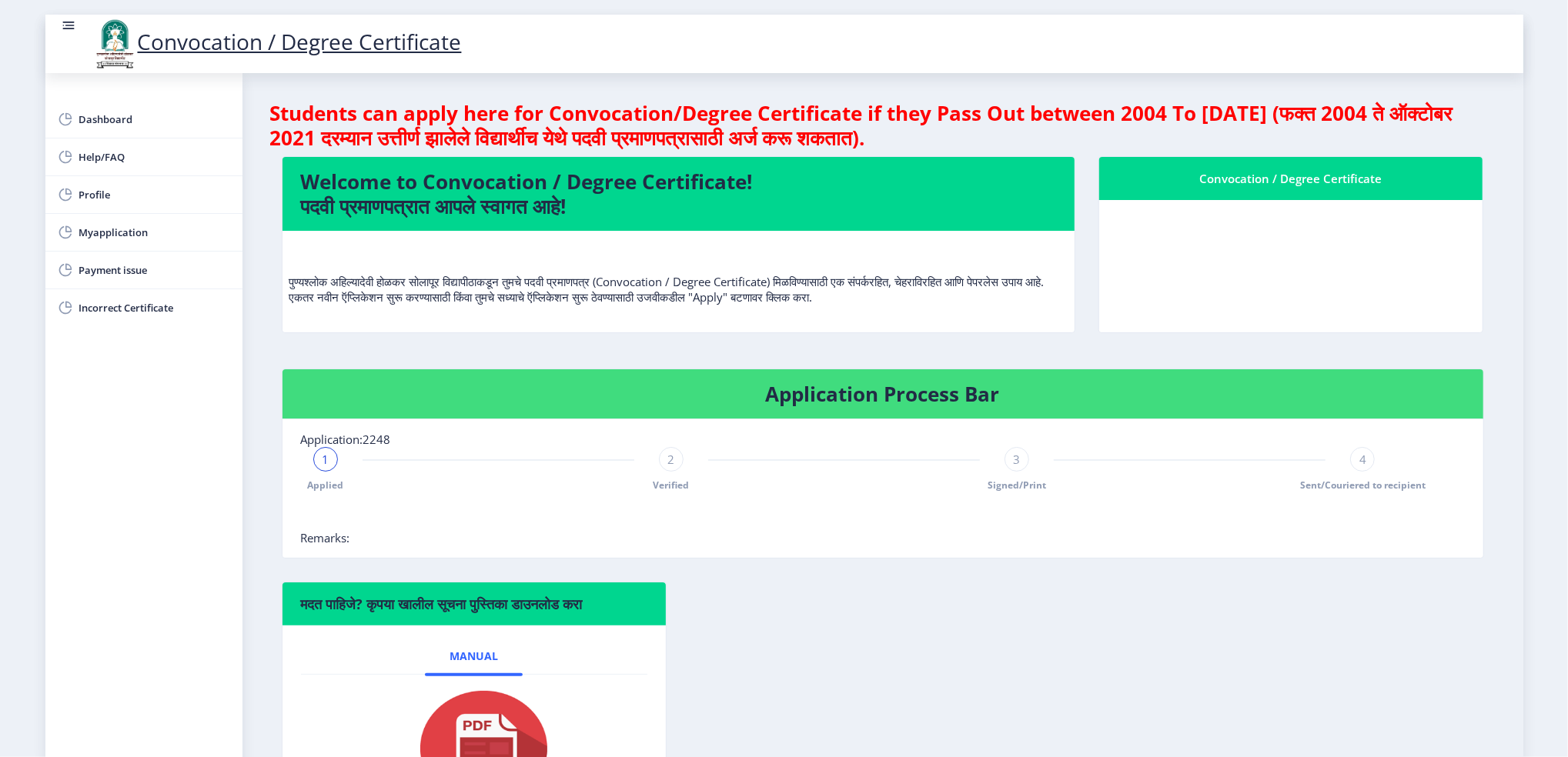
click at [65, 19] on rect at bounding box center [69, 26] width 16 height 16
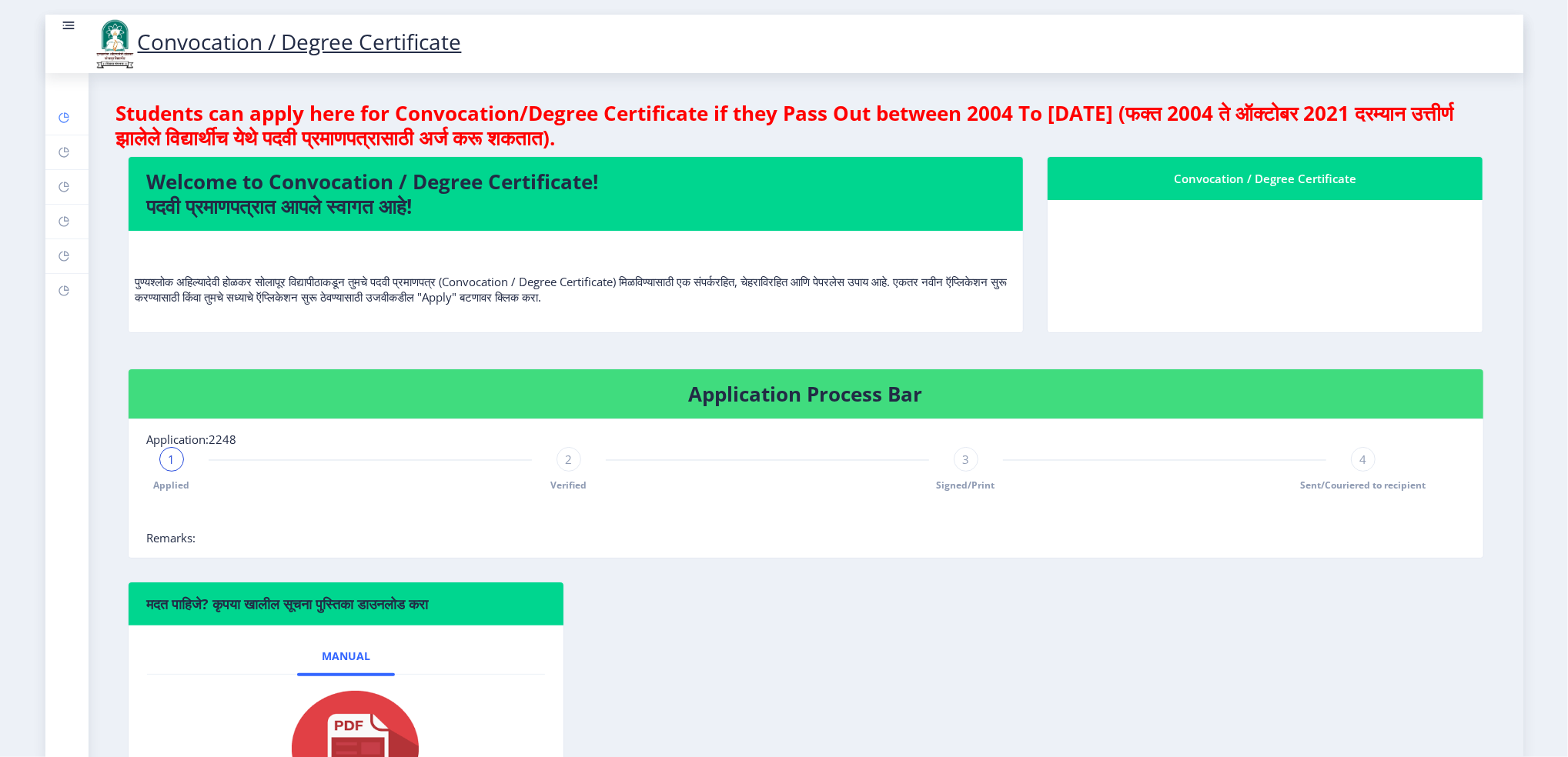
click at [71, 116] on link "Dashboard" at bounding box center [67, 118] width 43 height 33
click at [73, 25] on rect at bounding box center [69, 26] width 9 height 2
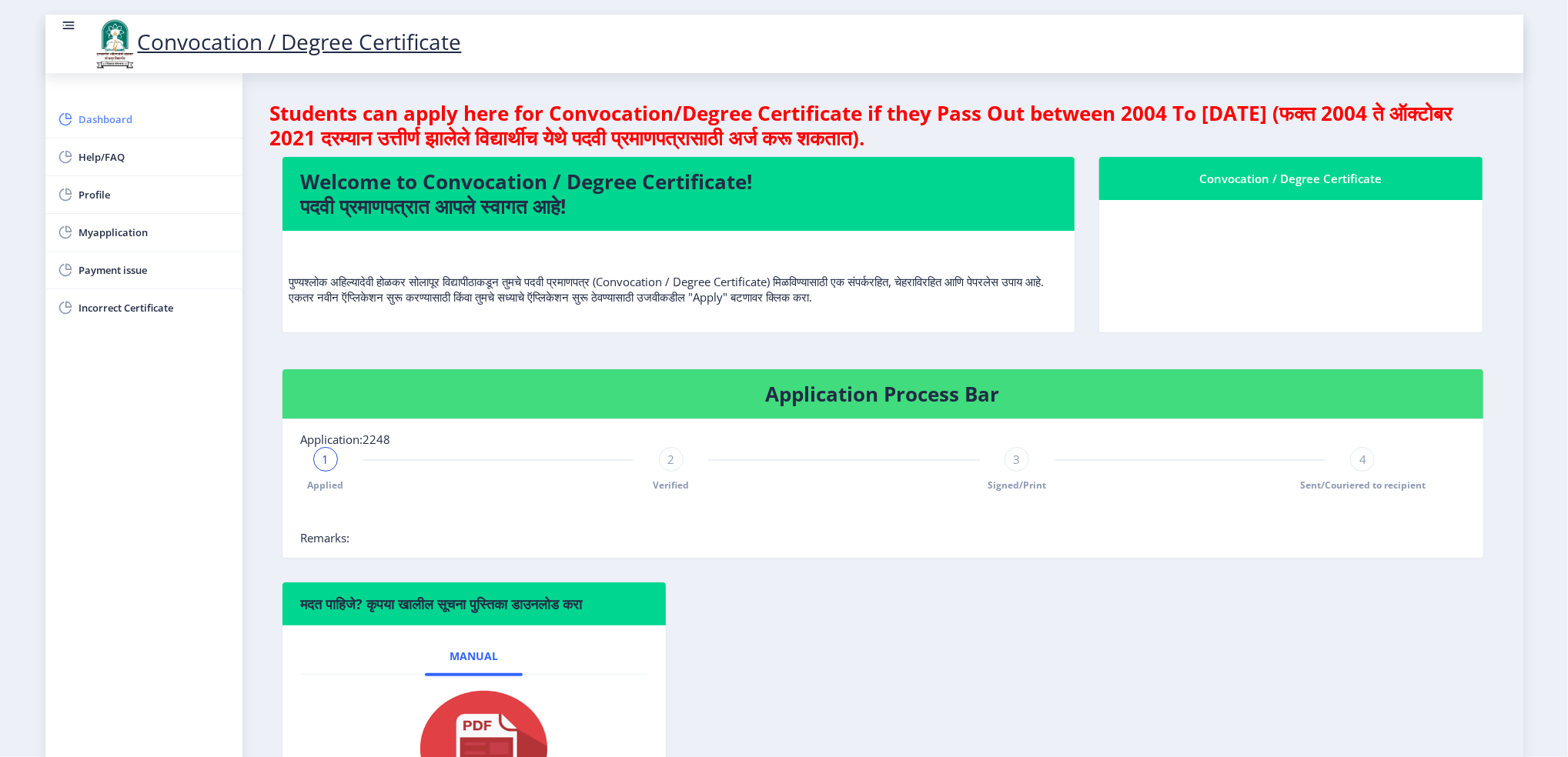
click at [109, 121] on span "Dashboard" at bounding box center [155, 119] width 151 height 19
click at [74, 27] on rect at bounding box center [69, 26] width 16 height 16
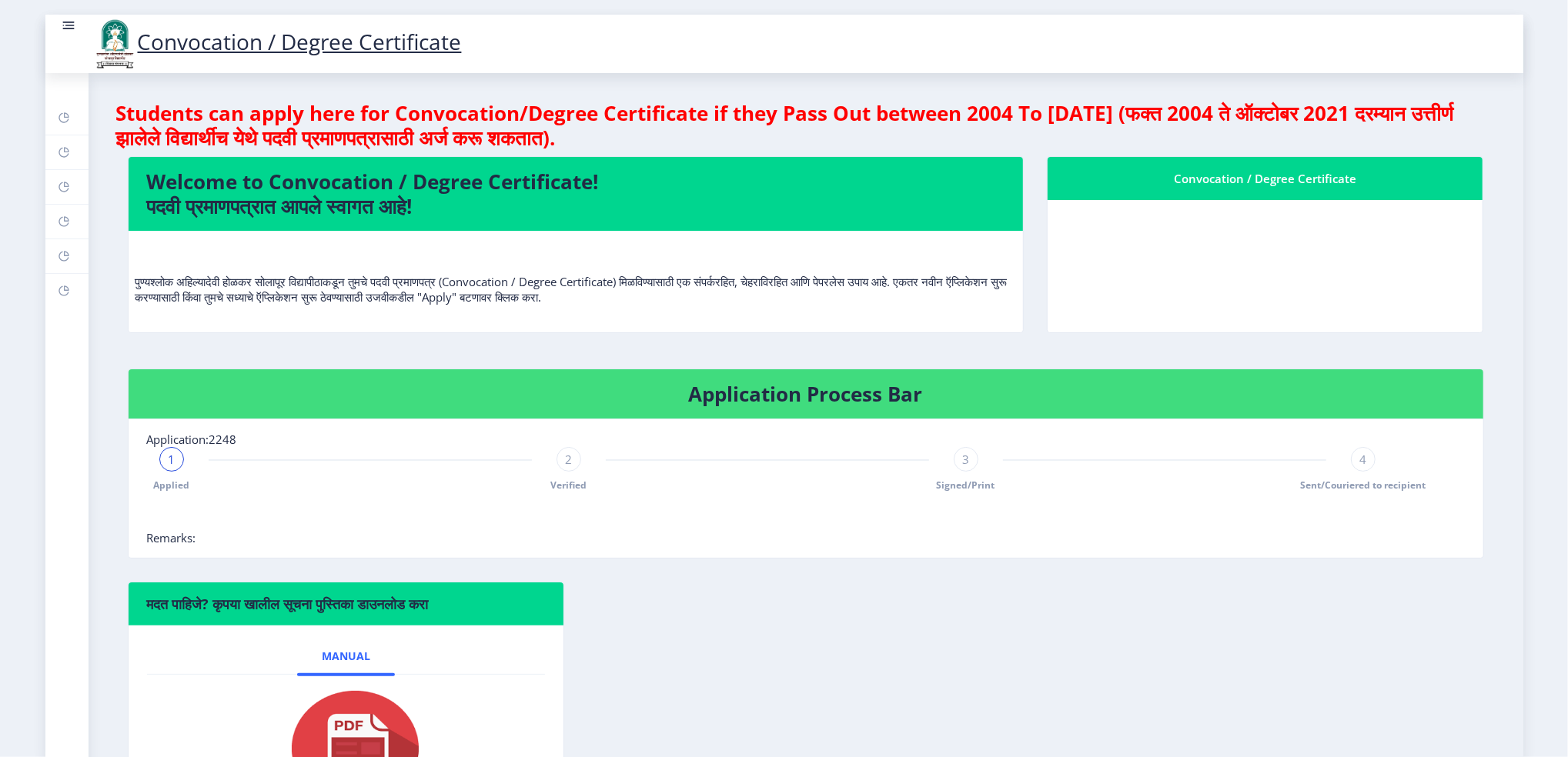
click at [66, 27] on rect at bounding box center [69, 26] width 16 height 16
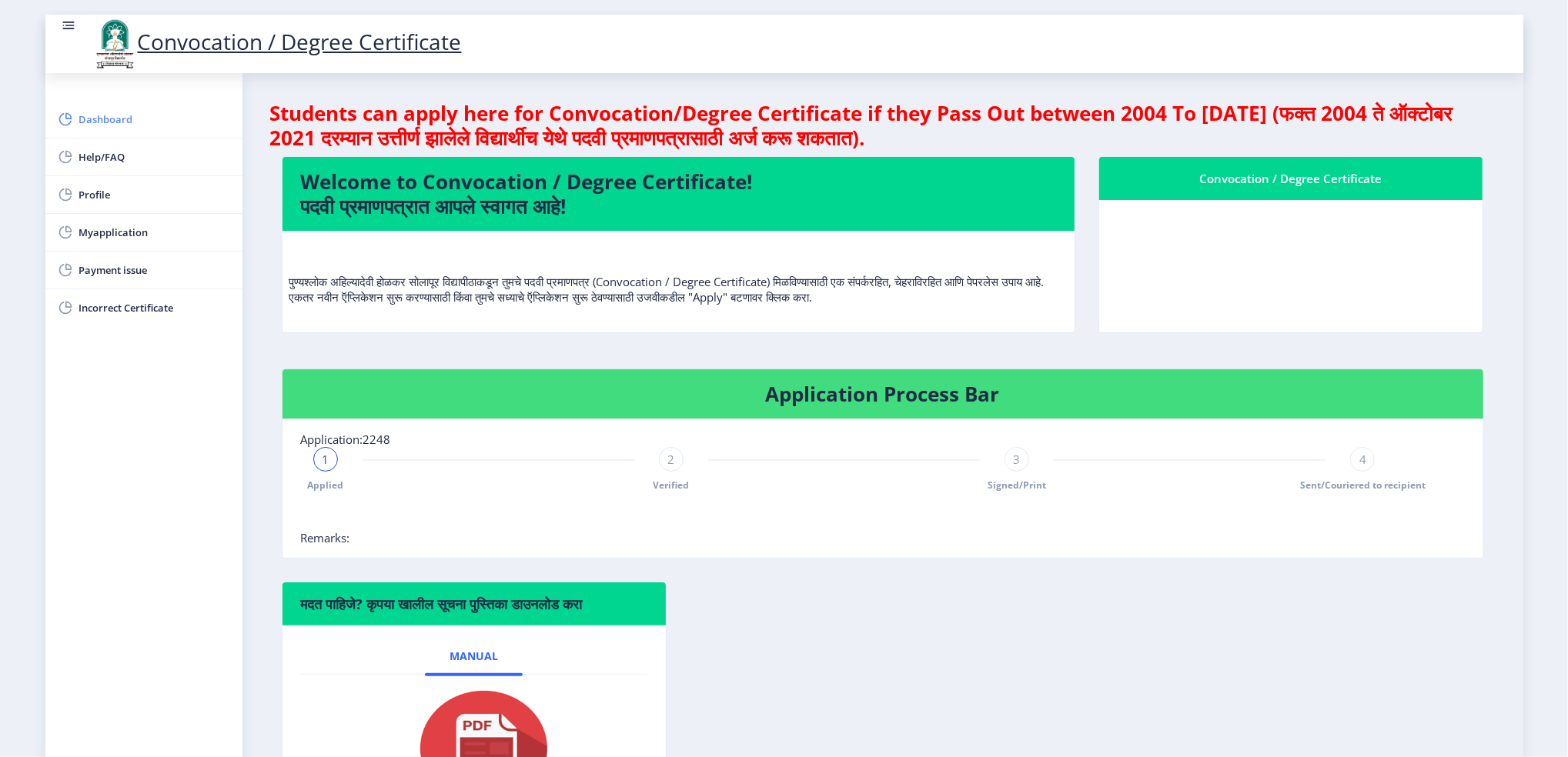
click at [106, 116] on span "Dashboard" at bounding box center [155, 119] width 151 height 19
click at [72, 23] on rect at bounding box center [68, 23] width 12 height 2
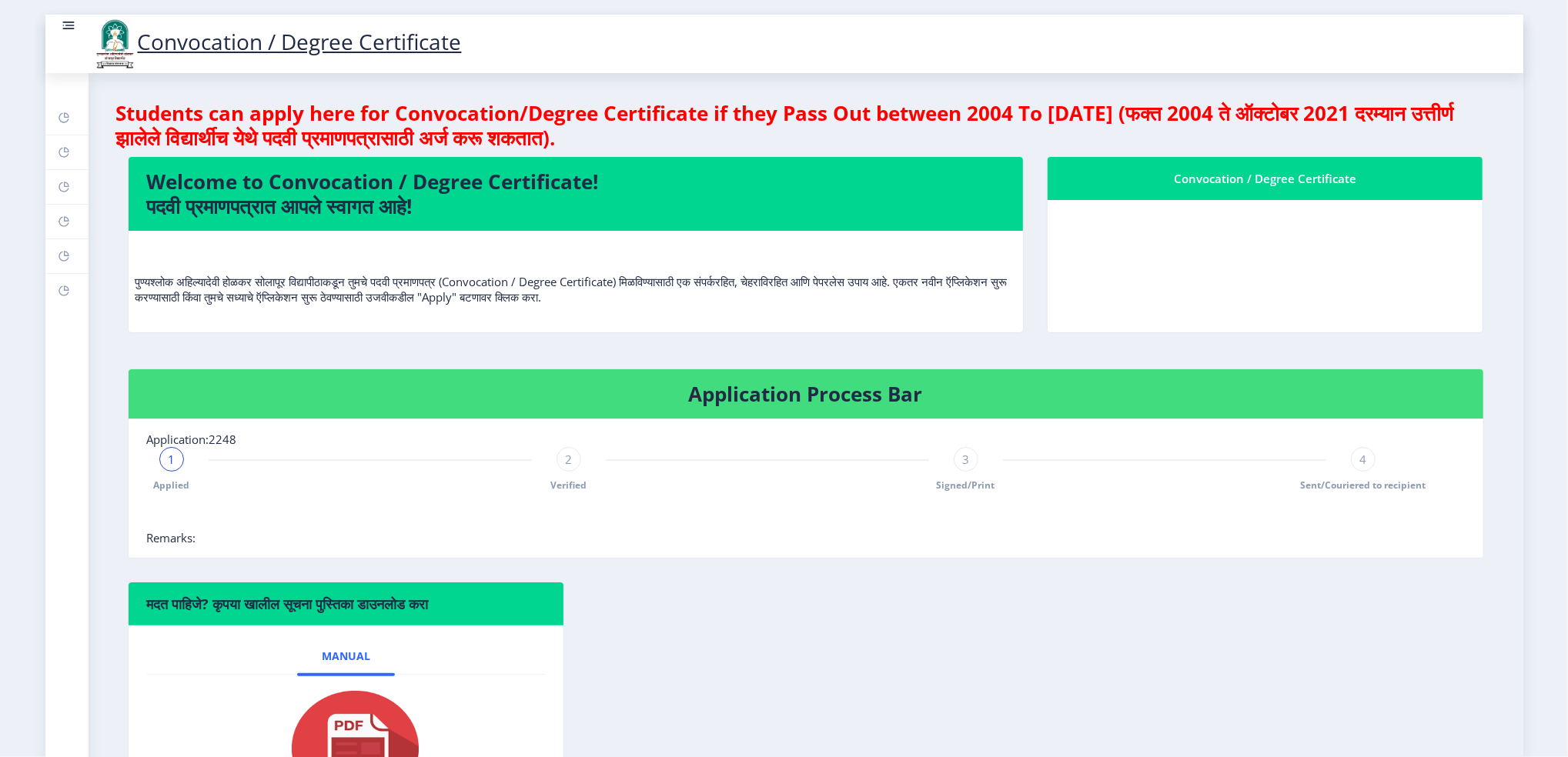
click at [72, 23] on rect at bounding box center [68, 23] width 12 height 2
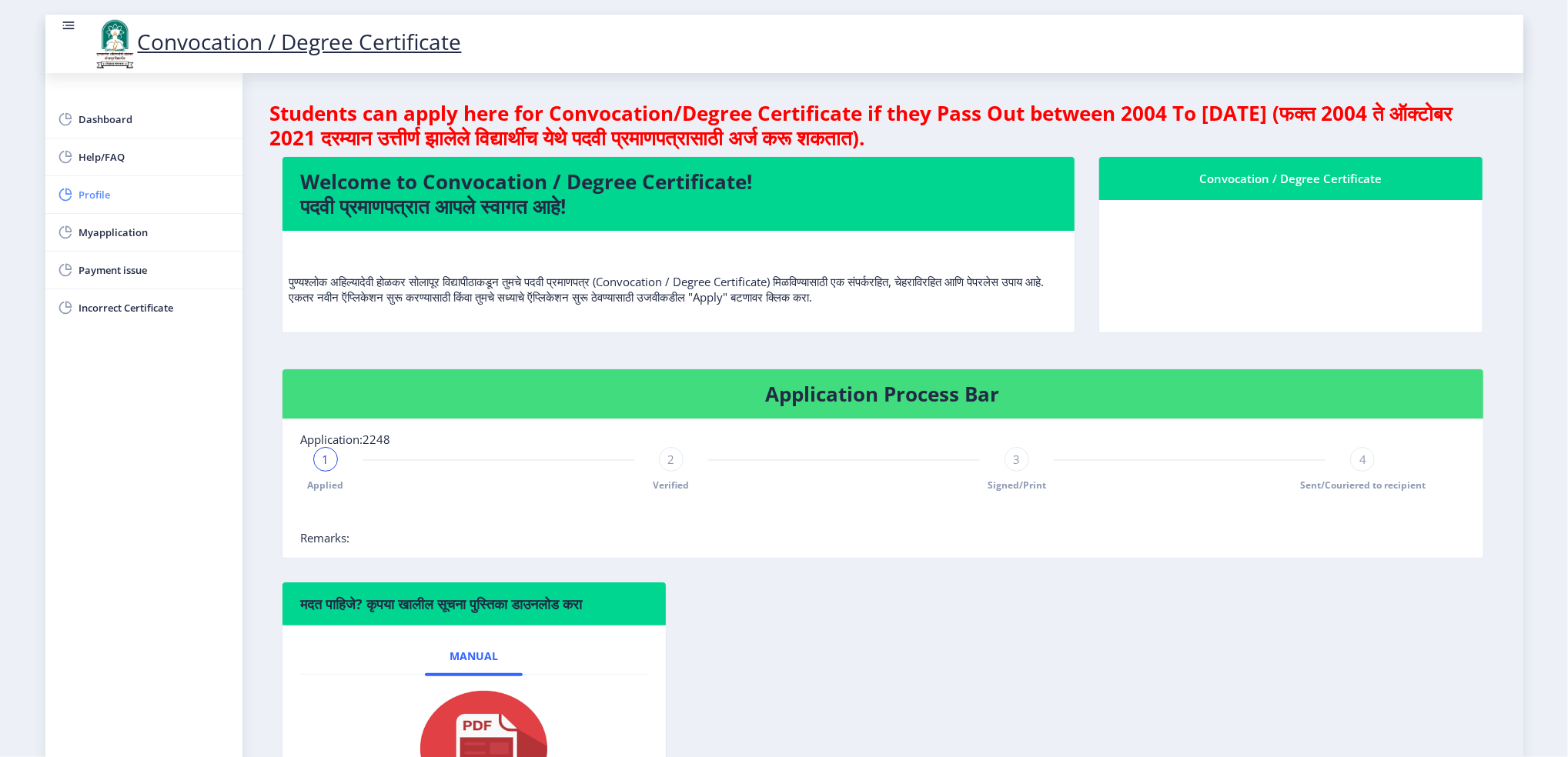
click at [115, 192] on span "Profile" at bounding box center [155, 194] width 151 height 19
select select
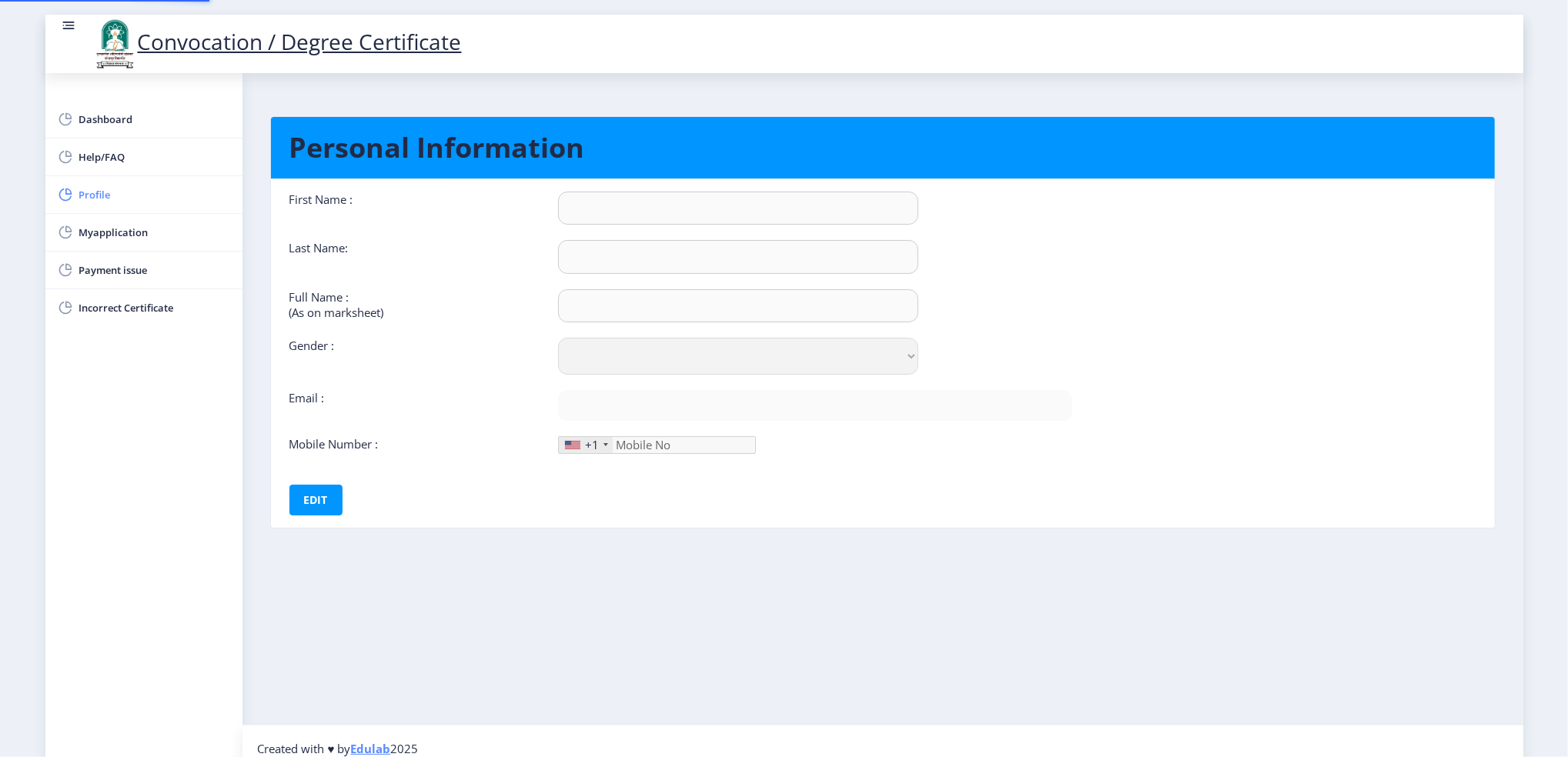
type input "Vijaya"
type input "Raut"
type input "[PERSON_NAME] [PERSON_NAME]"
select select "[DEMOGRAPHIC_DATA]"
type input "[EMAIL_ADDRESS][DOMAIN_NAME]"
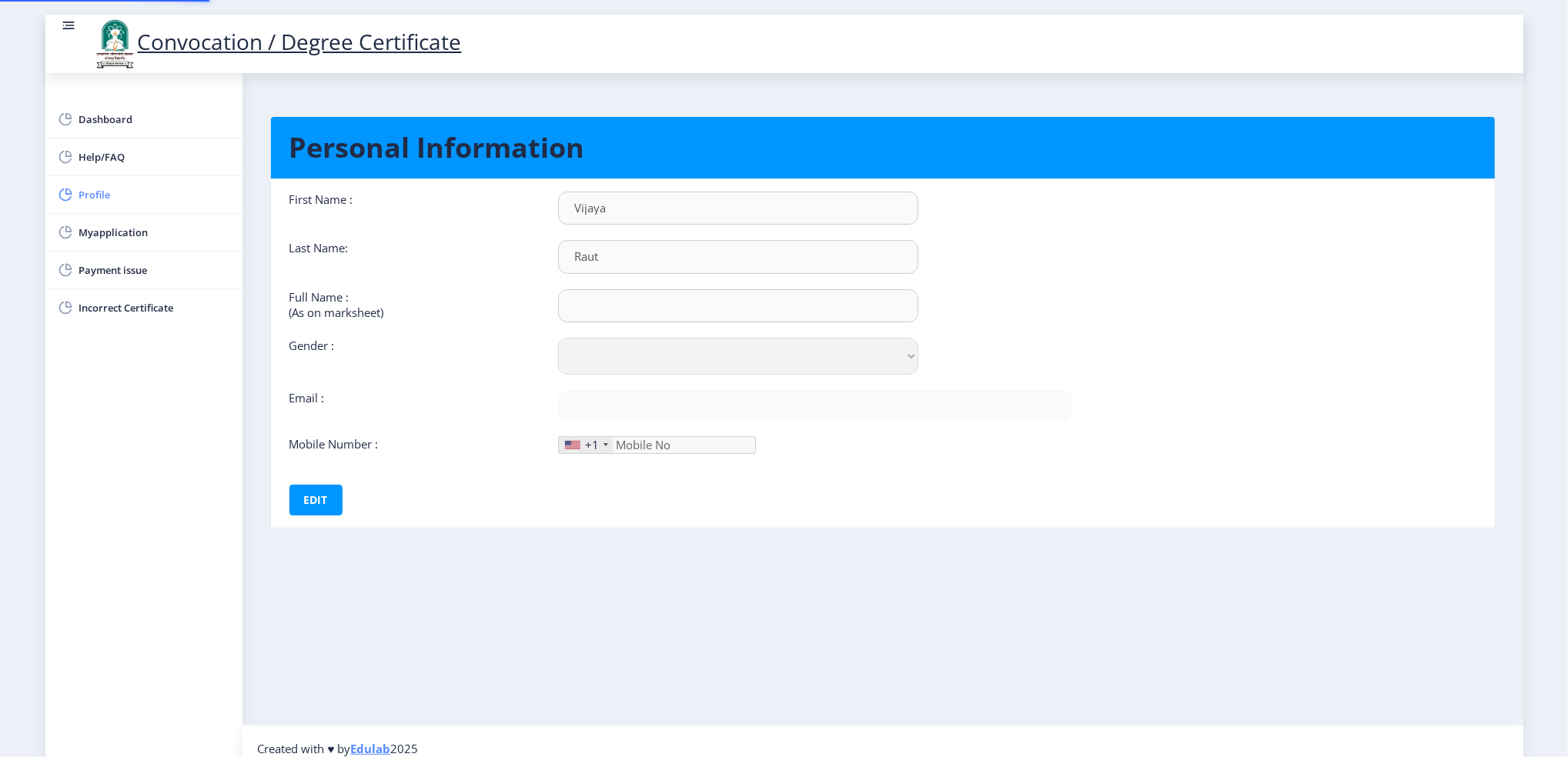
type input "9975697948"
click at [1493, 37] on div "Convocation / Degree Certificate" at bounding box center [844, 43] width 1568 height 52
click at [60, 117] on rect at bounding box center [66, 120] width 16 height 16
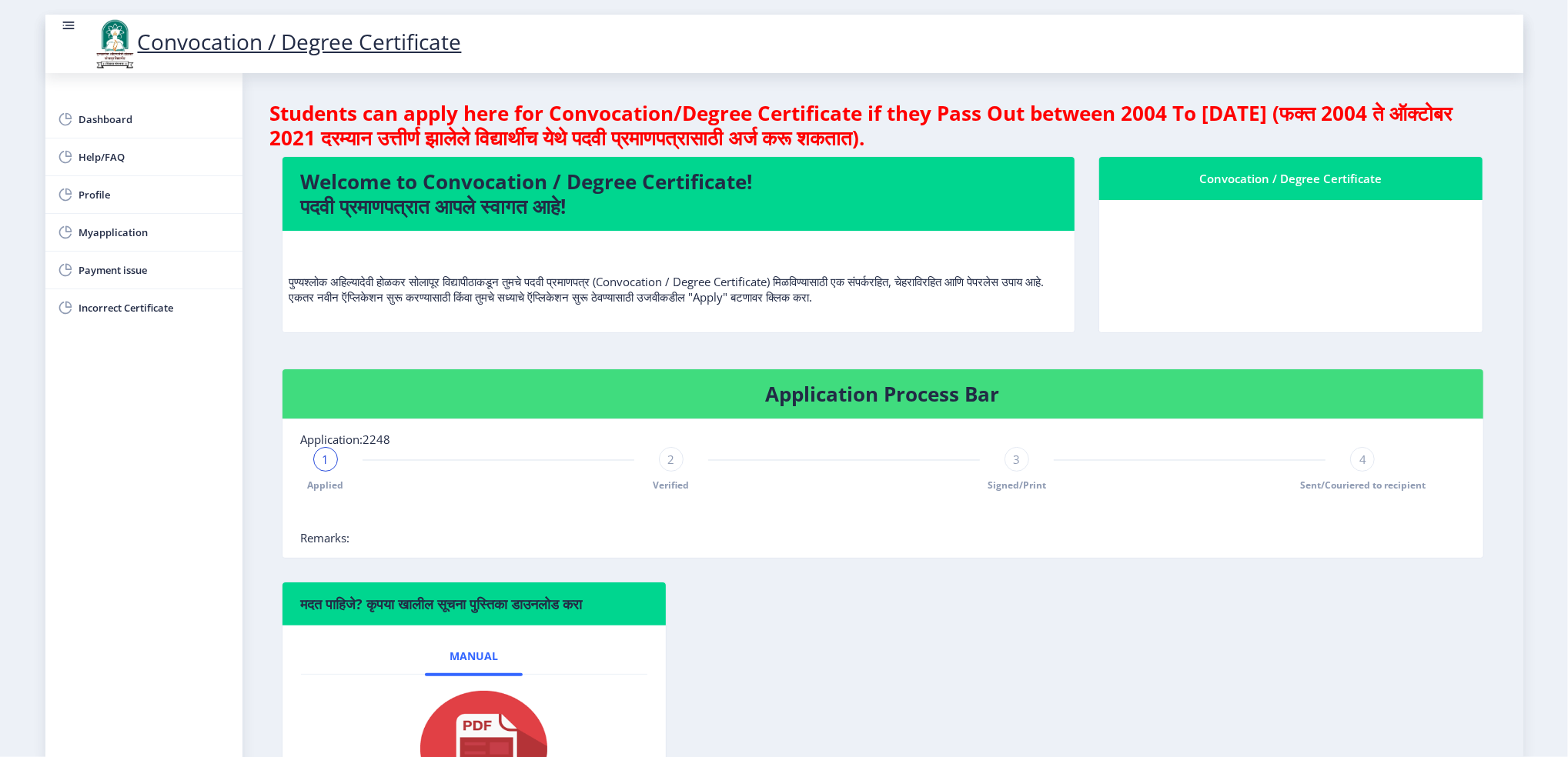
click at [75, 24] on rect at bounding box center [69, 26] width 16 height 16
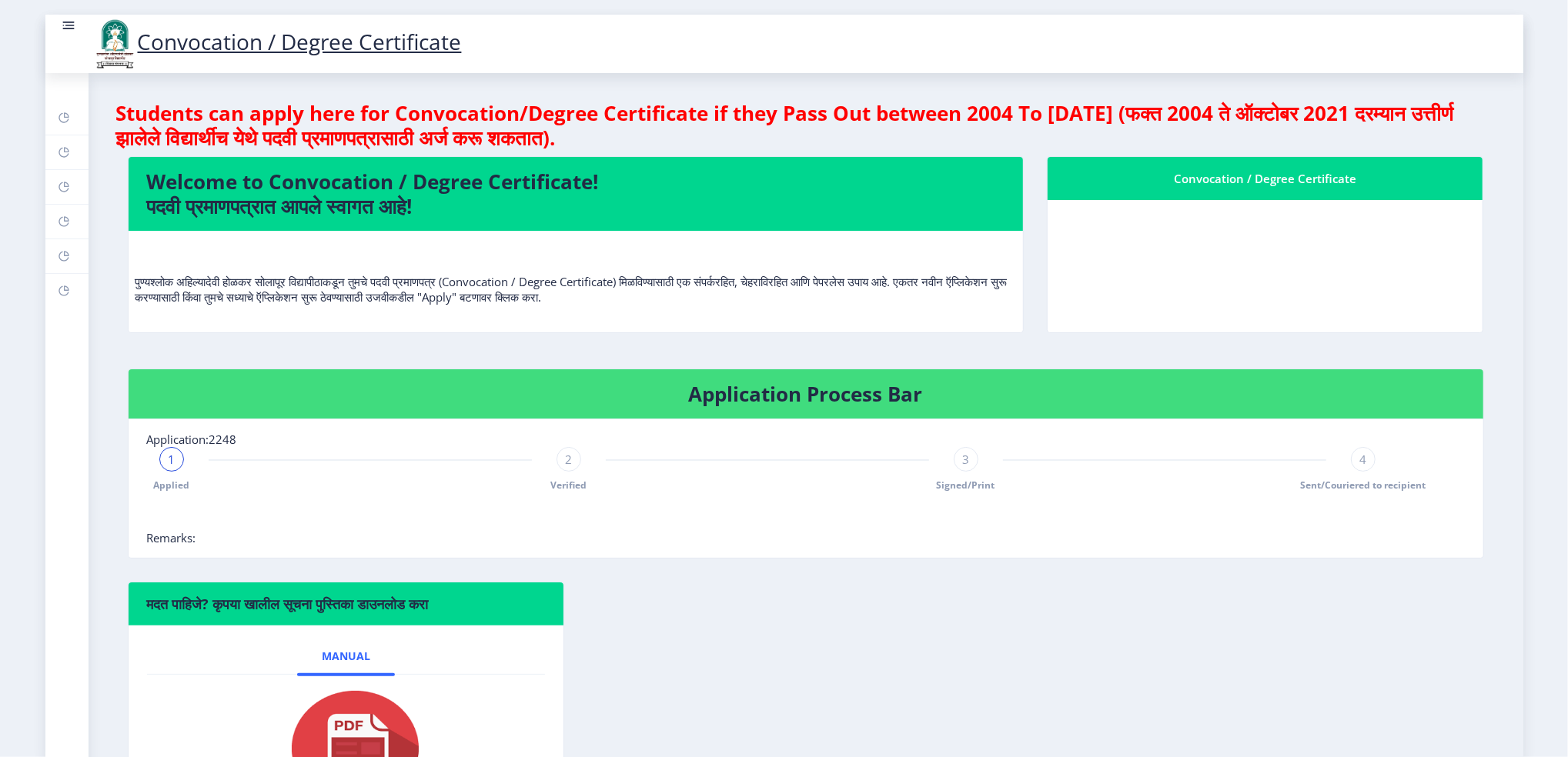
click at [75, 24] on rect at bounding box center [69, 26] width 16 height 16
